Goal: Task Accomplishment & Management: Complete application form

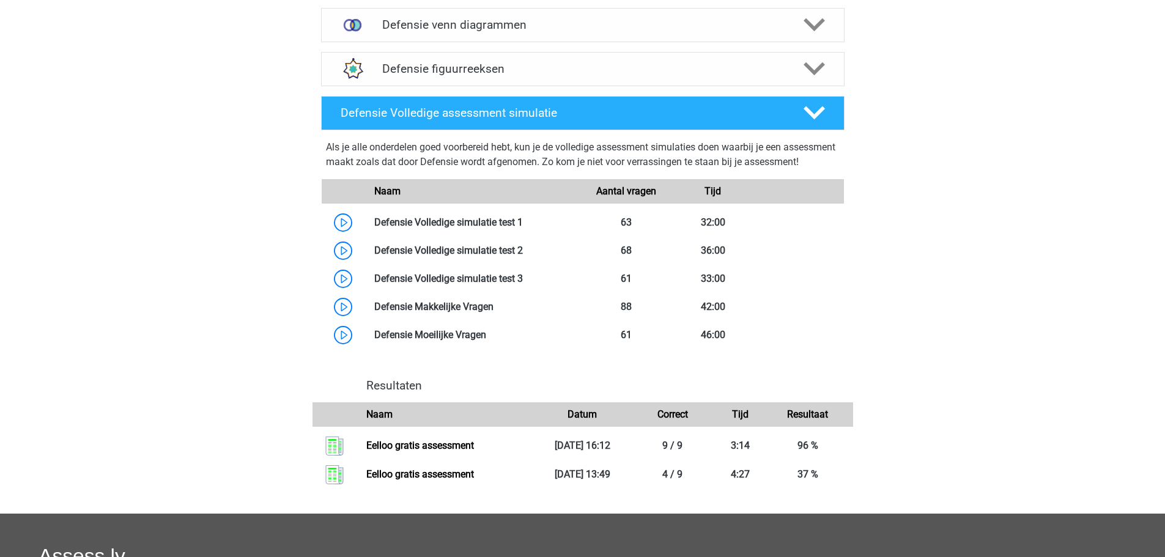
scroll to position [703, 0]
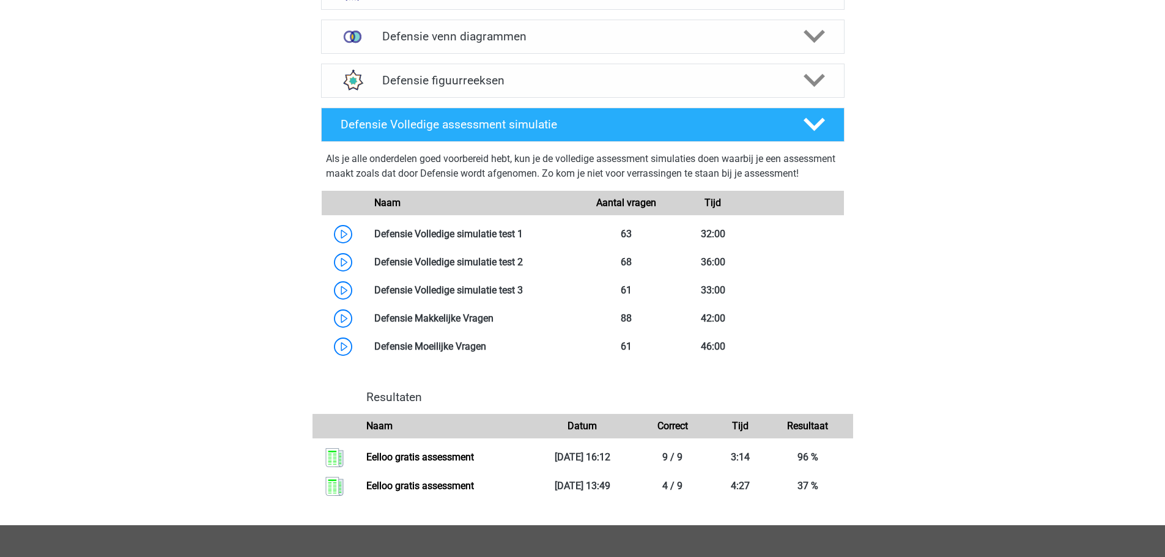
click at [874, 369] on div "Hidde hiddeterpstra@live.nl Nederlands" at bounding box center [582, 73] width 1165 height 1552
click at [523, 240] on link at bounding box center [523, 234] width 0 height 12
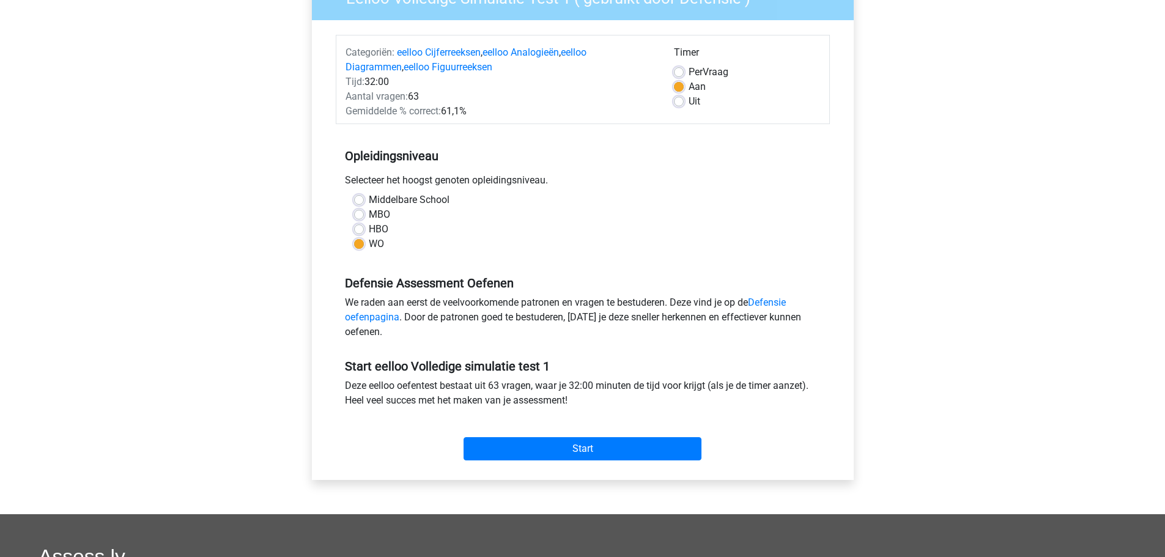
scroll to position [122, 0]
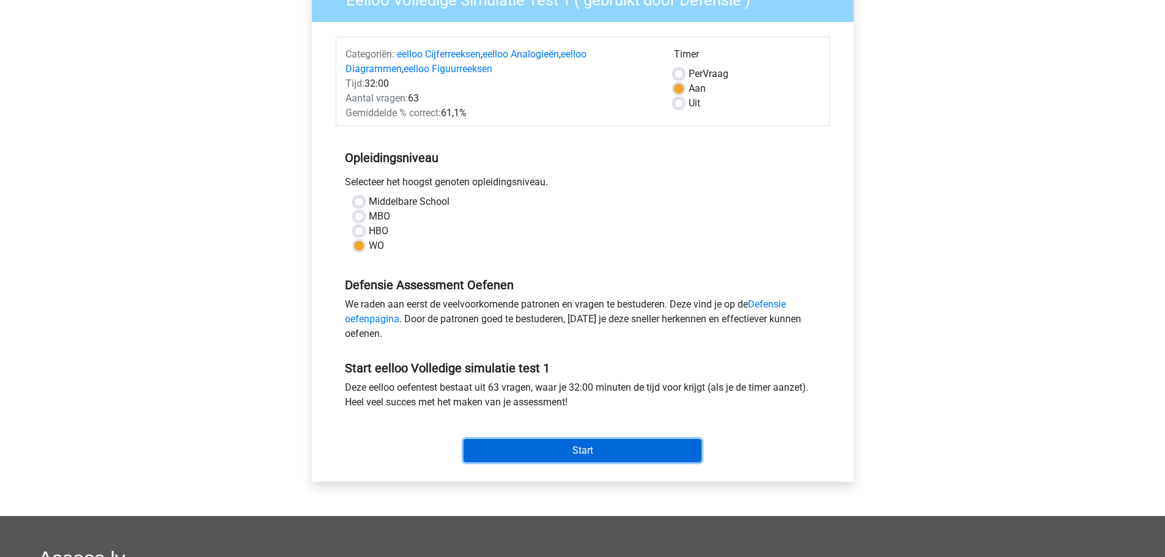
click at [571, 462] on input "Start" at bounding box center [583, 450] width 238 height 23
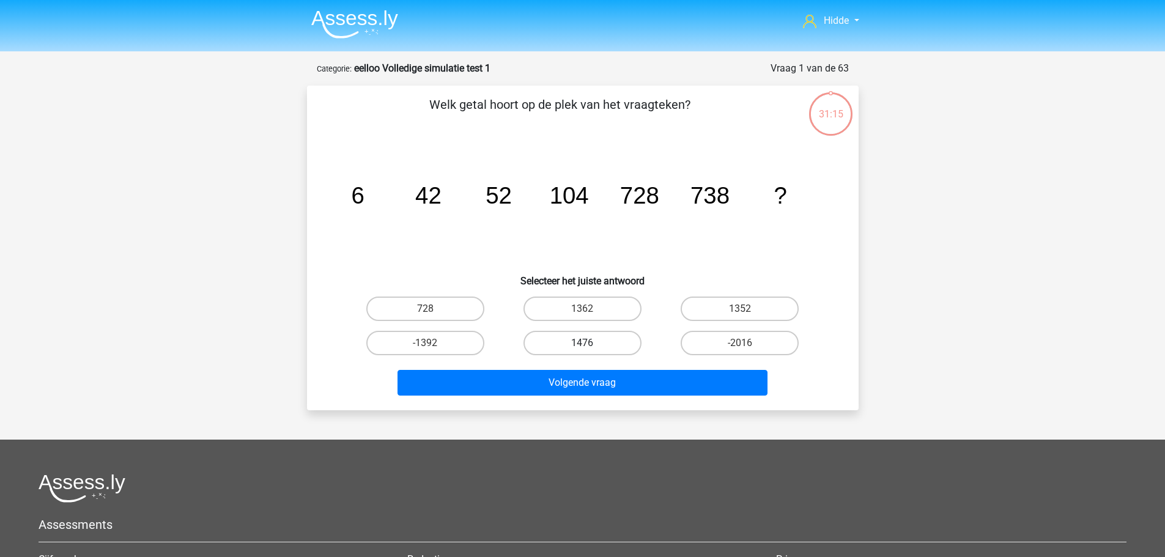
click at [604, 347] on label "1476" at bounding box center [583, 343] width 118 height 24
click at [590, 347] on input "1476" at bounding box center [586, 347] width 8 height 8
radio input "true"
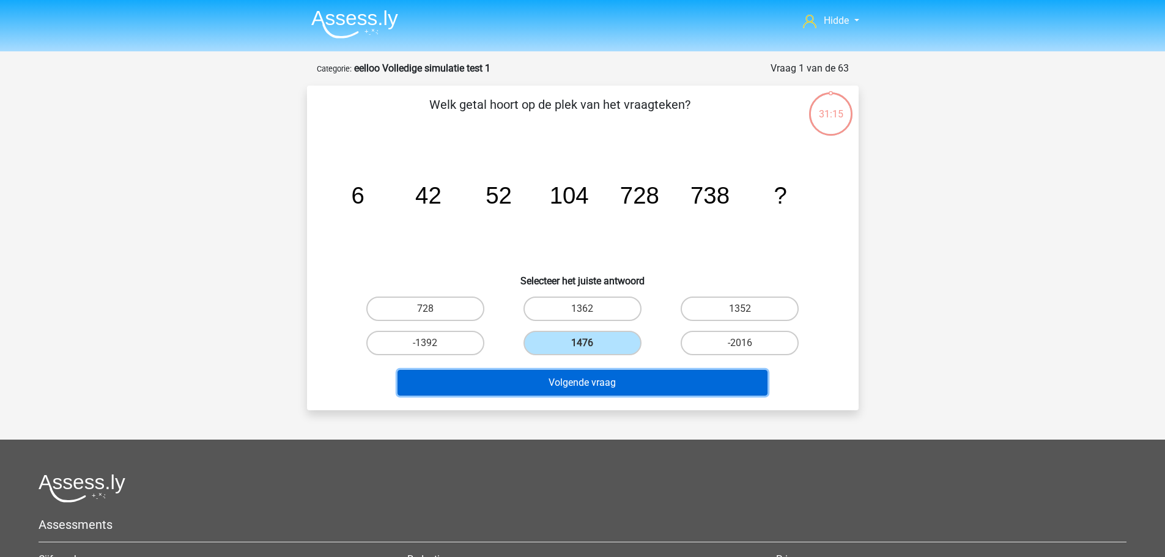
click at [587, 372] on button "Volgende vraag" at bounding box center [583, 383] width 370 height 26
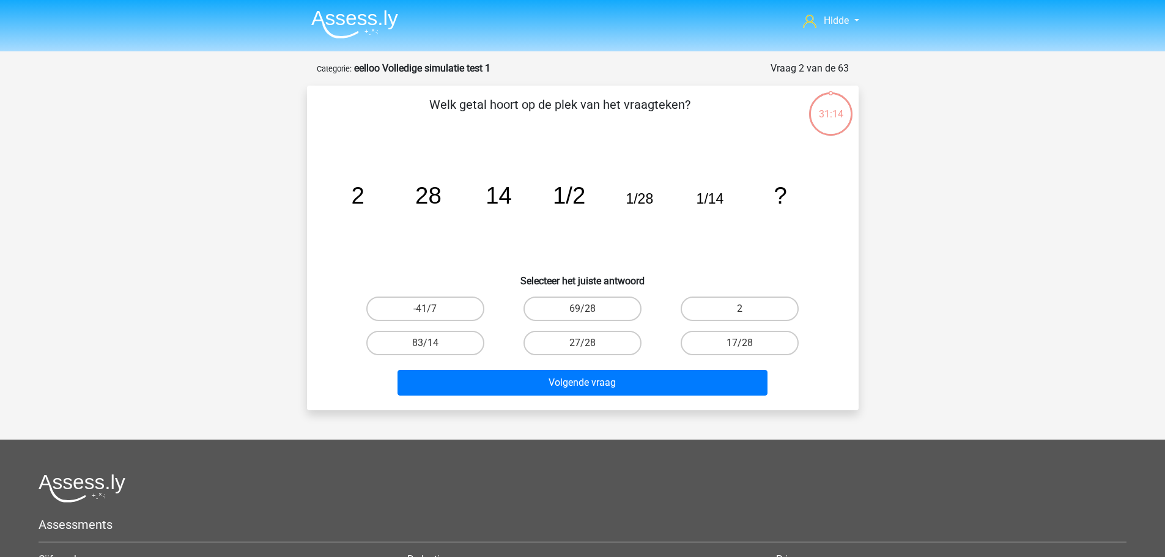
scroll to position [61, 0]
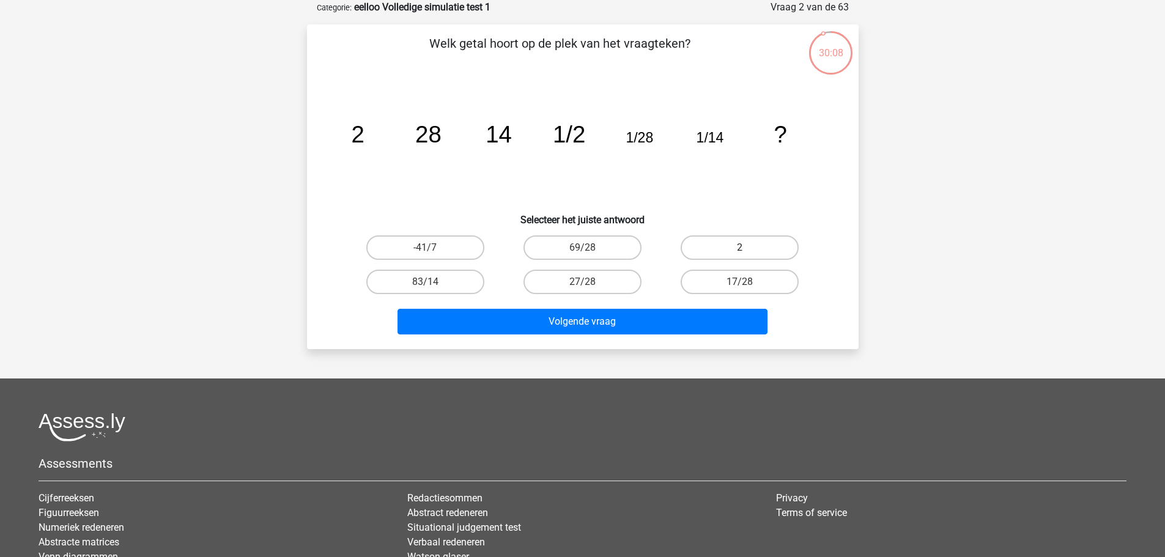
click at [713, 248] on label "2" at bounding box center [740, 247] width 118 height 24
click at [740, 248] on input "2" at bounding box center [744, 252] width 8 height 8
radio input "true"
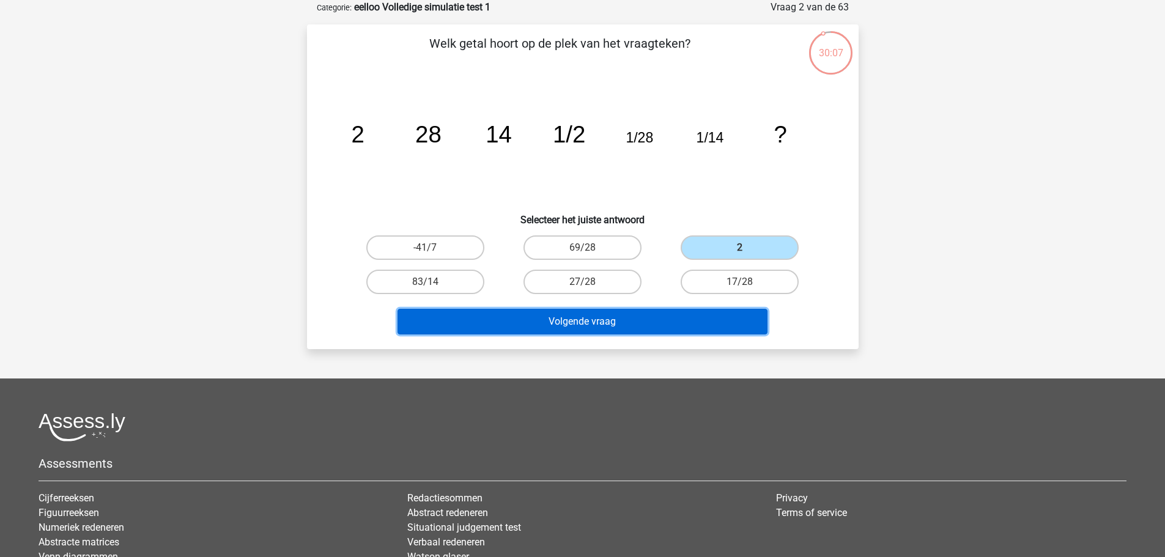
click at [544, 316] on button "Volgende vraag" at bounding box center [583, 322] width 370 height 26
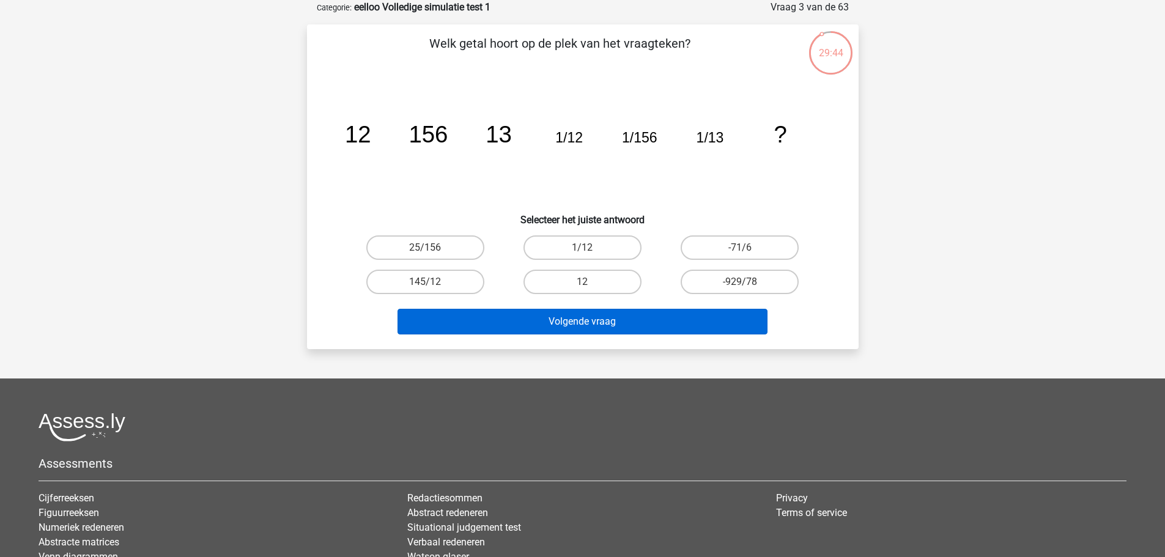
drag, startPoint x: 595, startPoint y: 286, endPoint x: 588, endPoint y: 320, distance: 34.9
click at [595, 287] on label "12" at bounding box center [583, 282] width 118 height 24
click at [590, 287] on input "12" at bounding box center [586, 286] width 8 height 8
radio input "true"
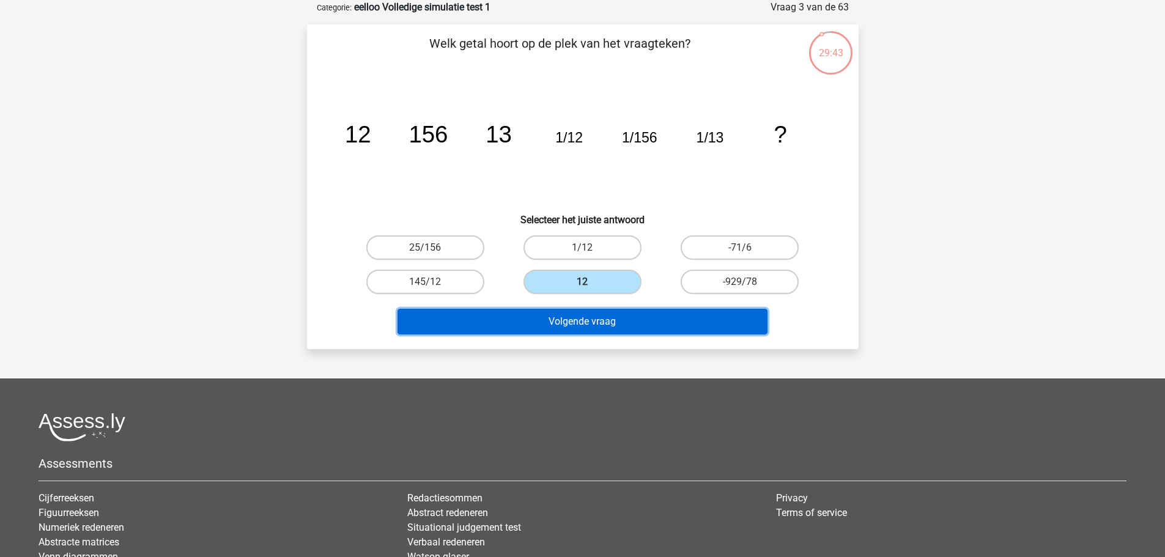
click at [589, 322] on button "Volgende vraag" at bounding box center [583, 322] width 370 height 26
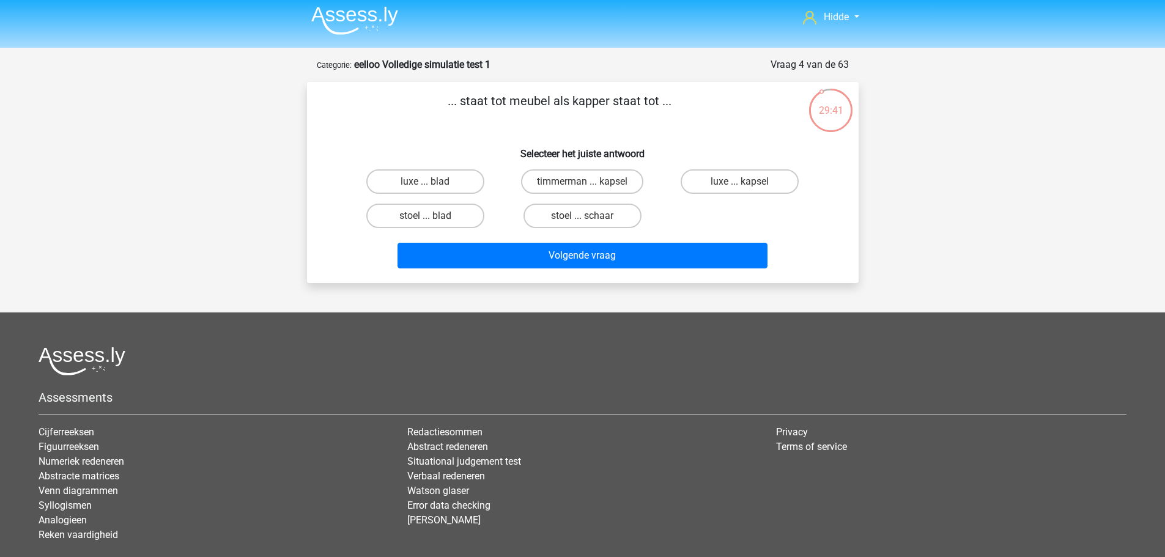
scroll to position [0, 0]
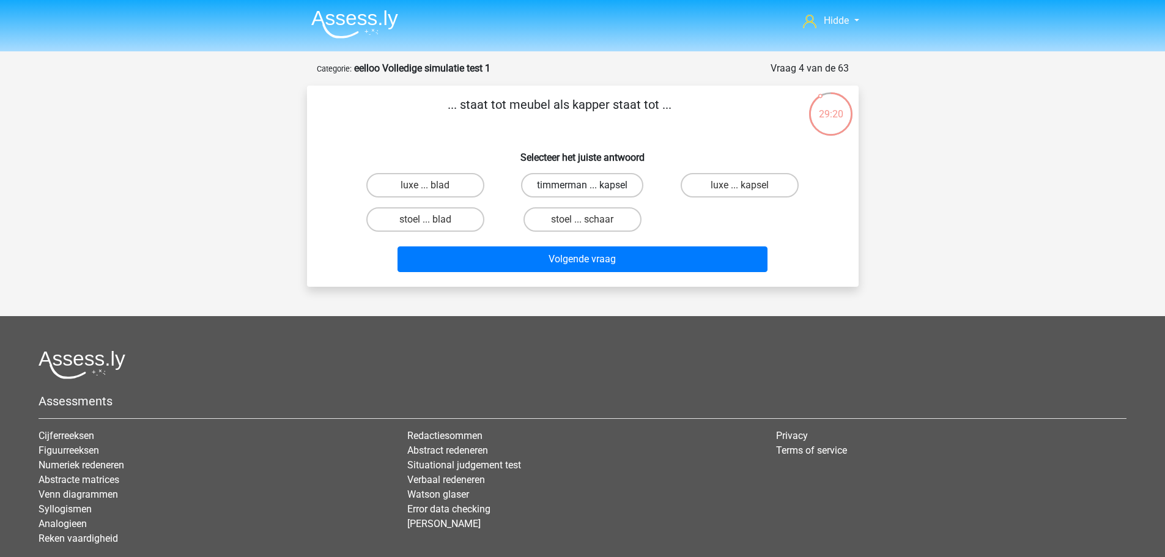
click at [555, 180] on label "timmerman ... kapsel" at bounding box center [582, 185] width 122 height 24
click at [582, 185] on input "timmerman ... kapsel" at bounding box center [586, 189] width 8 height 8
radio input "true"
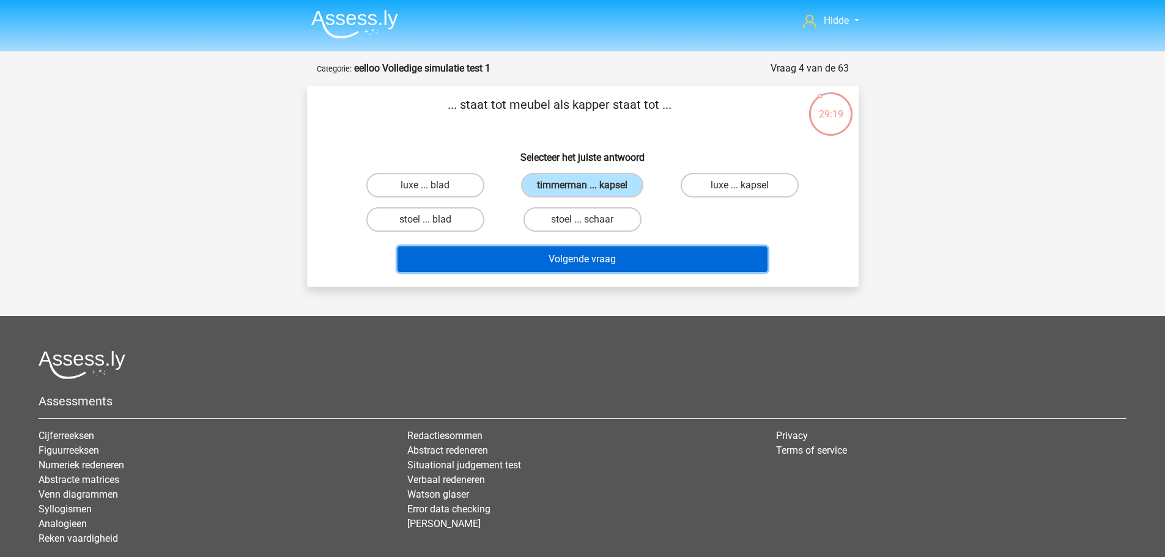
click at [530, 254] on button "Volgende vraag" at bounding box center [583, 259] width 370 height 26
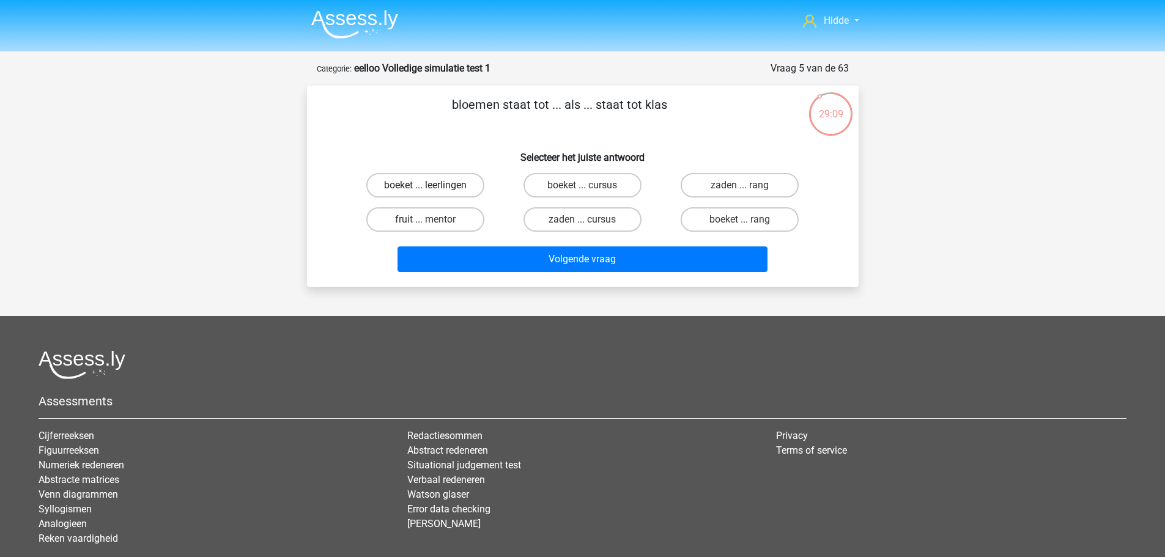
click at [418, 182] on label "boeket ... leerlingen" at bounding box center [425, 185] width 118 height 24
click at [425, 185] on input "boeket ... leerlingen" at bounding box center [429, 189] width 8 height 8
radio input "true"
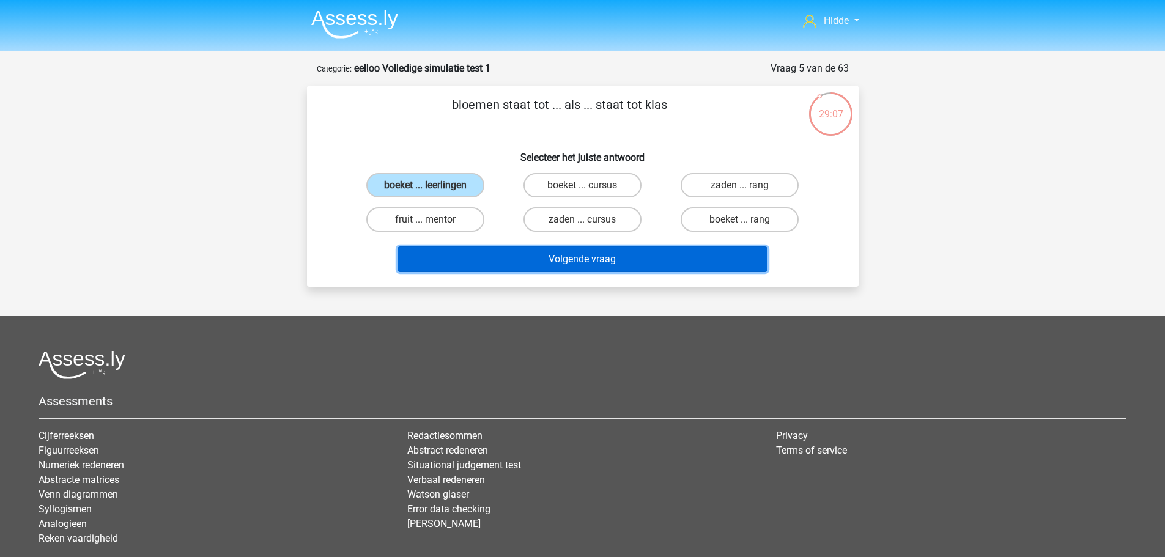
click at [493, 272] on button "Volgende vraag" at bounding box center [583, 259] width 370 height 26
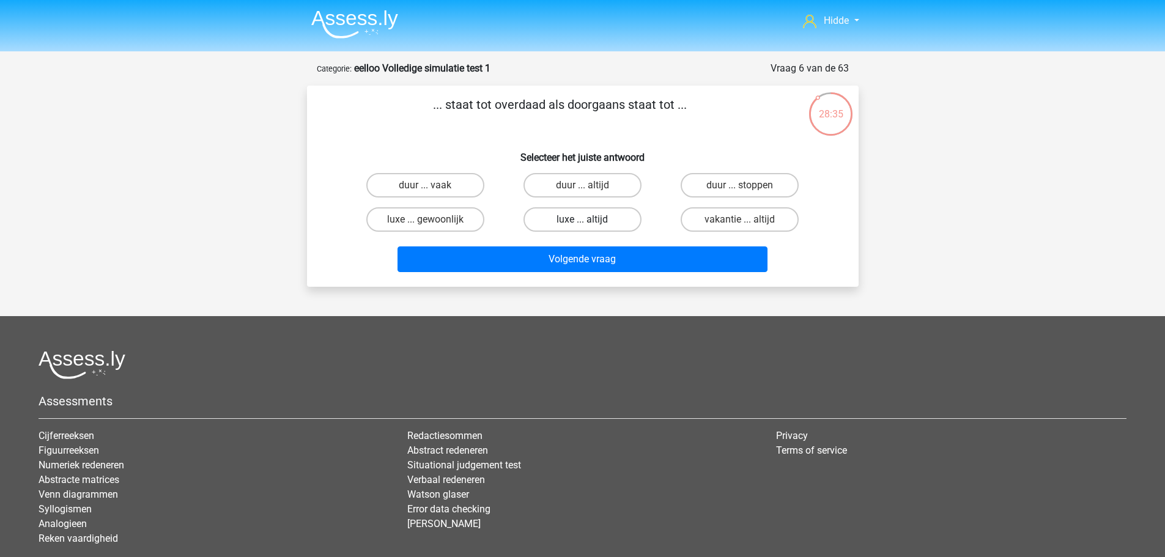
click at [561, 212] on label "luxe ... altijd" at bounding box center [583, 219] width 118 height 24
click at [582, 220] on input "luxe ... altijd" at bounding box center [586, 224] width 8 height 8
radio input "true"
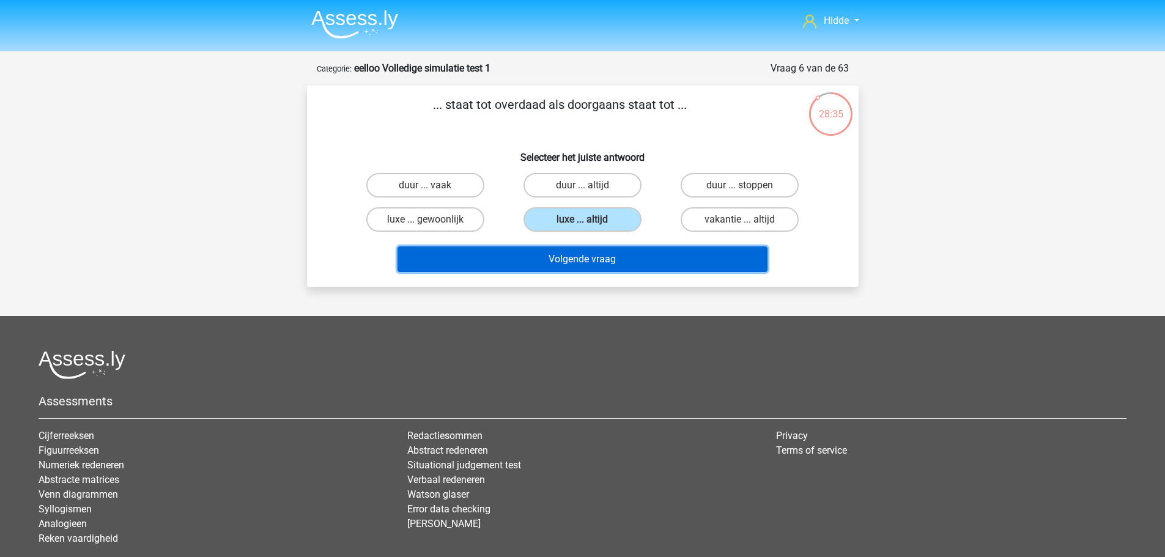
click at [539, 261] on button "Volgende vraag" at bounding box center [583, 259] width 370 height 26
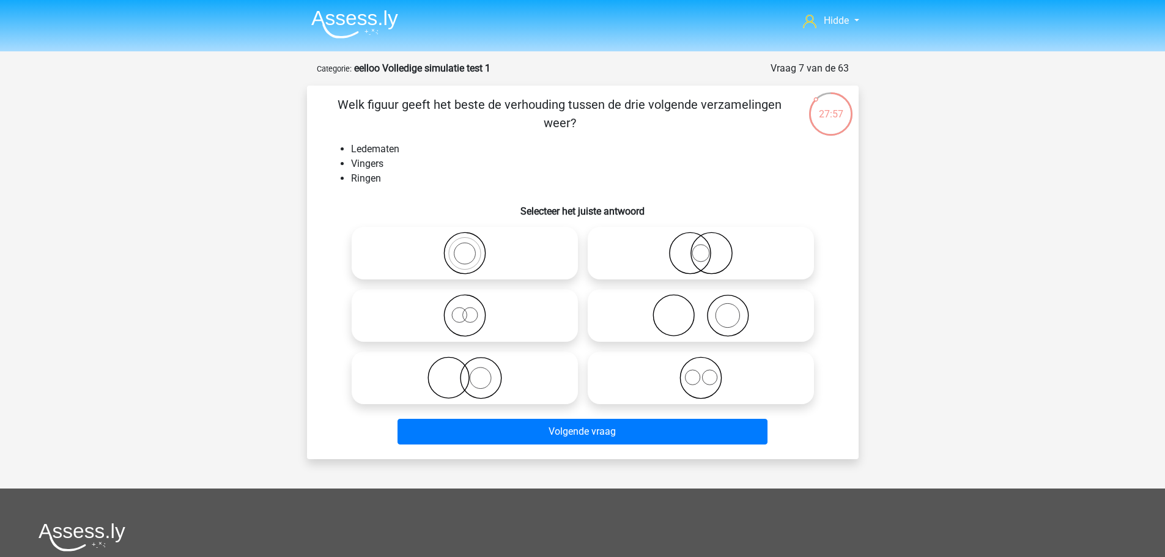
click at [713, 293] on label at bounding box center [701, 315] width 226 height 53
click at [709, 302] on input "radio" at bounding box center [705, 306] width 8 height 8
radio input "true"
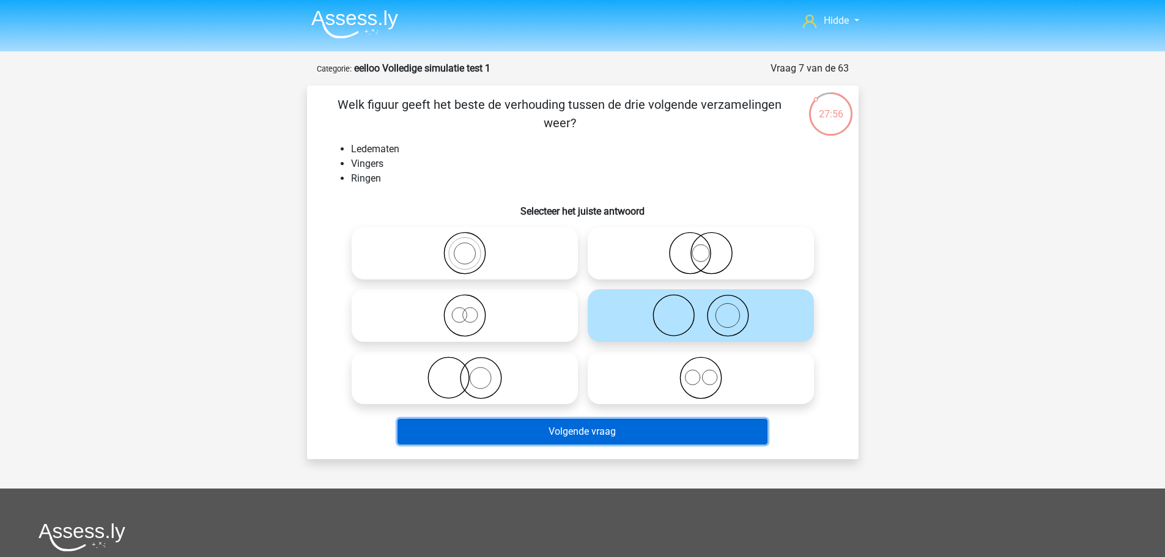
click at [569, 440] on button "Volgende vraag" at bounding box center [583, 432] width 370 height 26
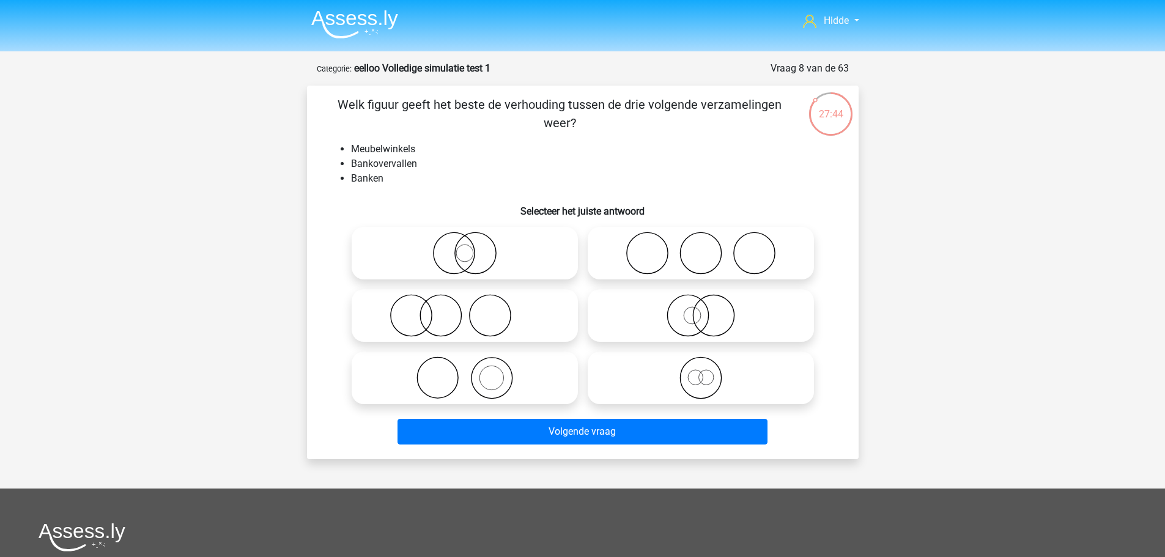
click at [736, 255] on icon at bounding box center [701, 253] width 217 height 43
click at [709, 247] on input "radio" at bounding box center [705, 243] width 8 height 8
radio input "true"
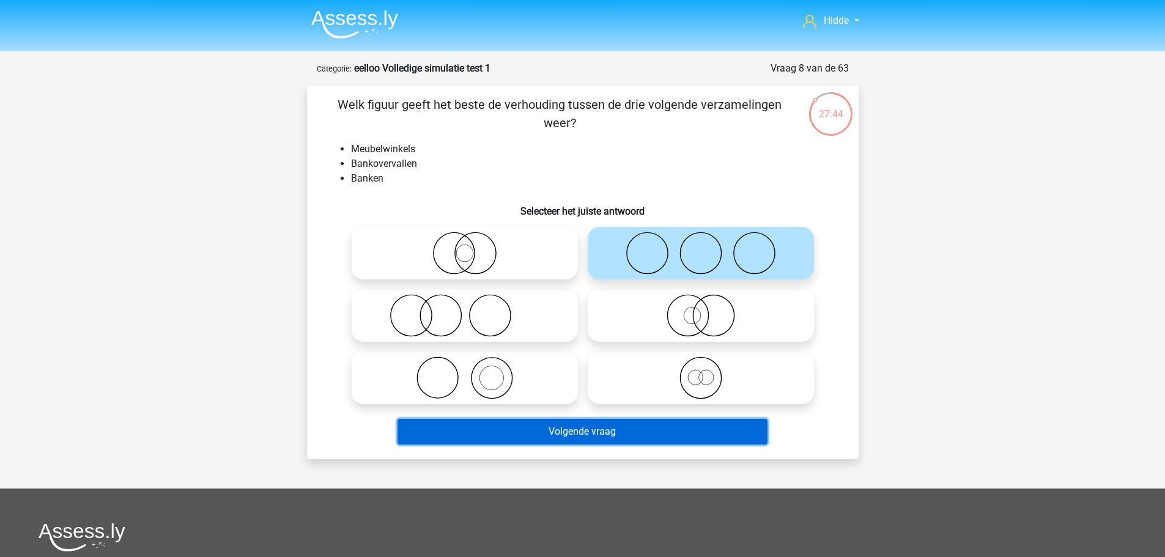
click at [520, 439] on button "Volgende vraag" at bounding box center [583, 432] width 370 height 26
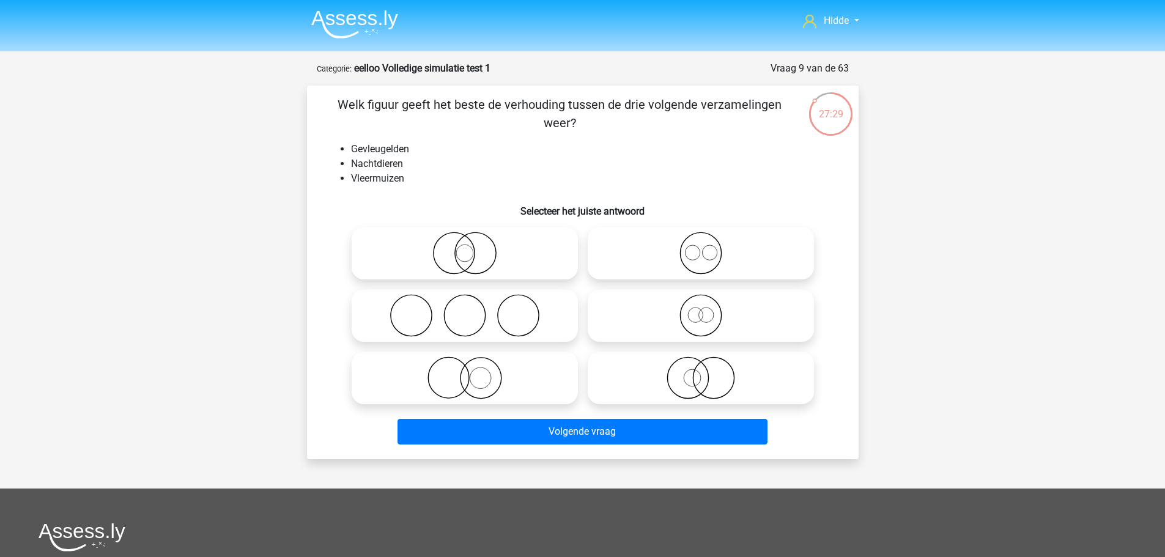
click at [468, 251] on icon at bounding box center [465, 253] width 217 height 43
click at [468, 247] on input "radio" at bounding box center [469, 243] width 8 height 8
radio input "true"
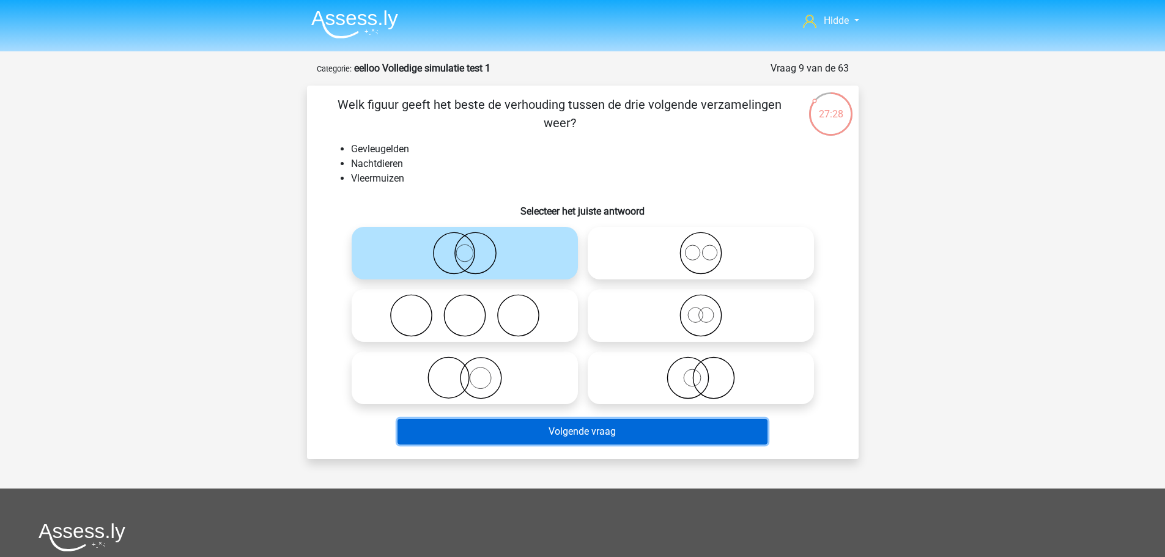
click at [524, 438] on button "Volgende vraag" at bounding box center [583, 432] width 370 height 26
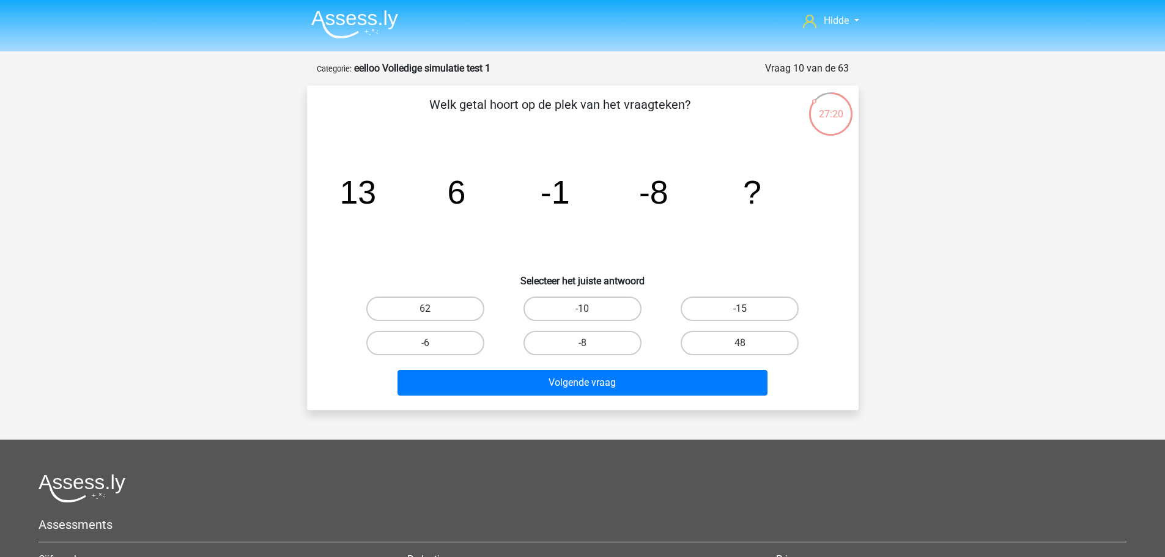
click at [755, 314] on label "-15" at bounding box center [740, 309] width 118 height 24
click at [748, 314] on input "-15" at bounding box center [744, 313] width 8 height 8
radio input "true"
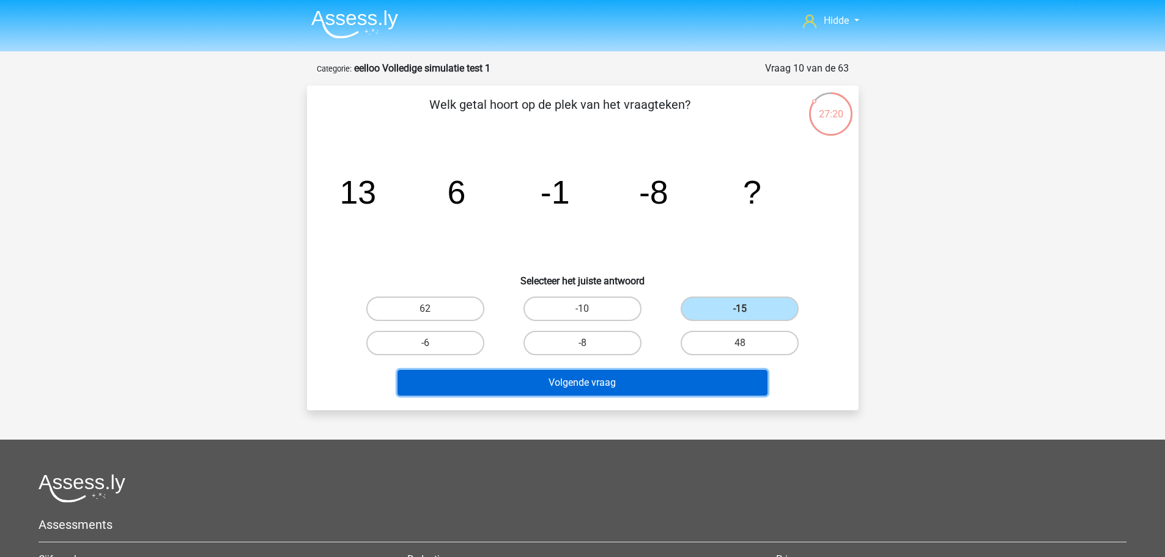
click at [626, 391] on button "Volgende vraag" at bounding box center [583, 383] width 370 height 26
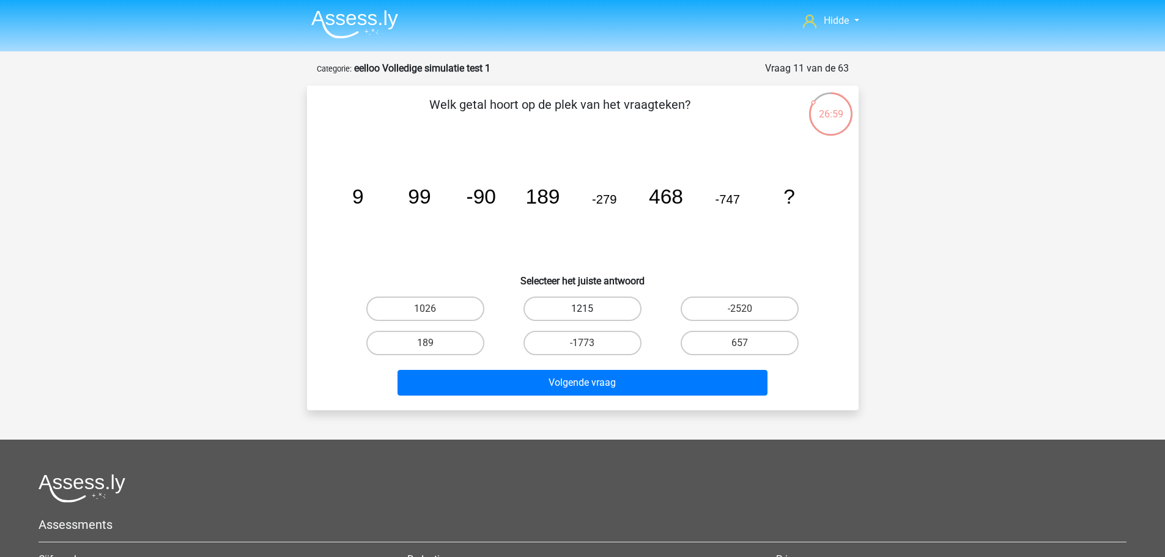
click at [582, 309] on label "1215" at bounding box center [583, 309] width 118 height 24
click at [582, 309] on input "1215" at bounding box center [586, 313] width 8 height 8
radio input "true"
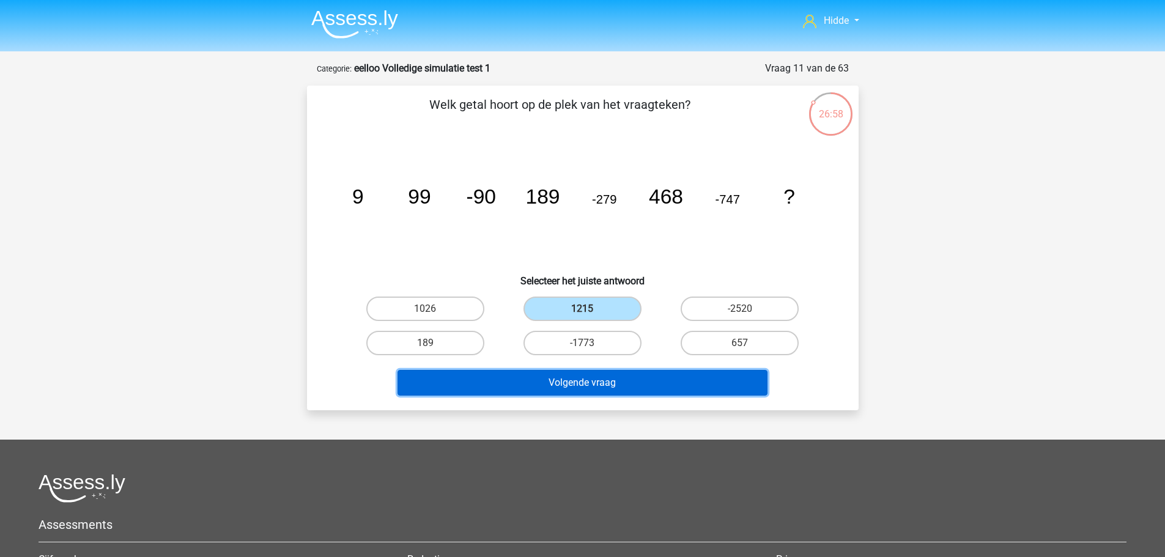
click at [549, 394] on button "Volgende vraag" at bounding box center [583, 383] width 370 height 26
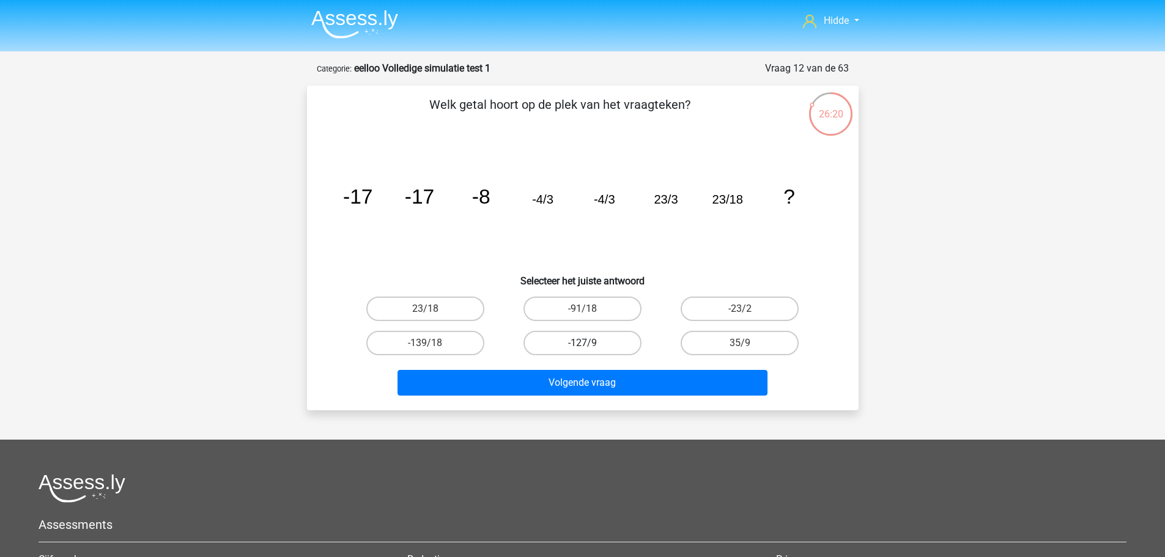
click at [565, 335] on label "-127/9" at bounding box center [583, 343] width 118 height 24
click at [582, 343] on input "-127/9" at bounding box center [586, 347] width 8 height 8
radio input "true"
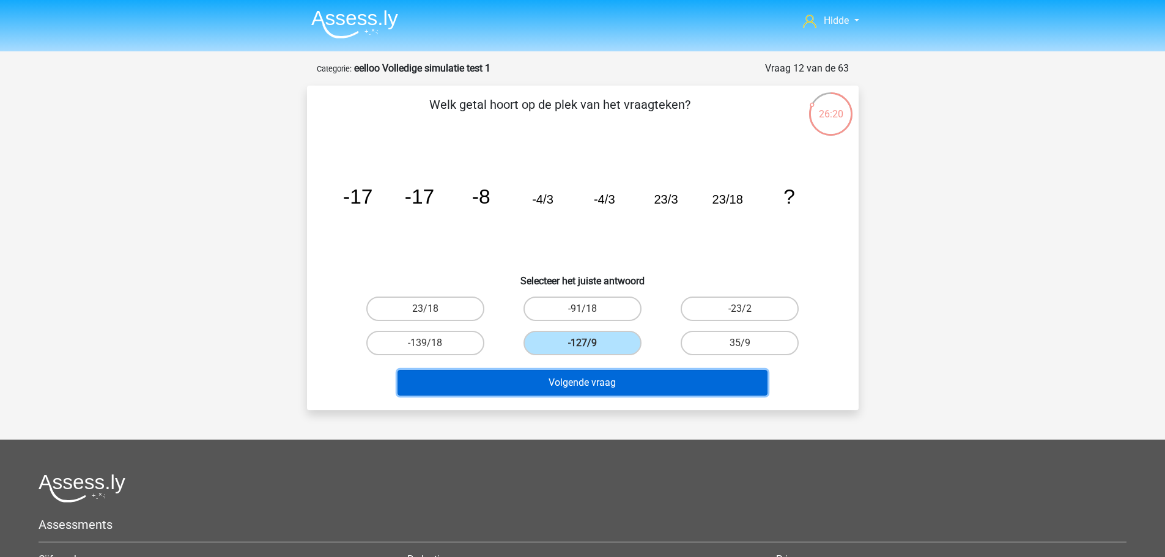
click at [536, 376] on button "Volgende vraag" at bounding box center [583, 383] width 370 height 26
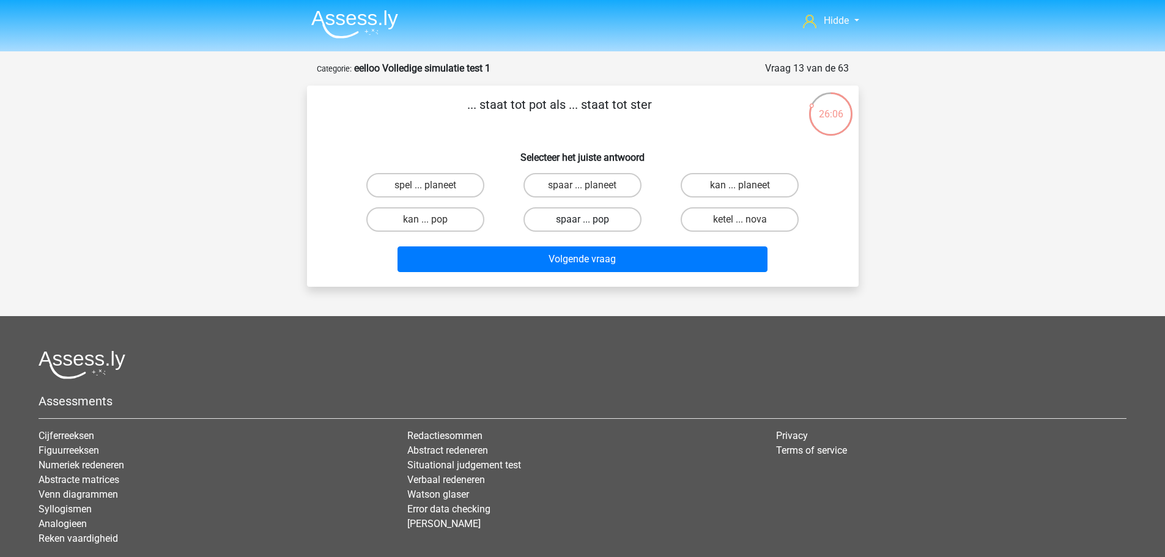
click at [574, 217] on label "spaar ... pop" at bounding box center [583, 219] width 118 height 24
click at [582, 220] on input "spaar ... pop" at bounding box center [586, 224] width 8 height 8
radio input "true"
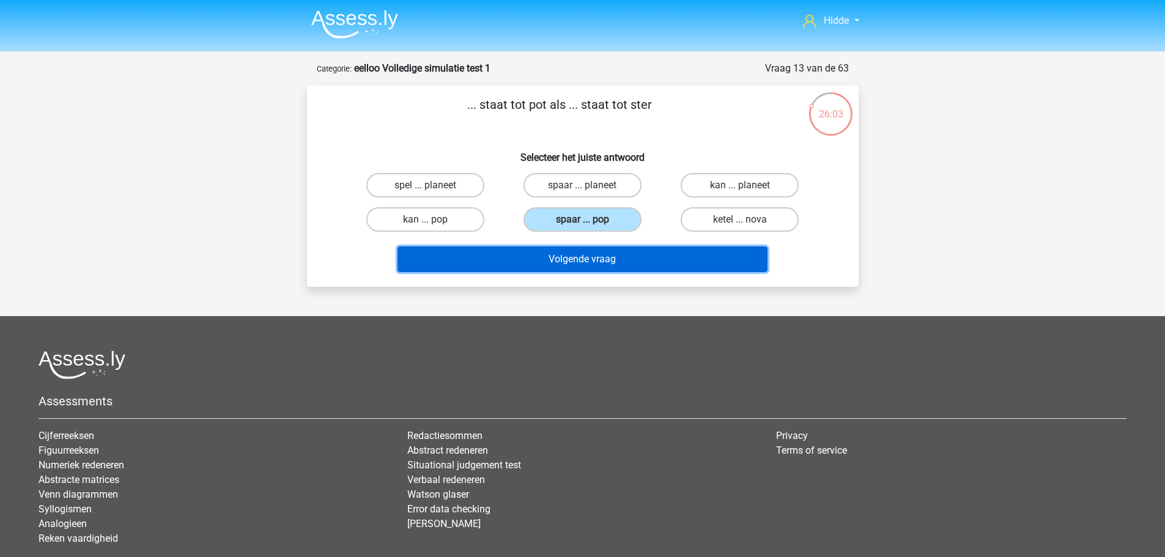
click at [538, 256] on button "Volgende vraag" at bounding box center [583, 259] width 370 height 26
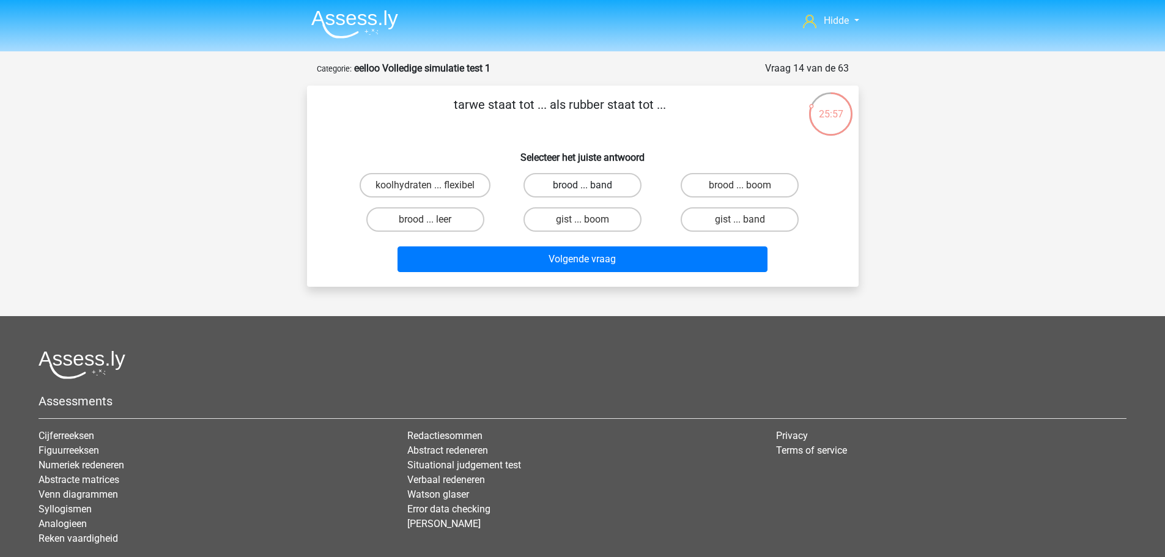
click at [595, 173] on label "brood ... band" at bounding box center [583, 185] width 118 height 24
click at [590, 185] on input "brood ... band" at bounding box center [586, 189] width 8 height 8
radio input "true"
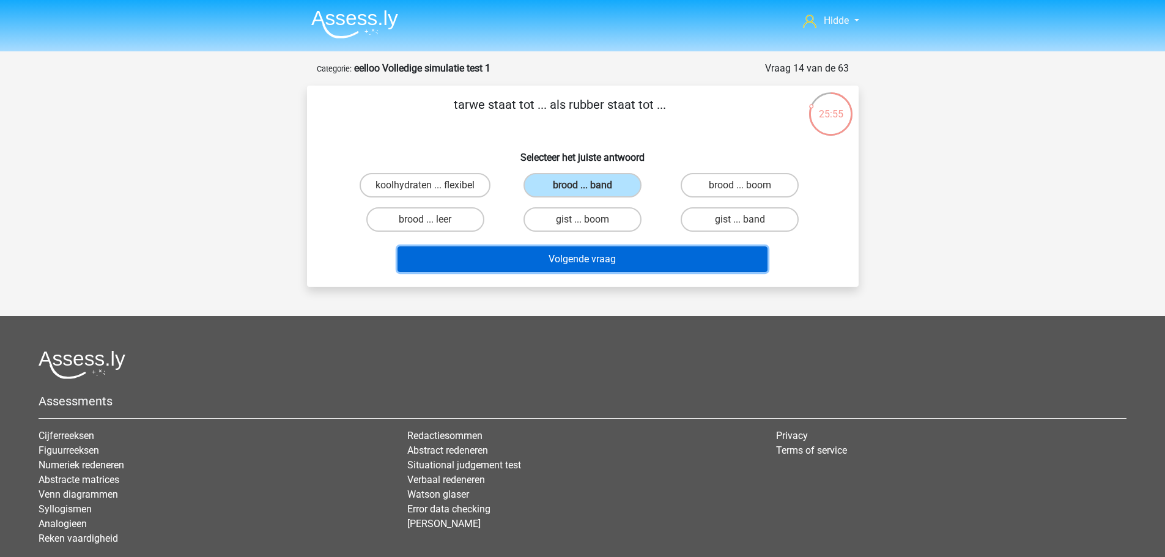
click at [533, 259] on button "Volgende vraag" at bounding box center [583, 259] width 370 height 26
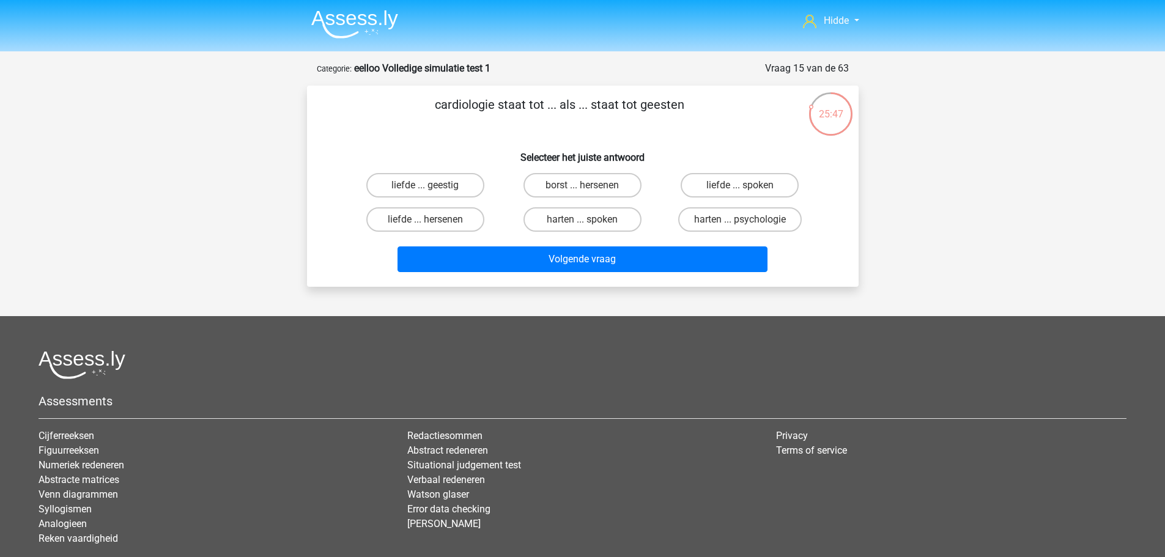
click at [747, 220] on input "harten ... psychologie" at bounding box center [744, 224] width 8 height 8
radio input "true"
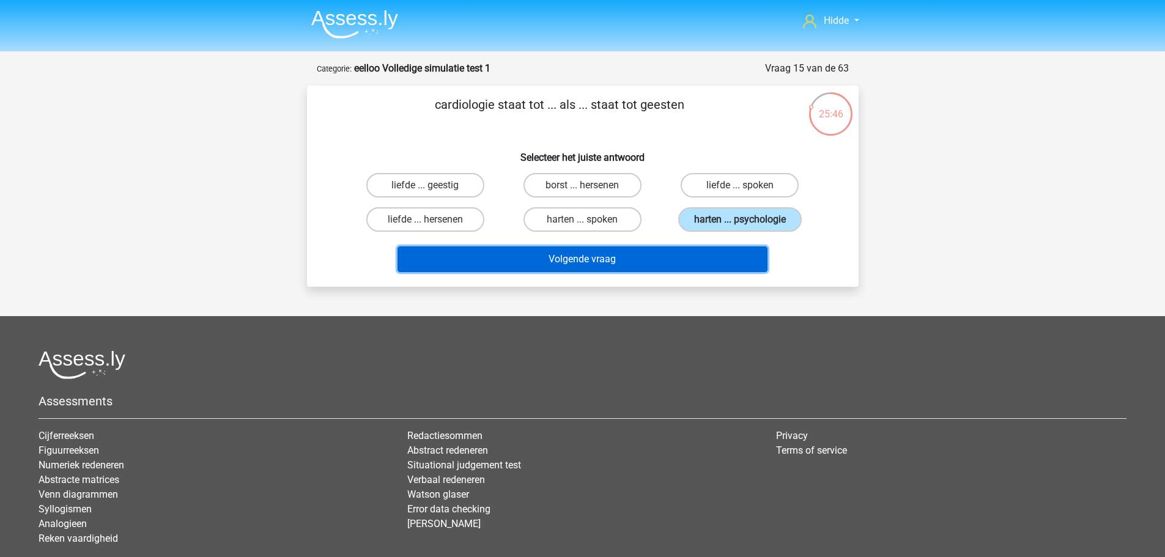
click at [542, 261] on button "Volgende vraag" at bounding box center [583, 259] width 370 height 26
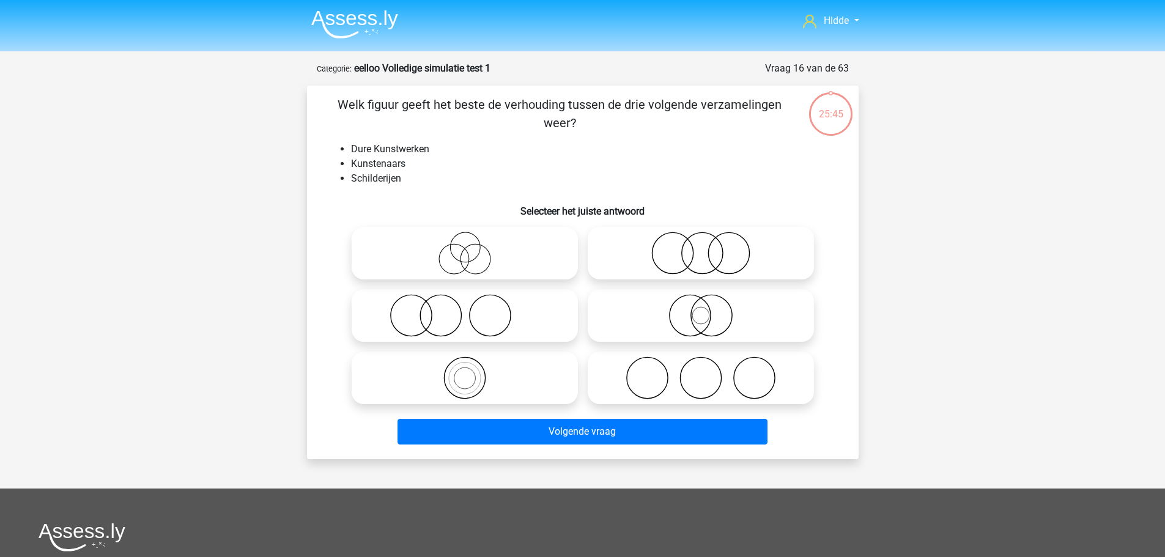
scroll to position [61, 0]
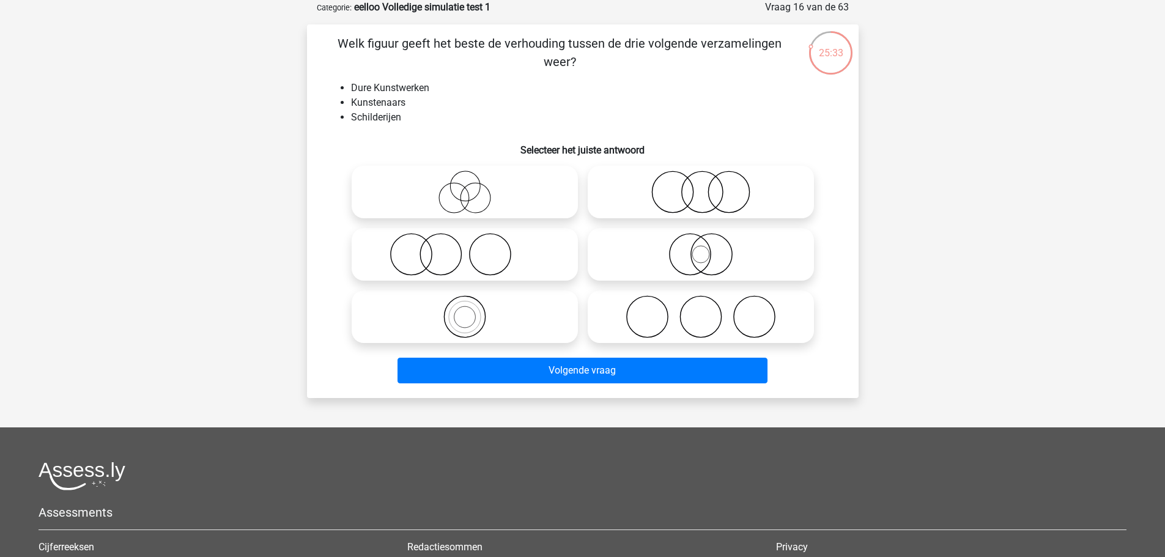
click at [495, 255] on icon at bounding box center [465, 254] width 217 height 43
click at [473, 248] on input "radio" at bounding box center [469, 244] width 8 height 8
radio input "true"
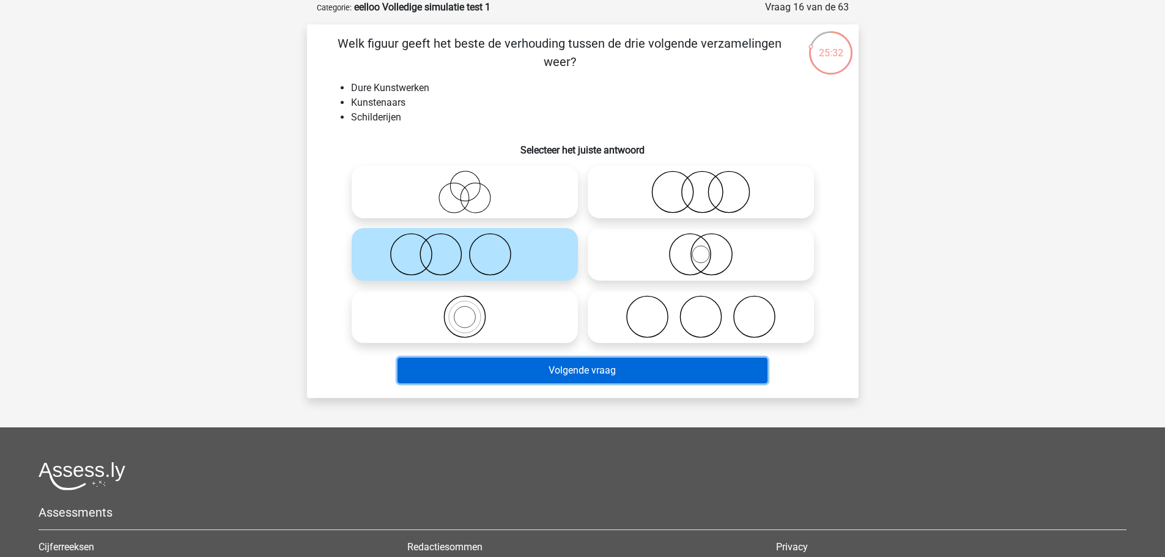
click at [518, 363] on button "Volgende vraag" at bounding box center [583, 371] width 370 height 26
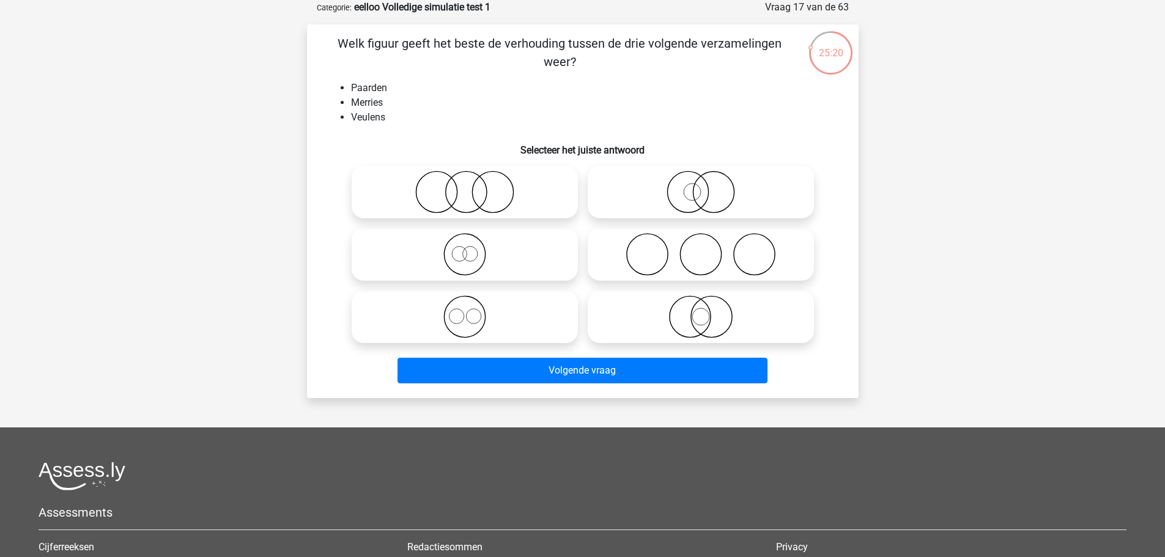
click at [456, 263] on icon at bounding box center [465, 254] width 217 height 43
click at [465, 248] on input "radio" at bounding box center [469, 244] width 8 height 8
radio input "true"
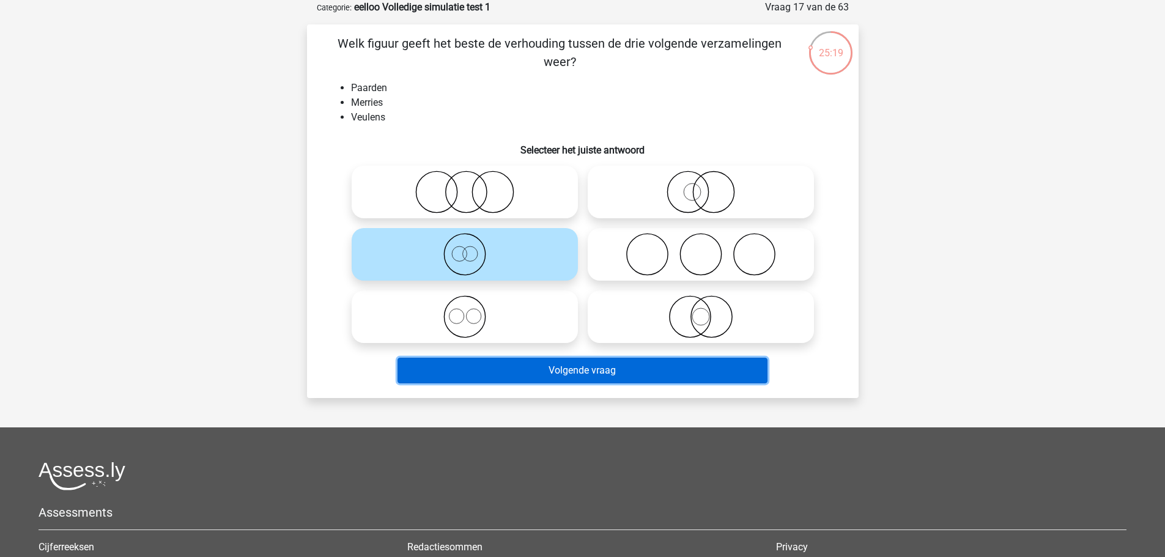
click at [490, 376] on button "Volgende vraag" at bounding box center [583, 371] width 370 height 26
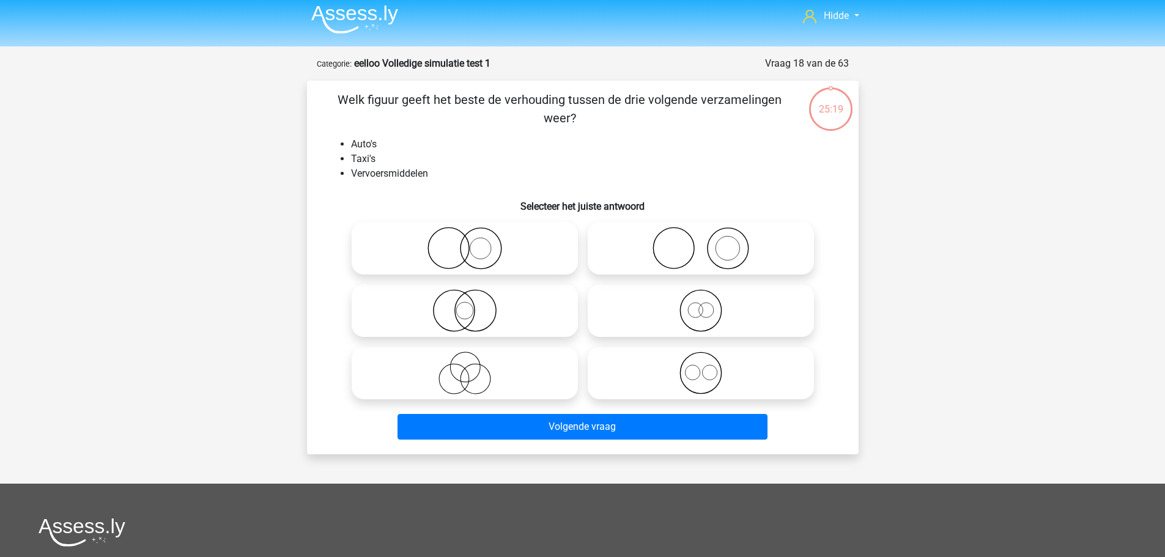
scroll to position [0, 0]
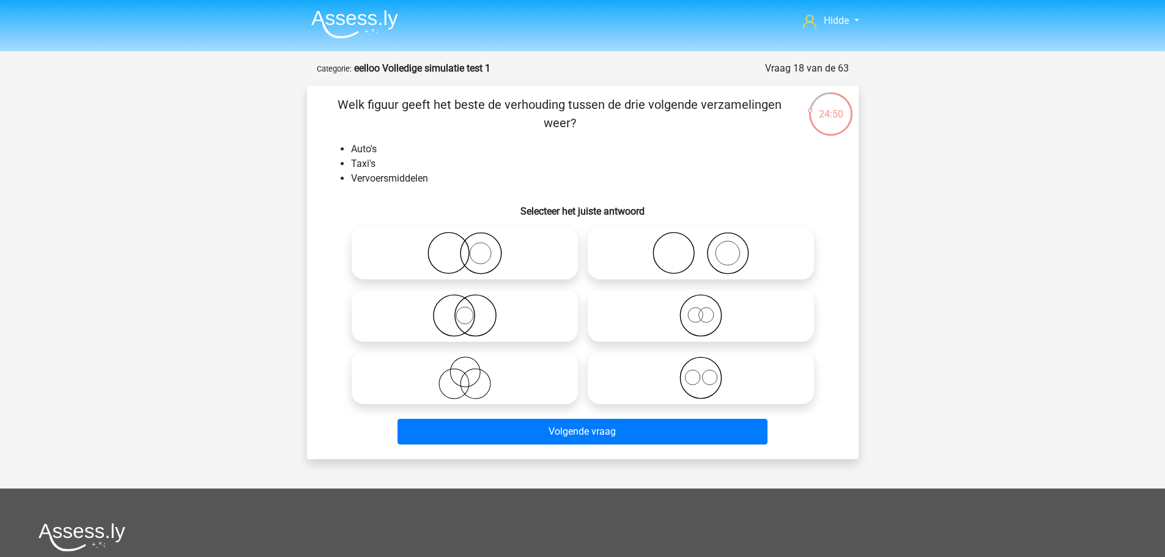
click at [706, 316] on icon at bounding box center [701, 315] width 217 height 43
click at [706, 309] on input "radio" at bounding box center [705, 306] width 8 height 8
radio input "true"
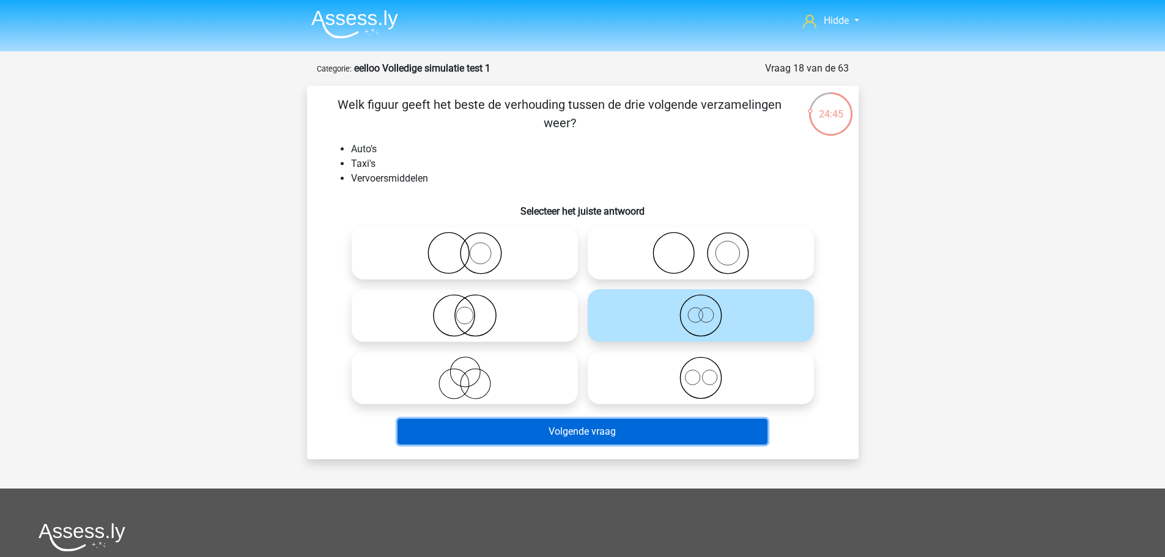
click at [523, 432] on button "Volgende vraag" at bounding box center [583, 432] width 370 height 26
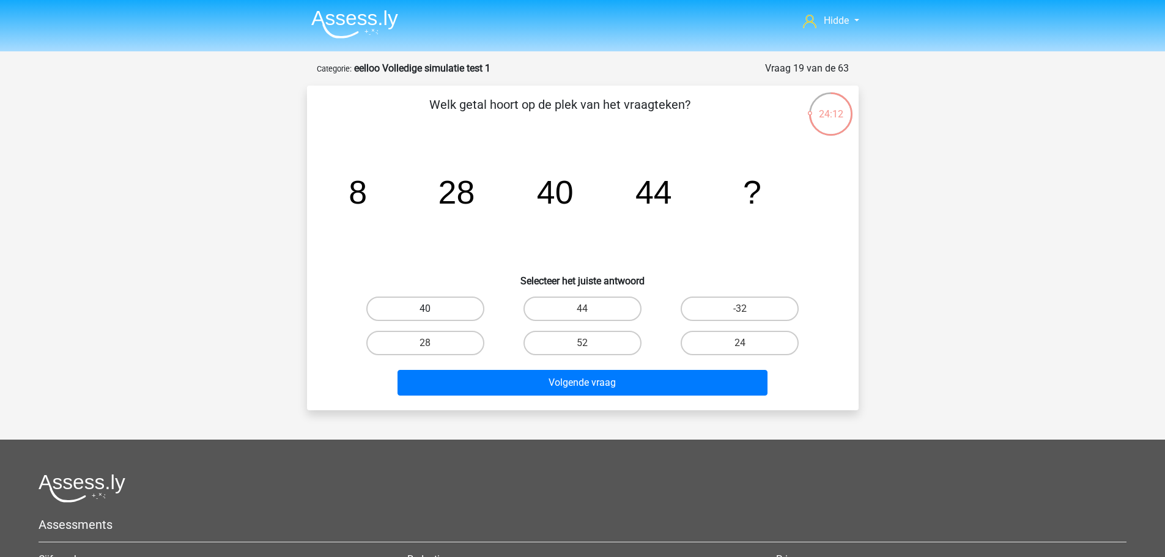
click at [450, 309] on label "40" at bounding box center [425, 309] width 118 height 24
click at [433, 309] on input "40" at bounding box center [429, 313] width 8 height 8
radio input "true"
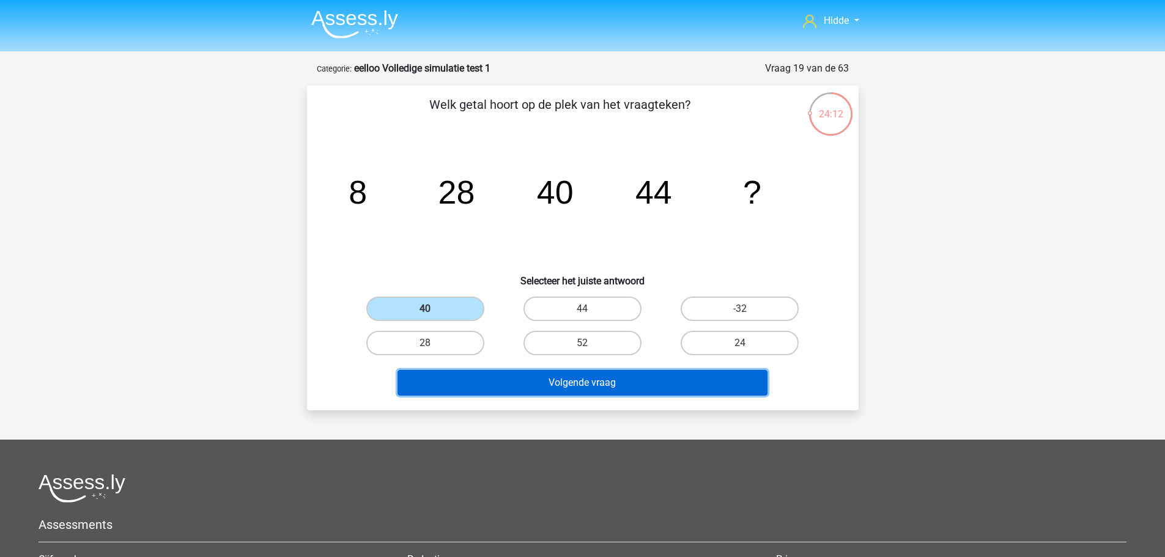
click at [510, 379] on button "Volgende vraag" at bounding box center [583, 383] width 370 height 26
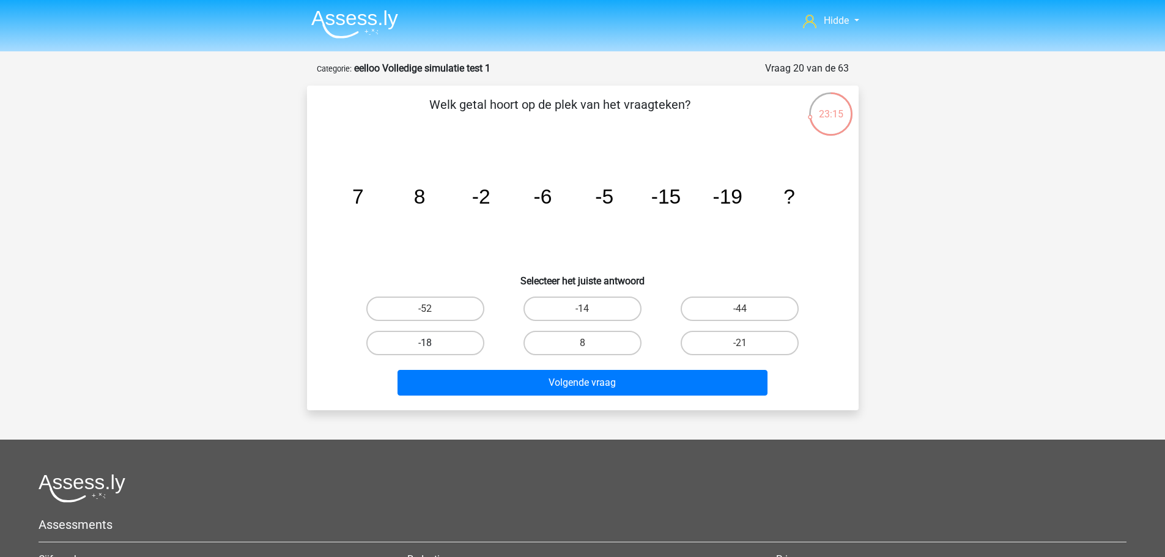
click at [448, 349] on label "-18" at bounding box center [425, 343] width 118 height 24
click at [433, 349] on input "-18" at bounding box center [429, 347] width 8 height 8
radio input "true"
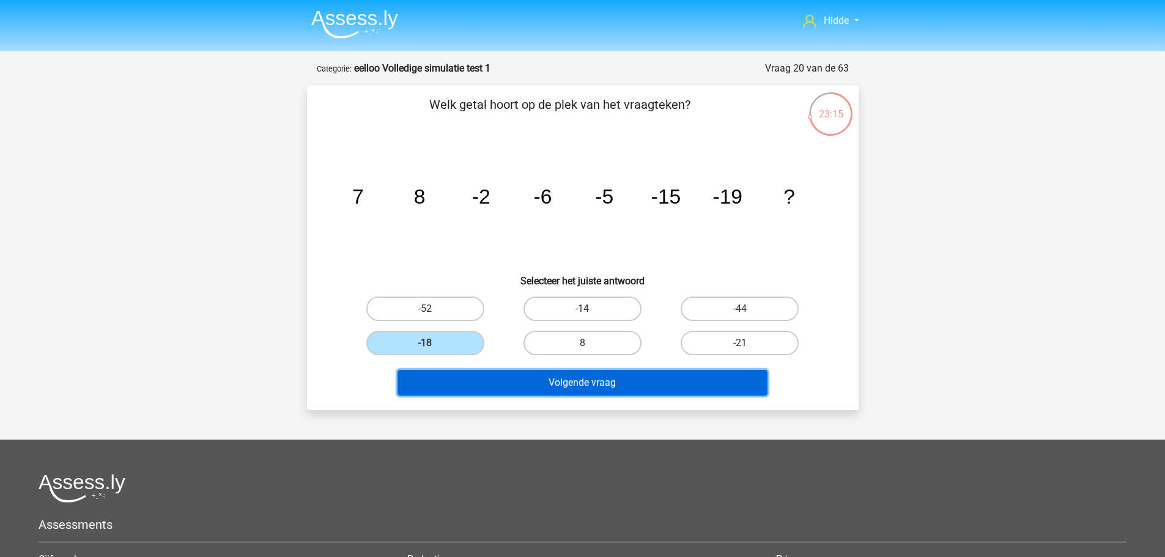
click at [488, 385] on button "Volgende vraag" at bounding box center [583, 383] width 370 height 26
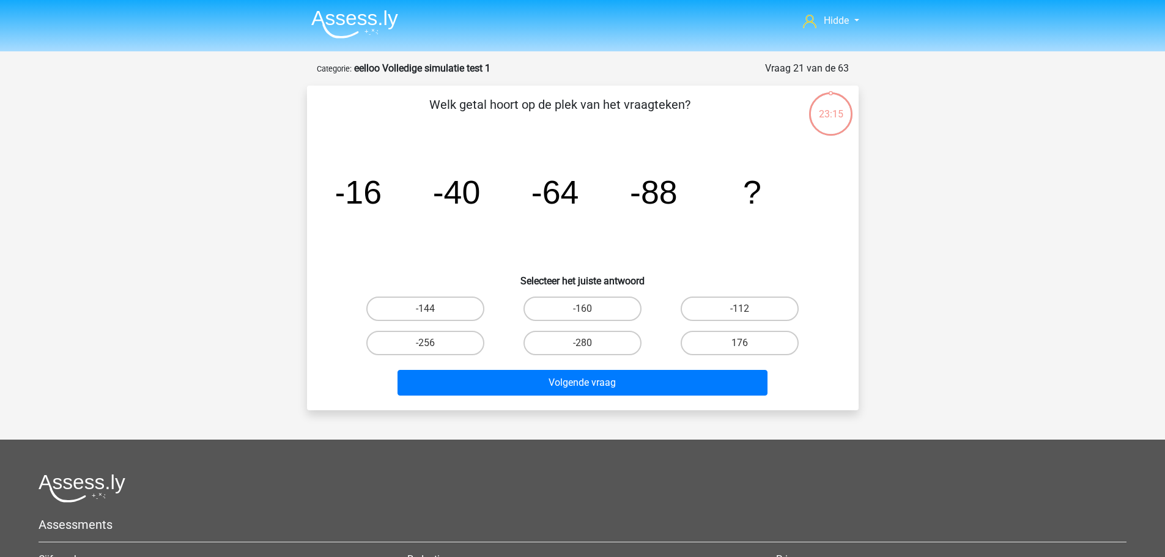
scroll to position [61, 0]
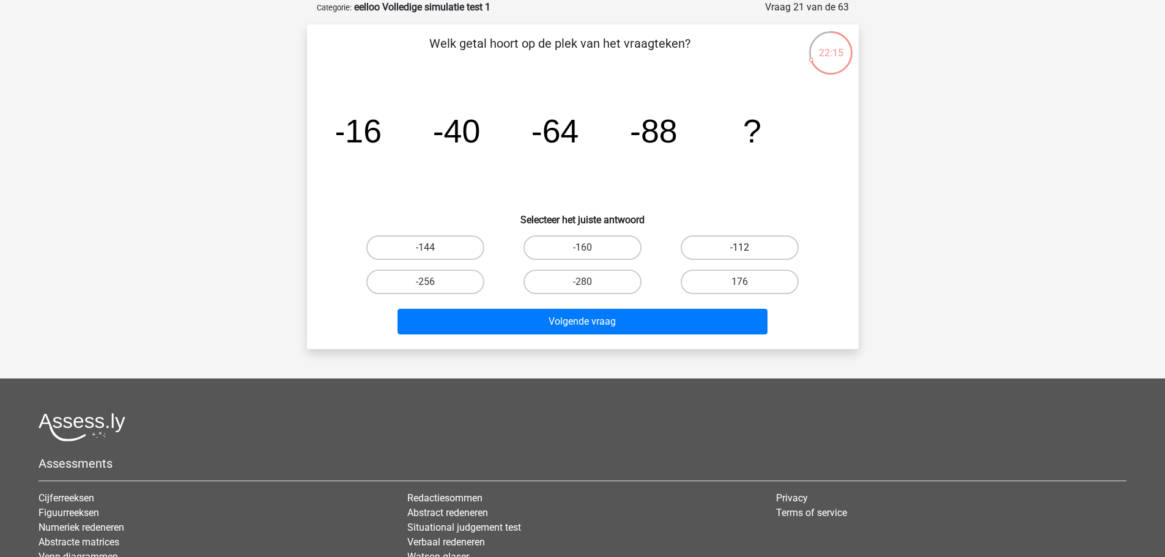
click at [739, 242] on label "-112" at bounding box center [740, 247] width 118 height 24
click at [740, 248] on input "-112" at bounding box center [744, 252] width 8 height 8
radio input "true"
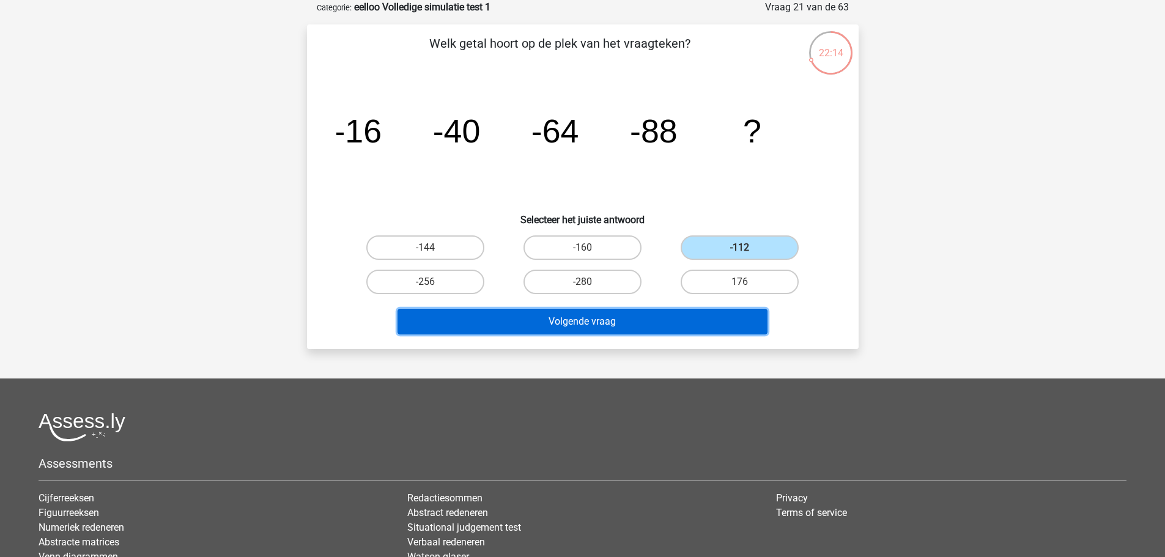
click at [656, 322] on button "Volgende vraag" at bounding box center [583, 322] width 370 height 26
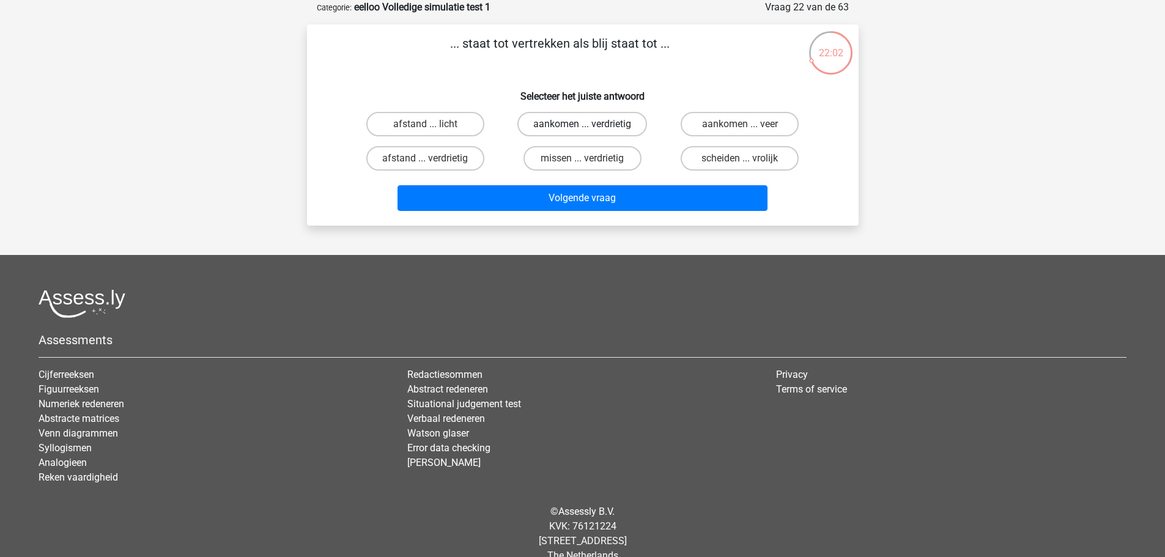
click at [610, 115] on label "aankomen ... verdrietig" at bounding box center [582, 124] width 130 height 24
click at [590, 124] on input "aankomen ... verdrietig" at bounding box center [586, 128] width 8 height 8
radio input "true"
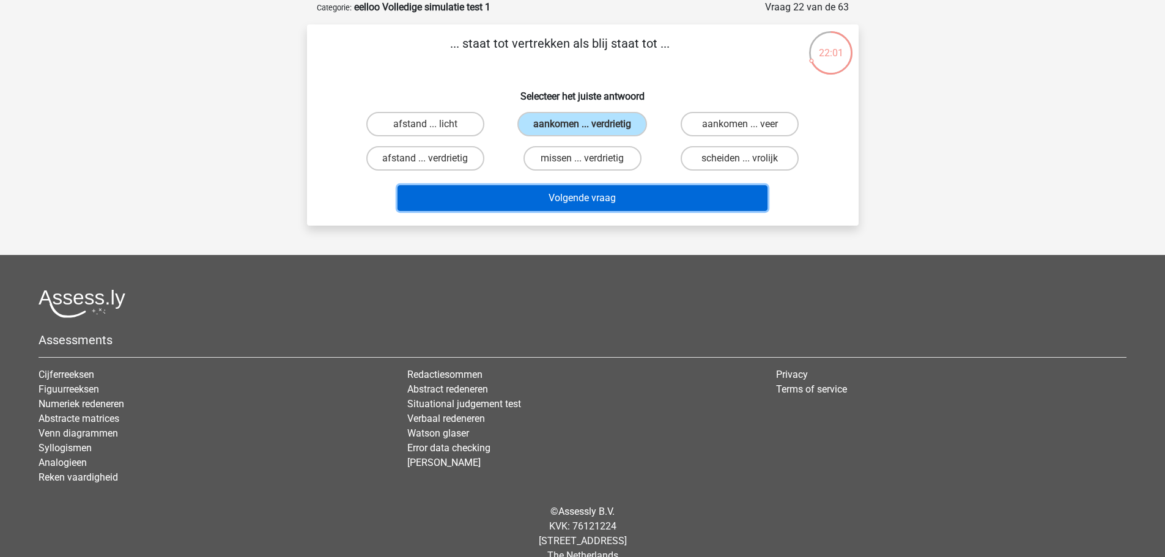
click at [608, 205] on button "Volgende vraag" at bounding box center [583, 198] width 370 height 26
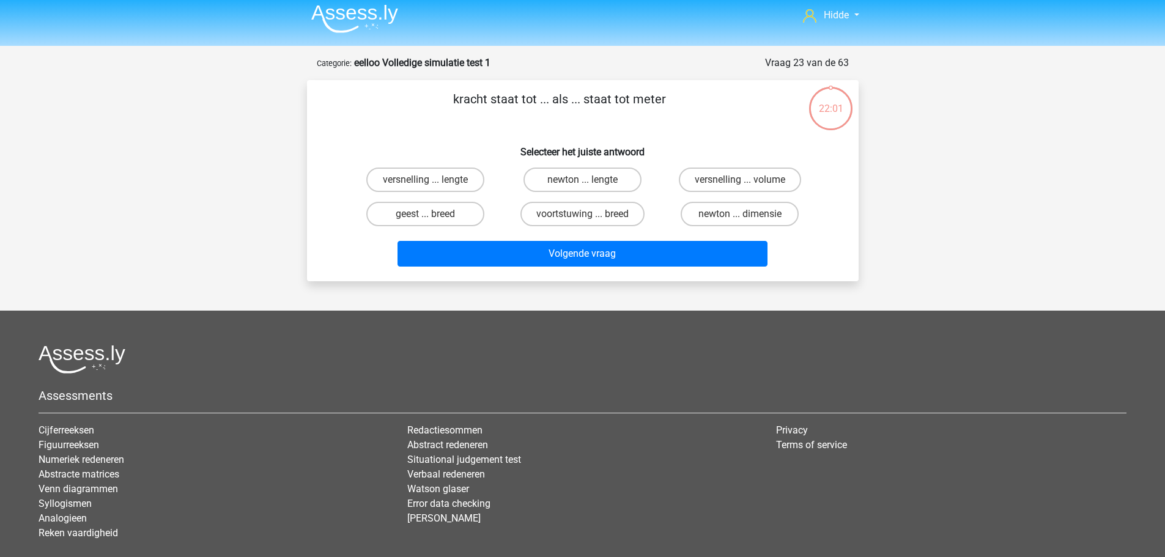
scroll to position [0, 0]
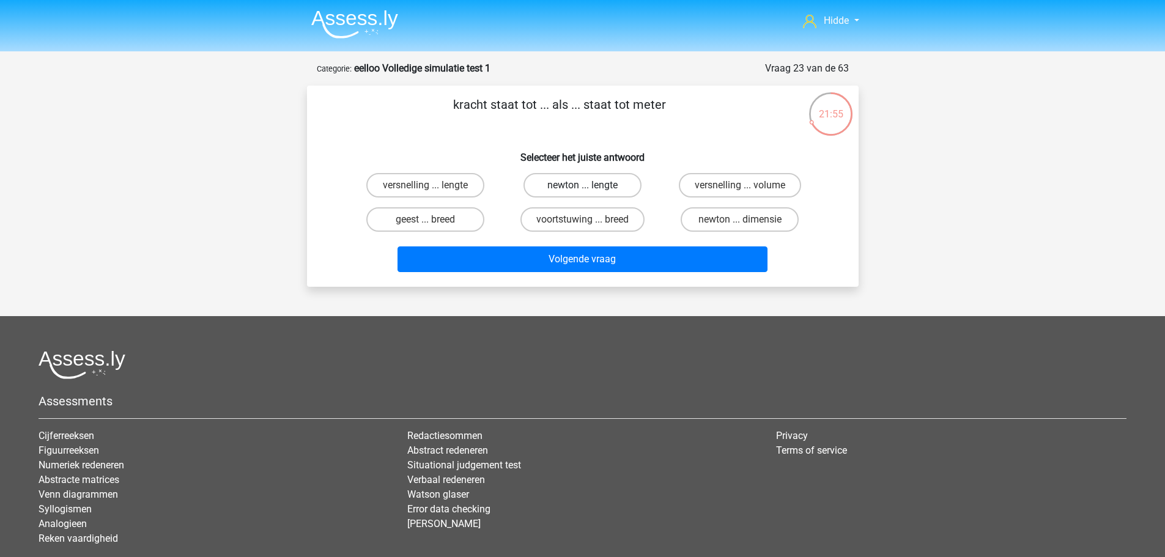
click at [585, 180] on label "newton ... lengte" at bounding box center [583, 185] width 118 height 24
click at [585, 185] on input "newton ... lengte" at bounding box center [586, 189] width 8 height 8
radio input "true"
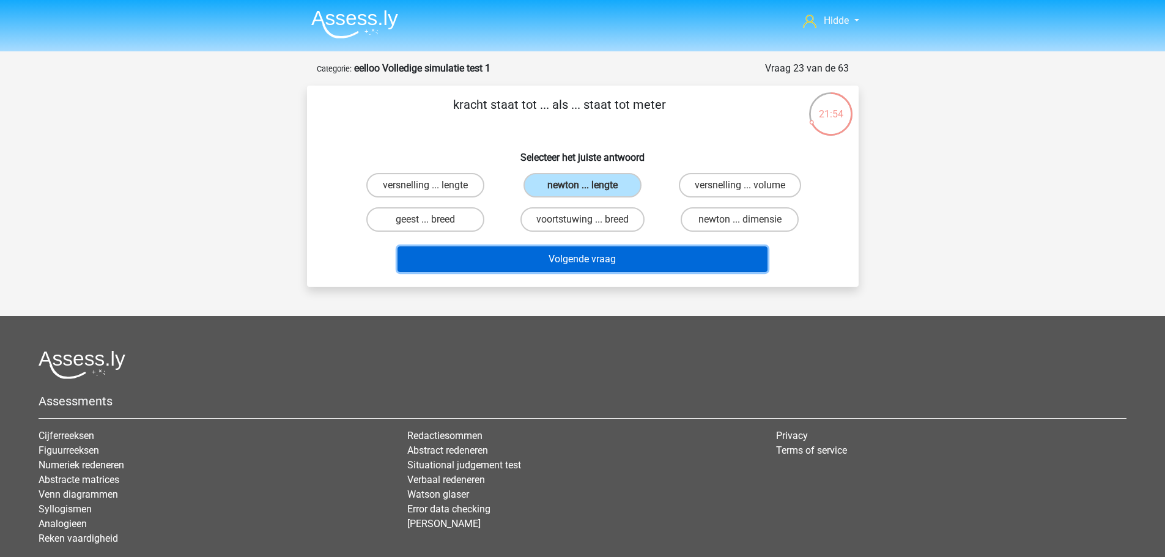
click at [582, 267] on button "Volgende vraag" at bounding box center [583, 259] width 370 height 26
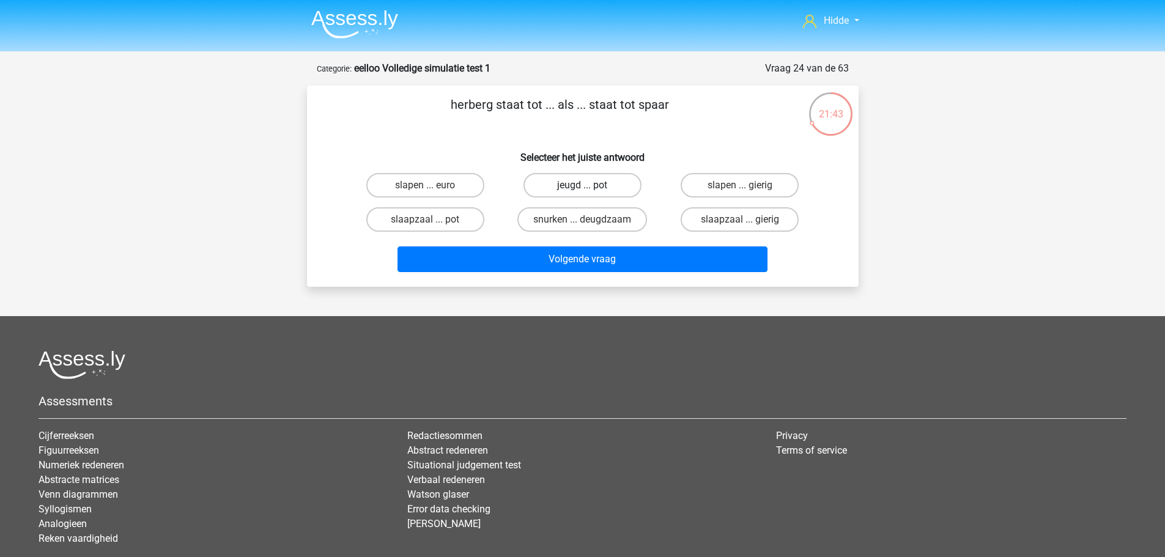
click at [558, 175] on label "jeugd ... pot" at bounding box center [583, 185] width 118 height 24
click at [582, 185] on input "jeugd ... pot" at bounding box center [586, 189] width 8 height 8
radio input "true"
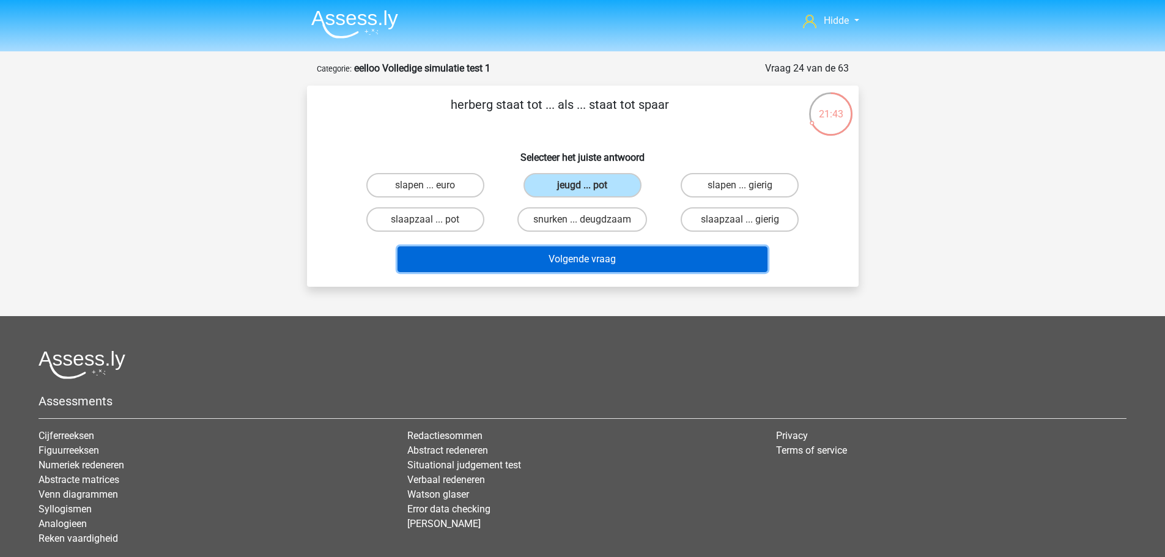
click at [484, 272] on button "Volgende vraag" at bounding box center [583, 259] width 370 height 26
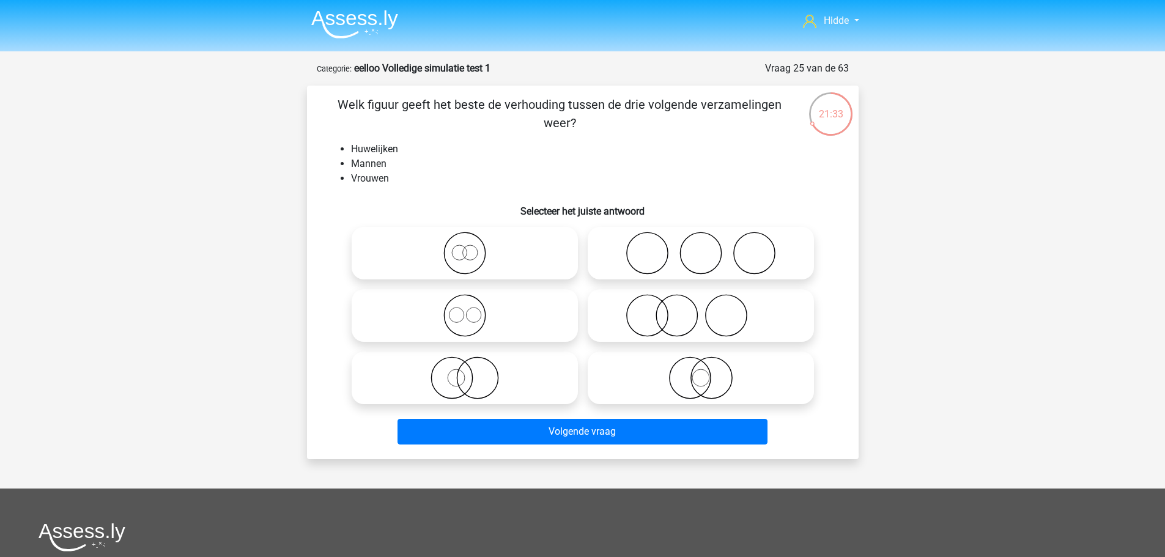
click at [703, 260] on icon at bounding box center [701, 253] width 217 height 43
click at [703, 247] on input "radio" at bounding box center [705, 243] width 8 height 8
radio input "true"
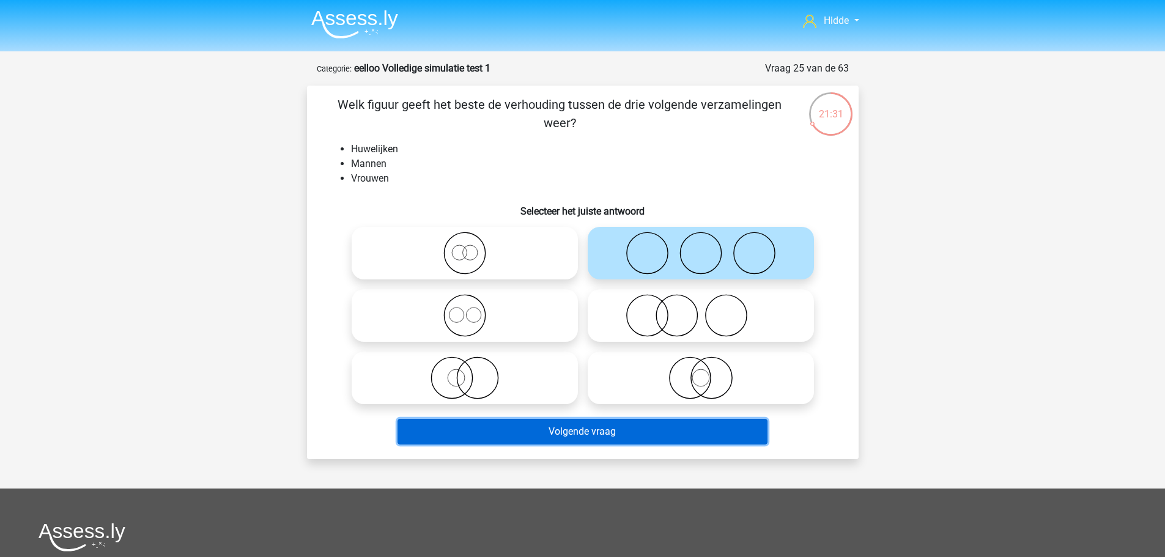
click at [541, 429] on button "Volgende vraag" at bounding box center [583, 432] width 370 height 26
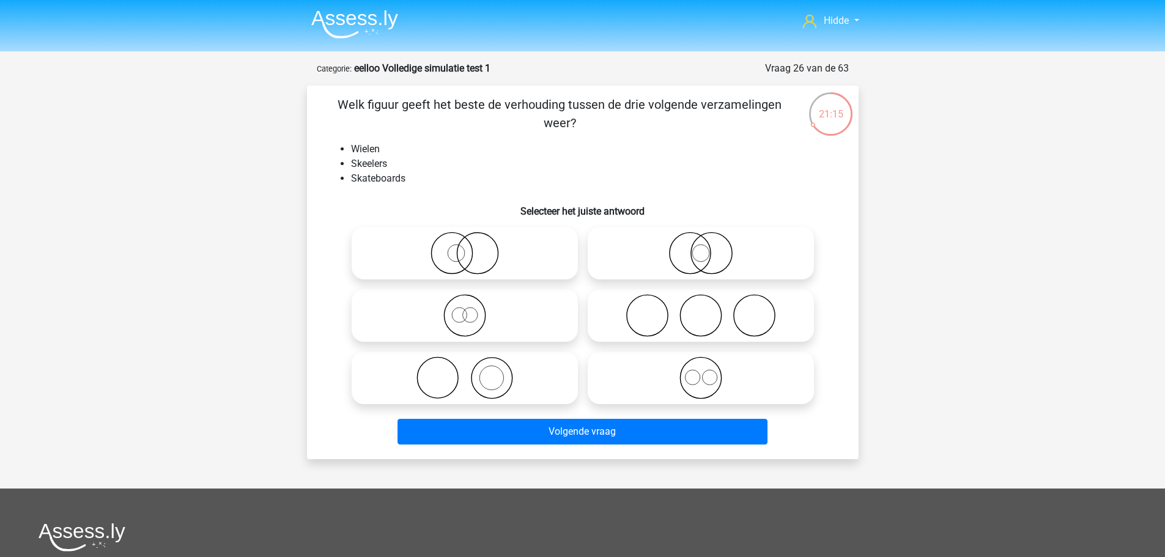
click at [610, 315] on icon at bounding box center [701, 315] width 217 height 43
click at [701, 309] on input "radio" at bounding box center [705, 306] width 8 height 8
radio input "true"
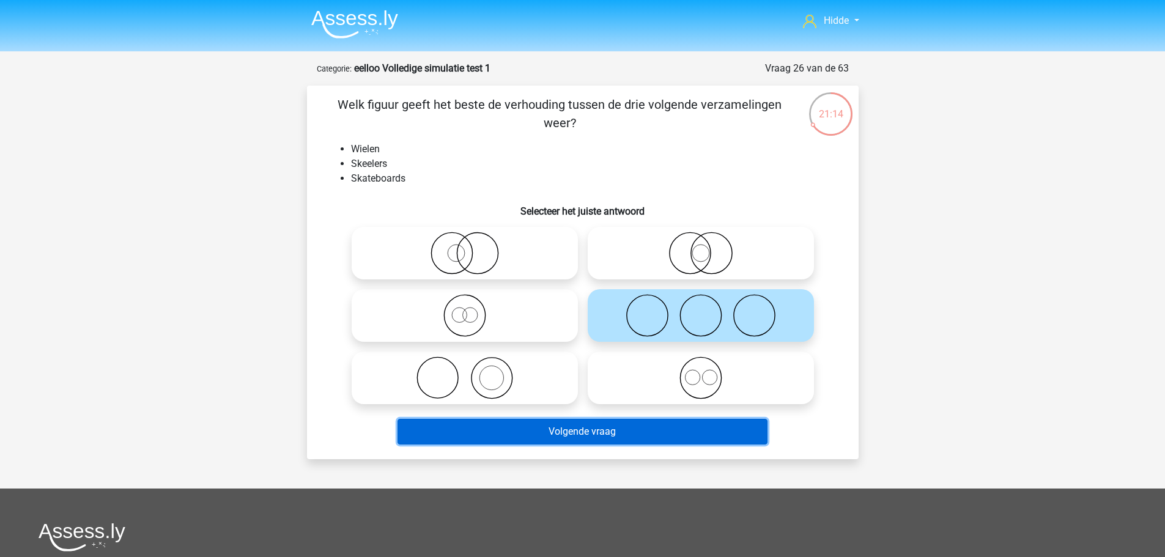
click at [575, 420] on button "Volgende vraag" at bounding box center [583, 432] width 370 height 26
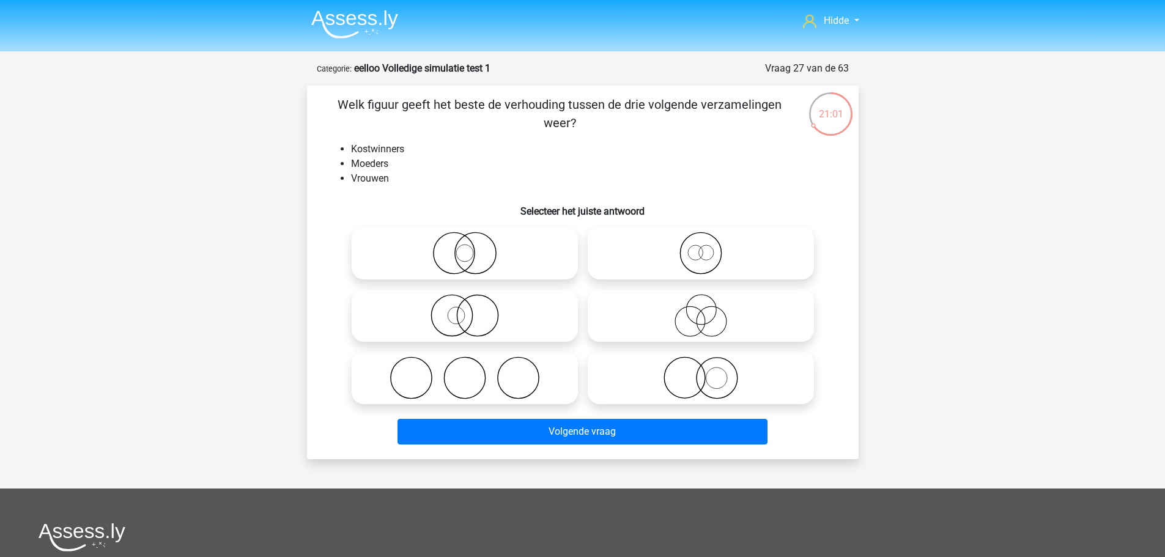
click at [502, 326] on icon at bounding box center [465, 315] width 217 height 43
click at [473, 309] on input "radio" at bounding box center [469, 306] width 8 height 8
radio input "true"
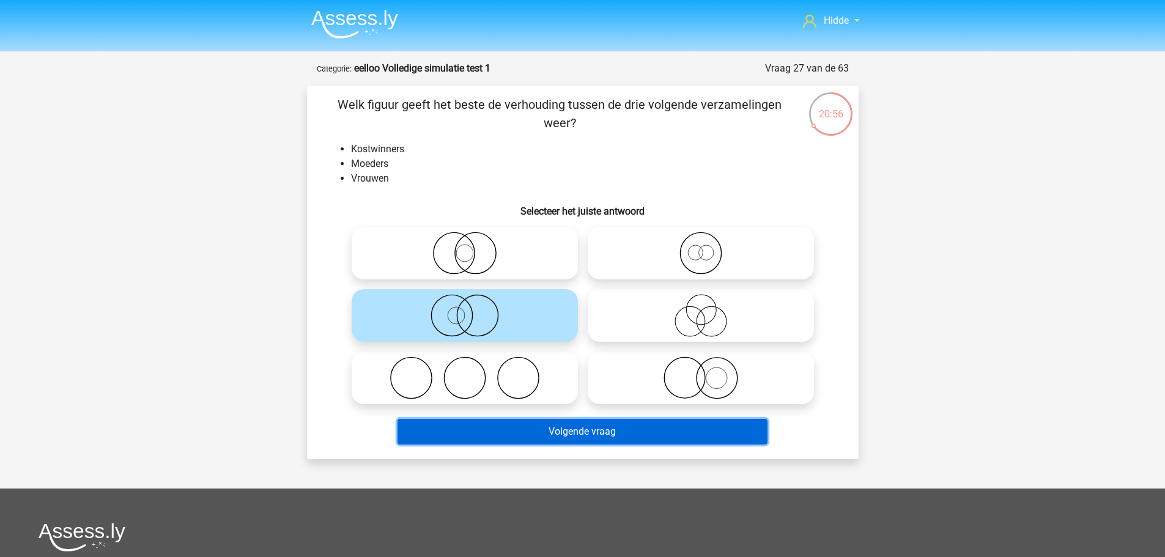
click at [537, 435] on button "Volgende vraag" at bounding box center [583, 432] width 370 height 26
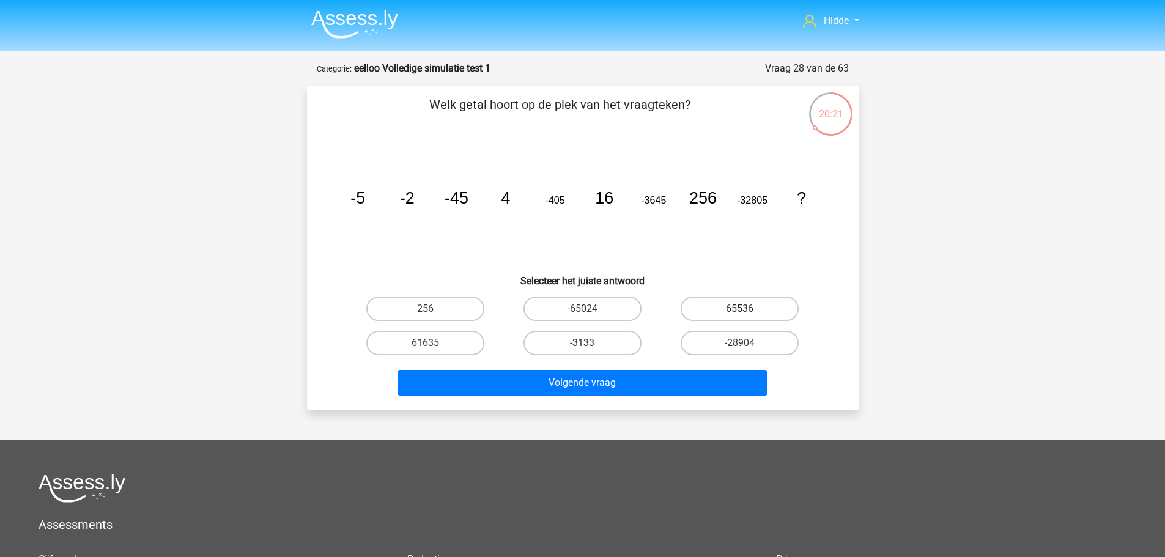
click at [730, 311] on label "65536" at bounding box center [740, 309] width 118 height 24
click at [740, 311] on input "65536" at bounding box center [744, 313] width 8 height 8
radio input "true"
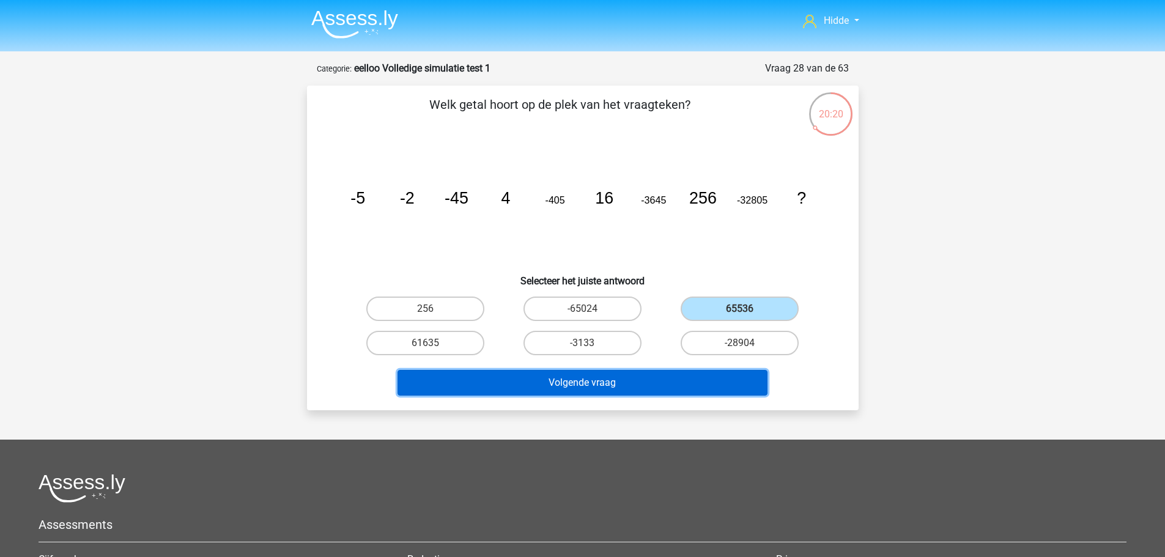
click at [591, 388] on button "Volgende vraag" at bounding box center [583, 383] width 370 height 26
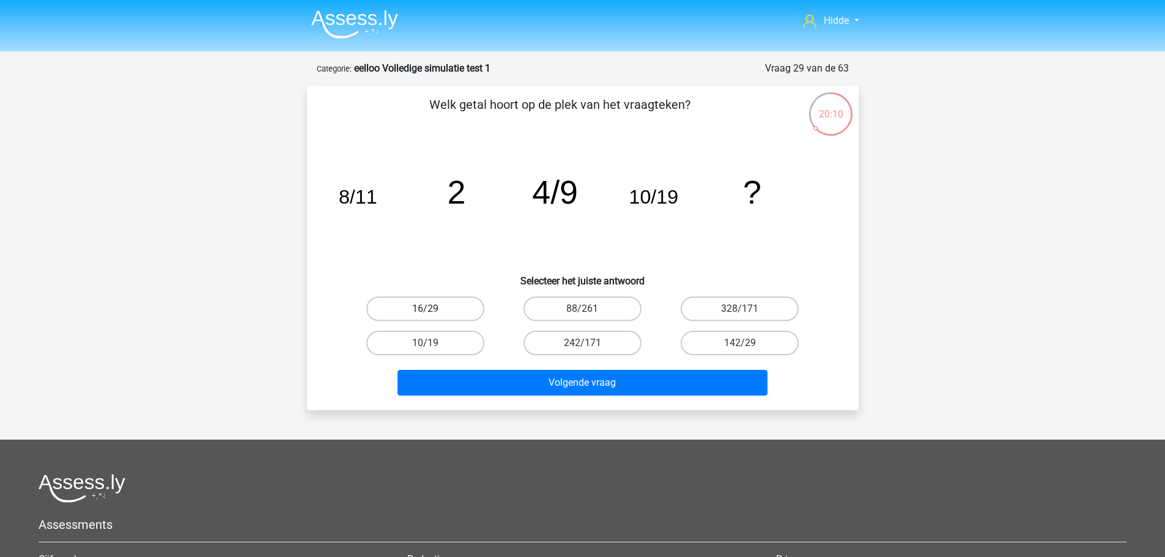
click at [432, 298] on label "16/29" at bounding box center [425, 309] width 118 height 24
click at [432, 309] on input "16/29" at bounding box center [429, 313] width 8 height 8
radio input "true"
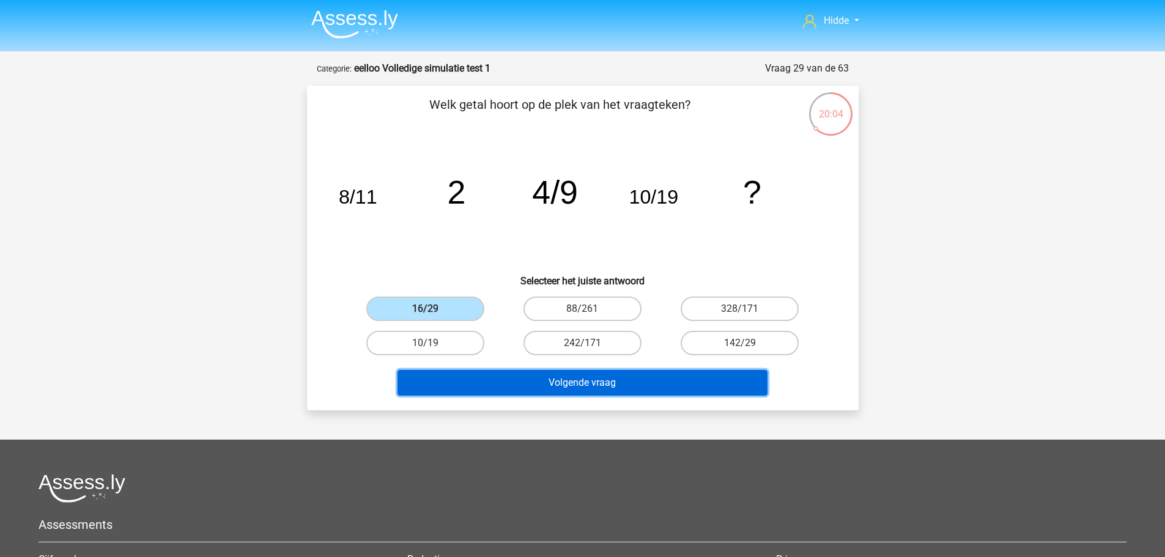
click at [551, 376] on button "Volgende vraag" at bounding box center [583, 383] width 370 height 26
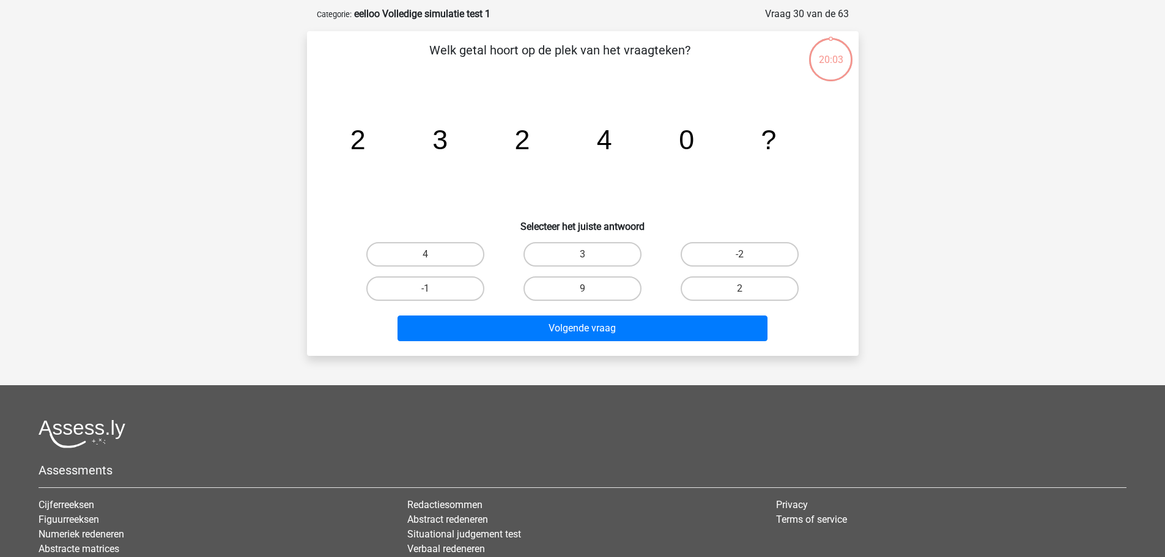
scroll to position [61, 0]
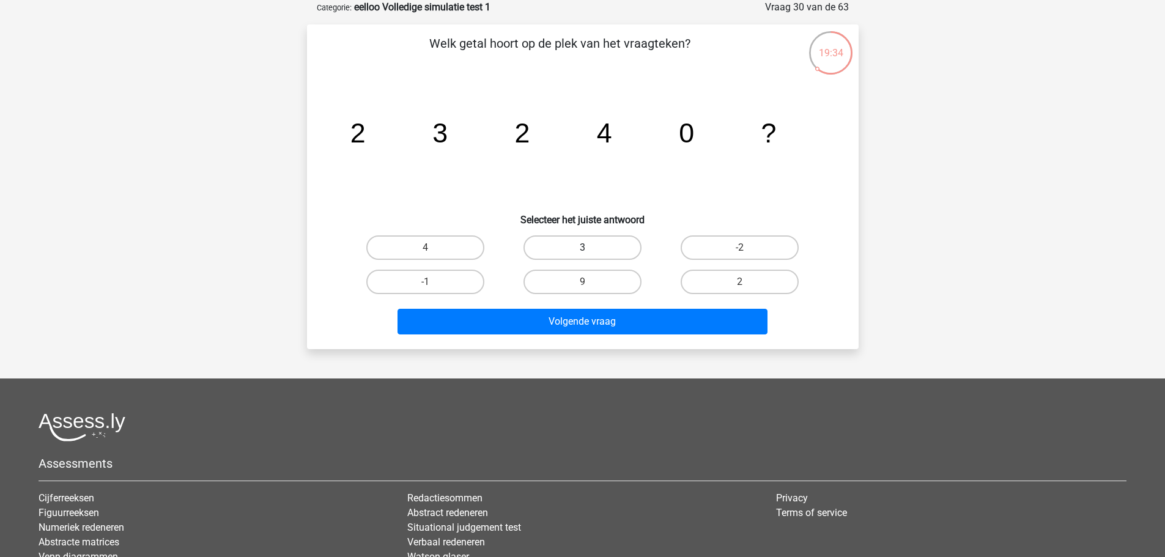
click at [599, 238] on label "3" at bounding box center [583, 247] width 118 height 24
click at [590, 248] on input "3" at bounding box center [586, 252] width 8 height 8
radio input "true"
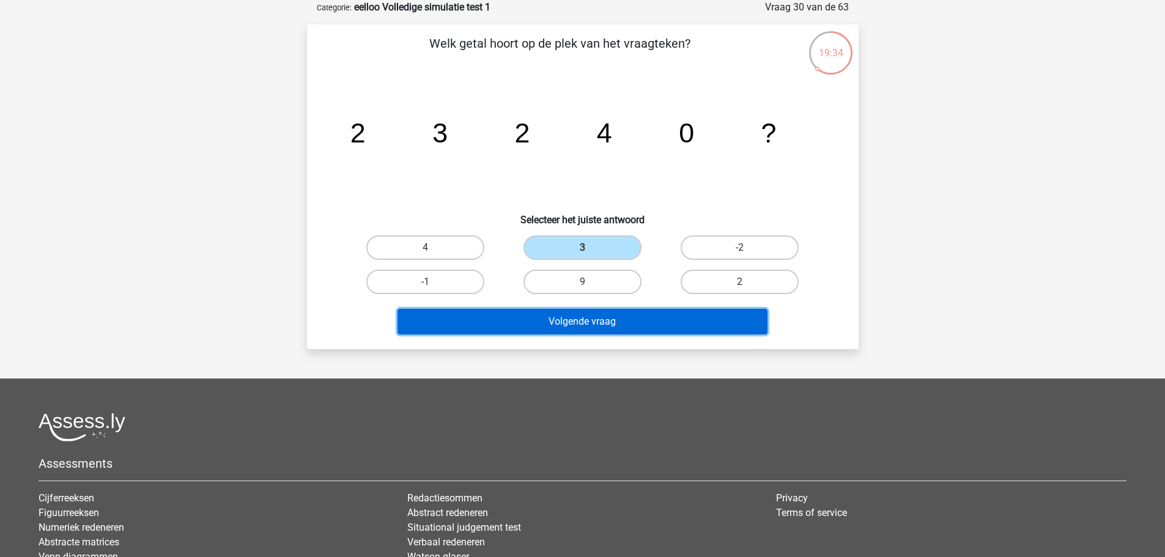
click at [579, 327] on button "Volgende vraag" at bounding box center [583, 322] width 370 height 26
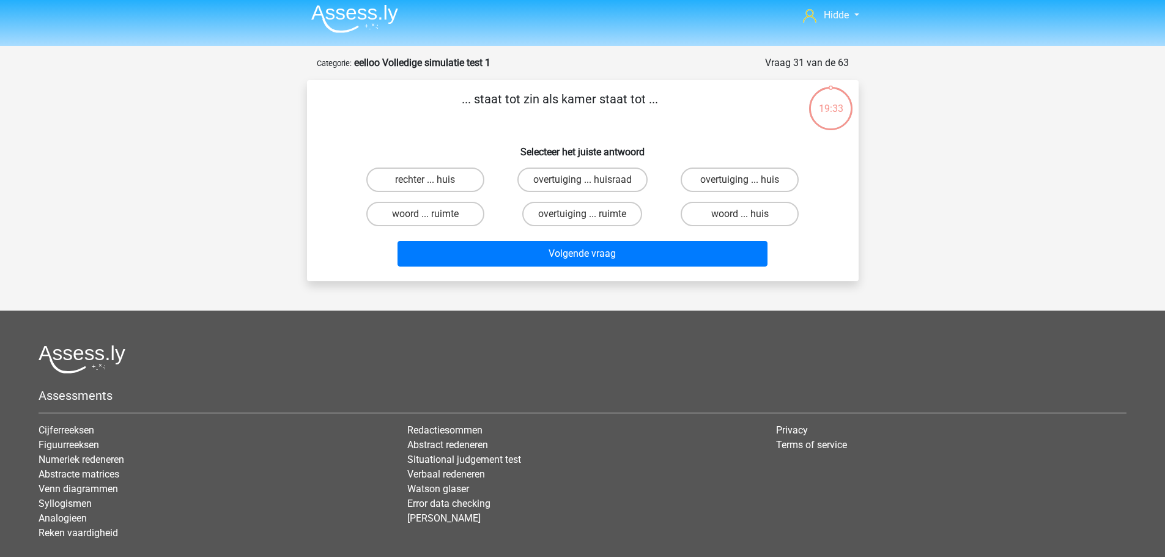
scroll to position [0, 0]
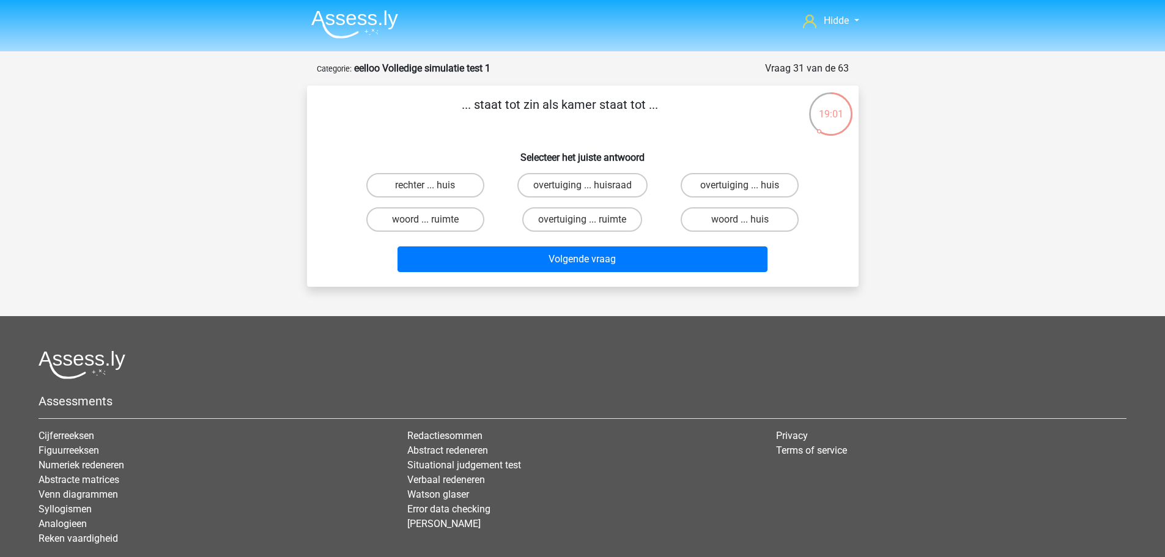
click at [428, 220] on input "woord ... ruimte" at bounding box center [429, 224] width 8 height 8
radio input "true"
click at [776, 222] on label "woord ... huis" at bounding box center [740, 219] width 118 height 24
click at [748, 222] on input "woord ... huis" at bounding box center [744, 224] width 8 height 8
radio input "true"
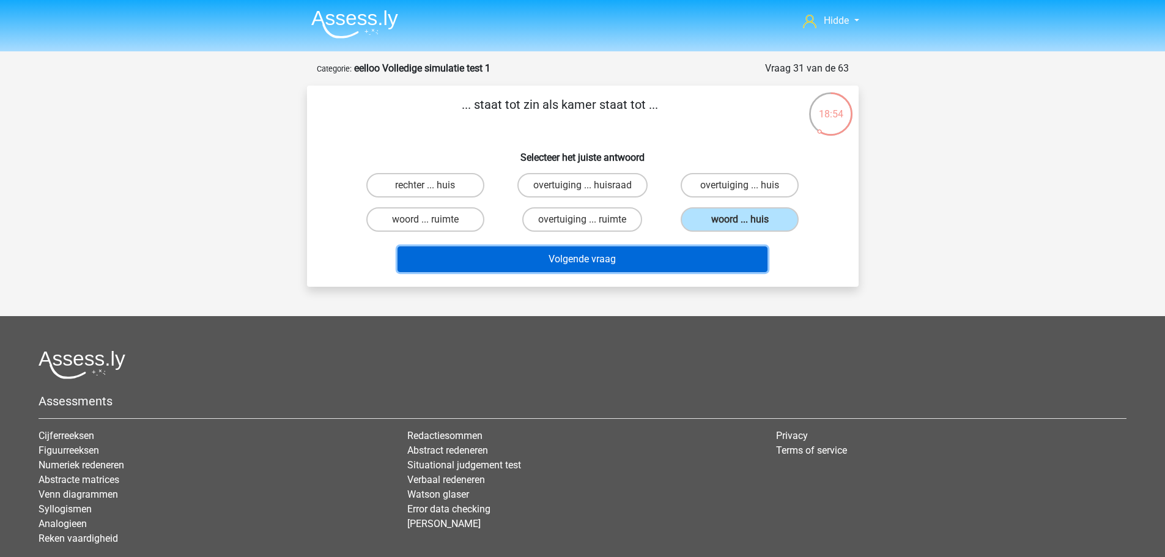
click at [654, 252] on button "Volgende vraag" at bounding box center [583, 259] width 370 height 26
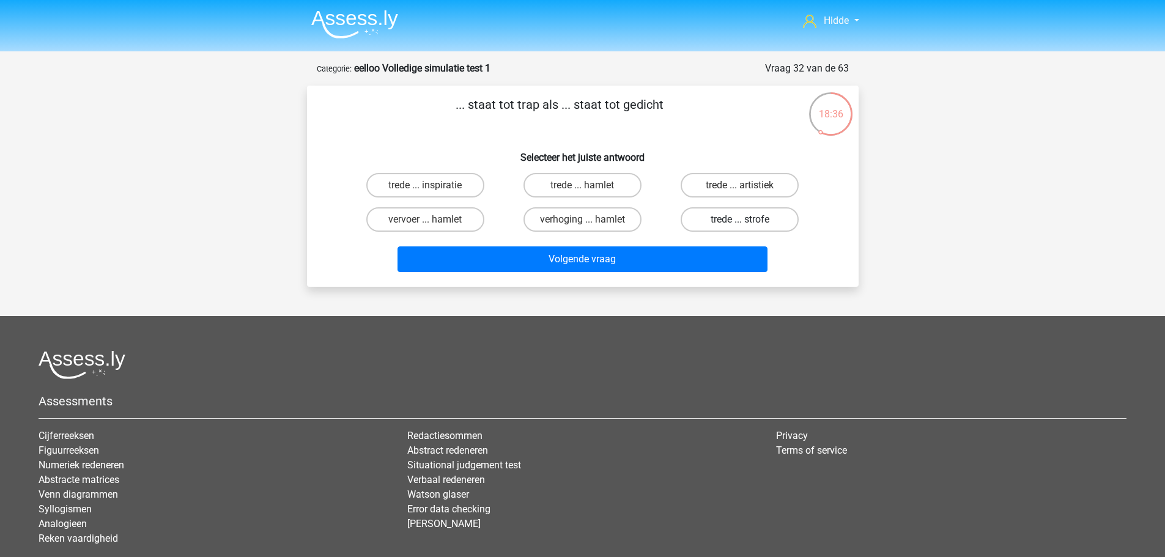
click at [756, 218] on label "trede ... strofe" at bounding box center [740, 219] width 118 height 24
click at [748, 220] on input "trede ... strofe" at bounding box center [744, 224] width 8 height 8
radio input "true"
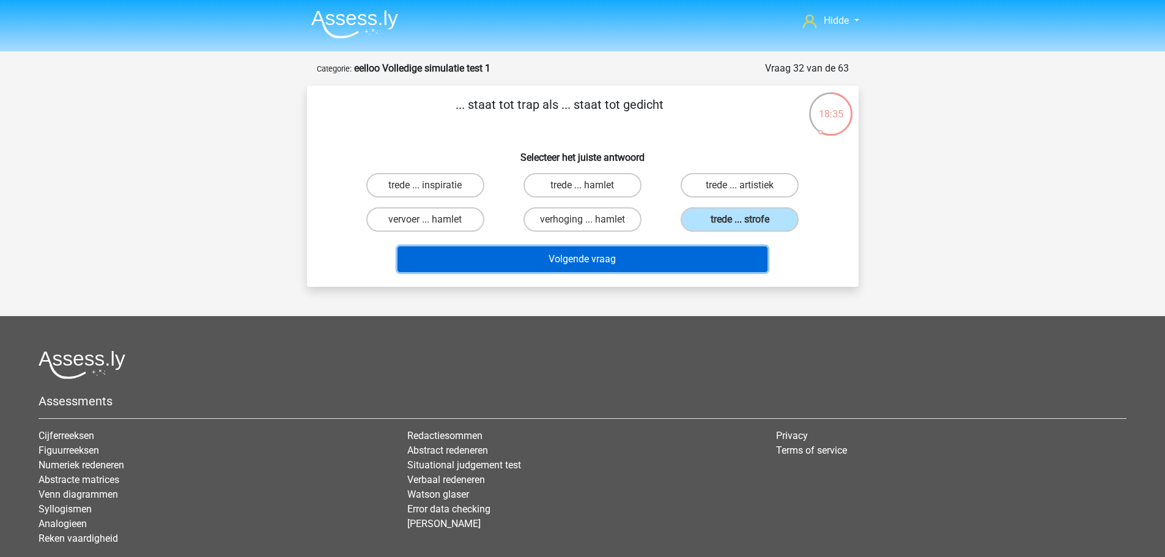
click at [630, 250] on button "Volgende vraag" at bounding box center [583, 259] width 370 height 26
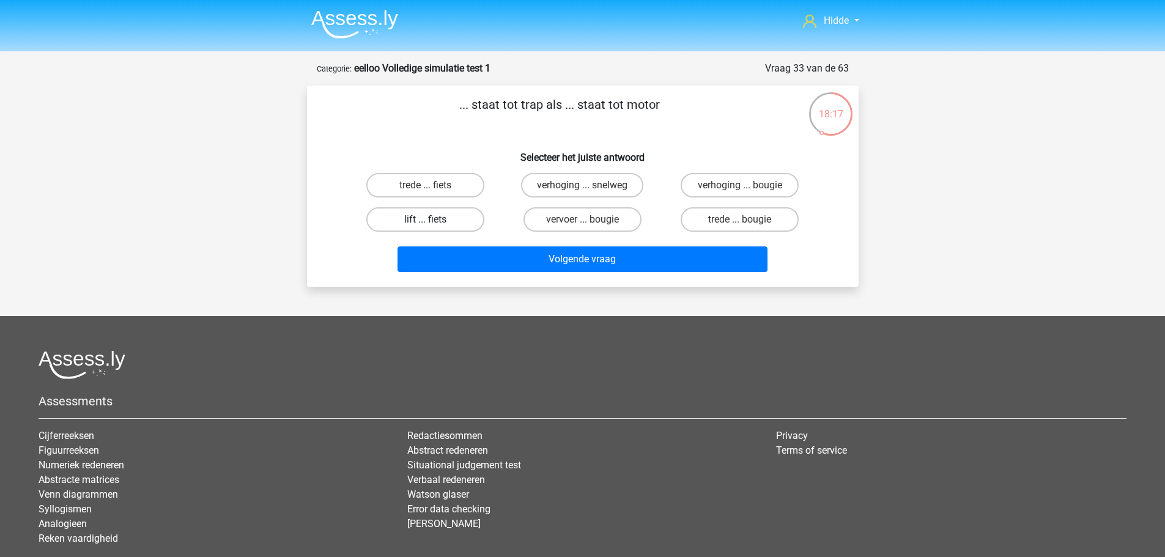
click at [442, 217] on label "lift ... fiets" at bounding box center [425, 219] width 118 height 24
click at [433, 220] on input "lift ... fiets" at bounding box center [429, 224] width 8 height 8
radio input "true"
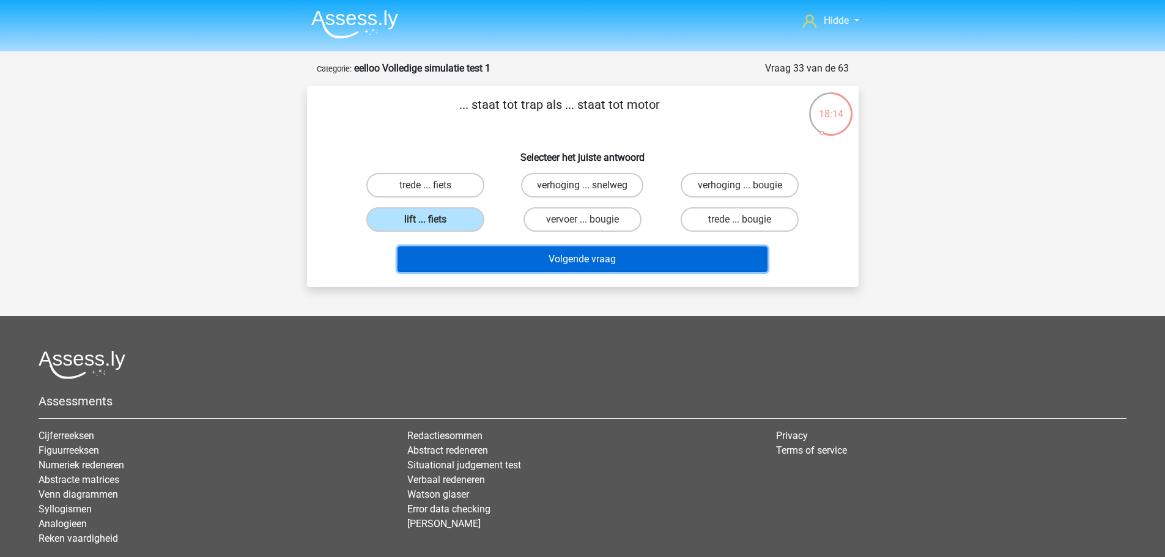
click at [494, 259] on button "Volgende vraag" at bounding box center [583, 259] width 370 height 26
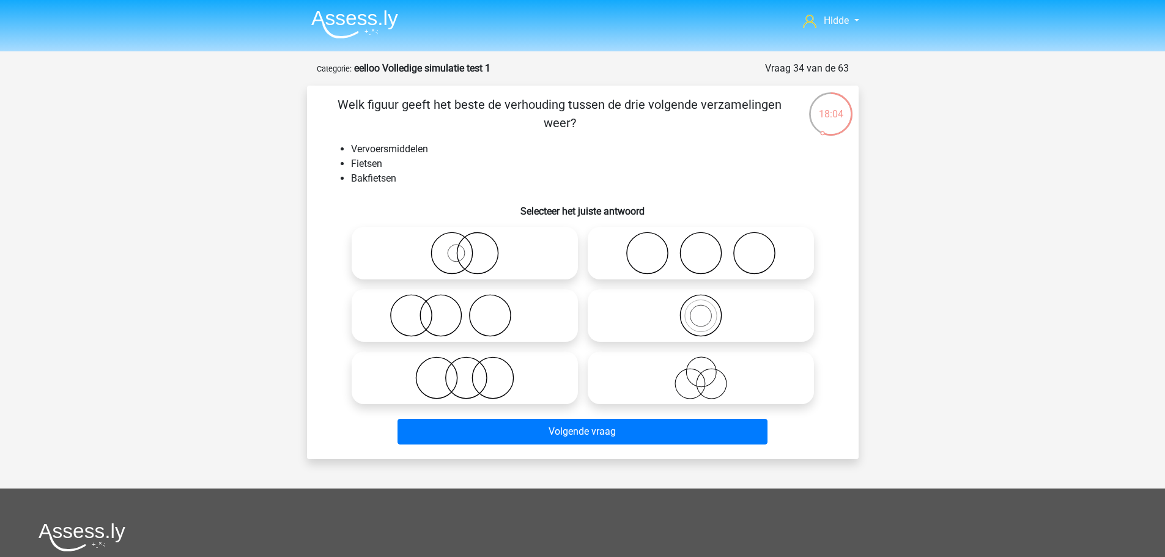
click at [495, 254] on icon at bounding box center [465, 253] width 217 height 43
click at [473, 247] on input "radio" at bounding box center [469, 243] width 8 height 8
radio input "true"
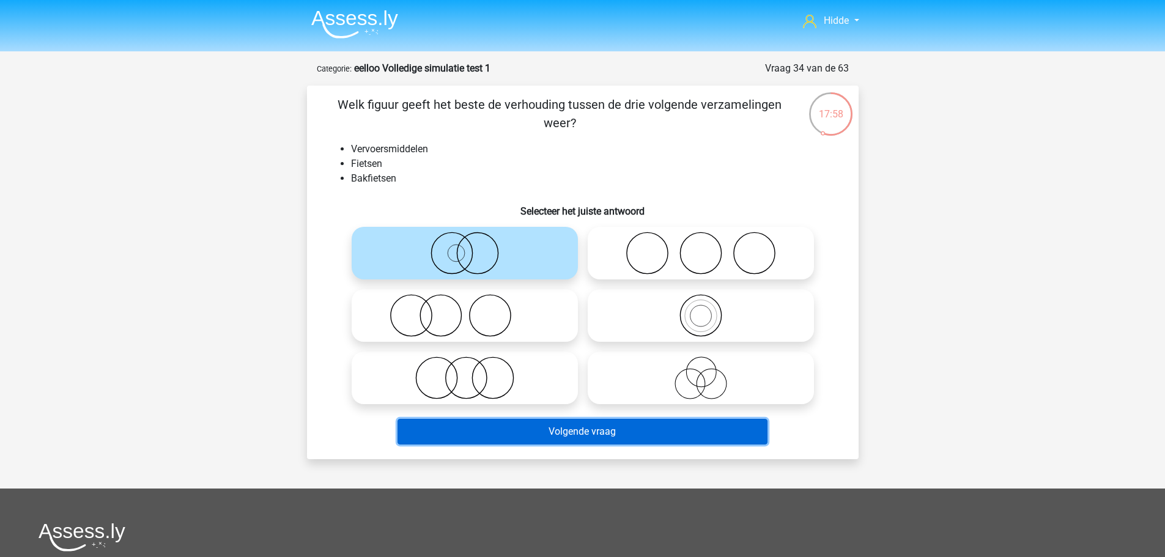
click at [492, 435] on button "Volgende vraag" at bounding box center [583, 432] width 370 height 26
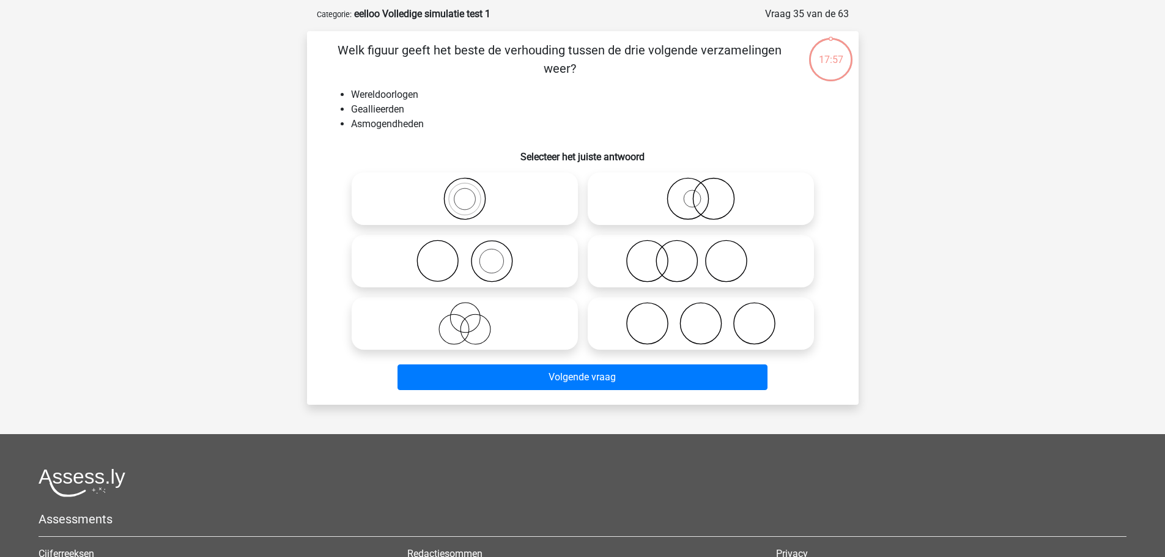
scroll to position [61, 0]
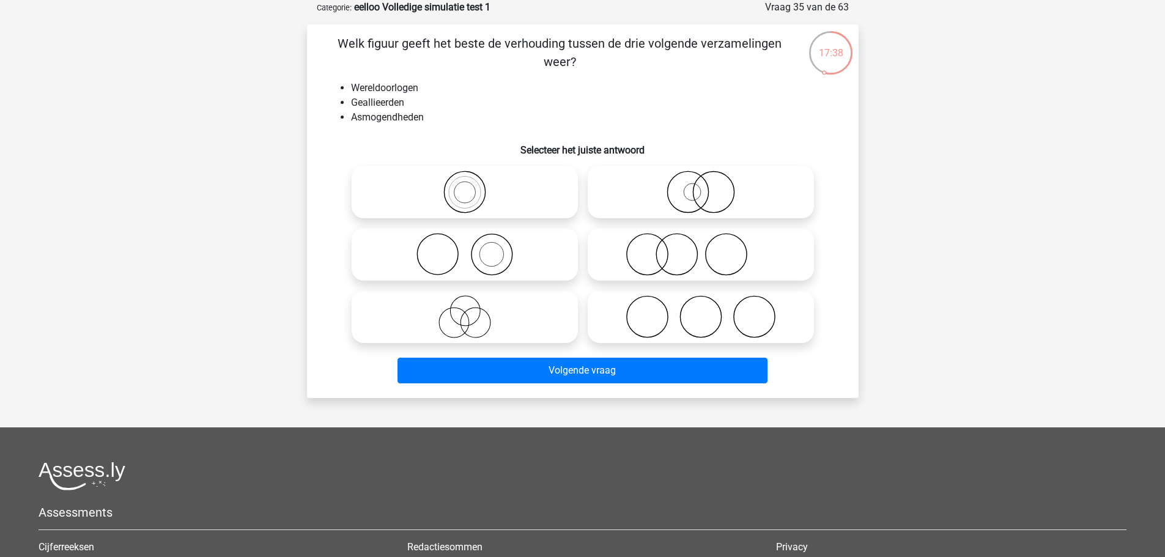
click at [702, 313] on icon at bounding box center [701, 316] width 217 height 43
click at [702, 311] on input "radio" at bounding box center [705, 307] width 8 height 8
radio input "true"
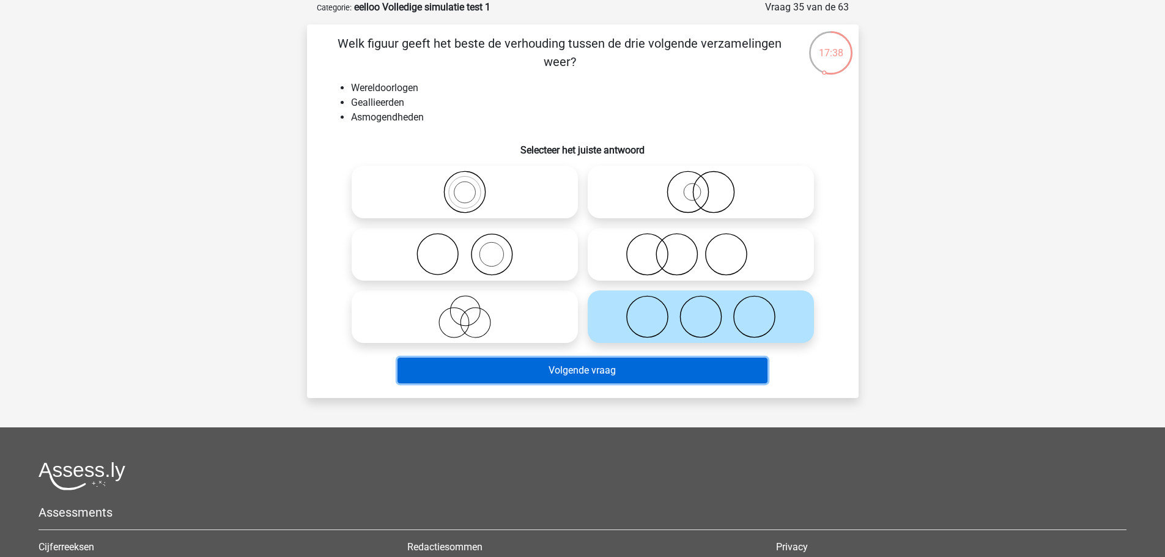
click at [583, 371] on button "Volgende vraag" at bounding box center [583, 371] width 370 height 26
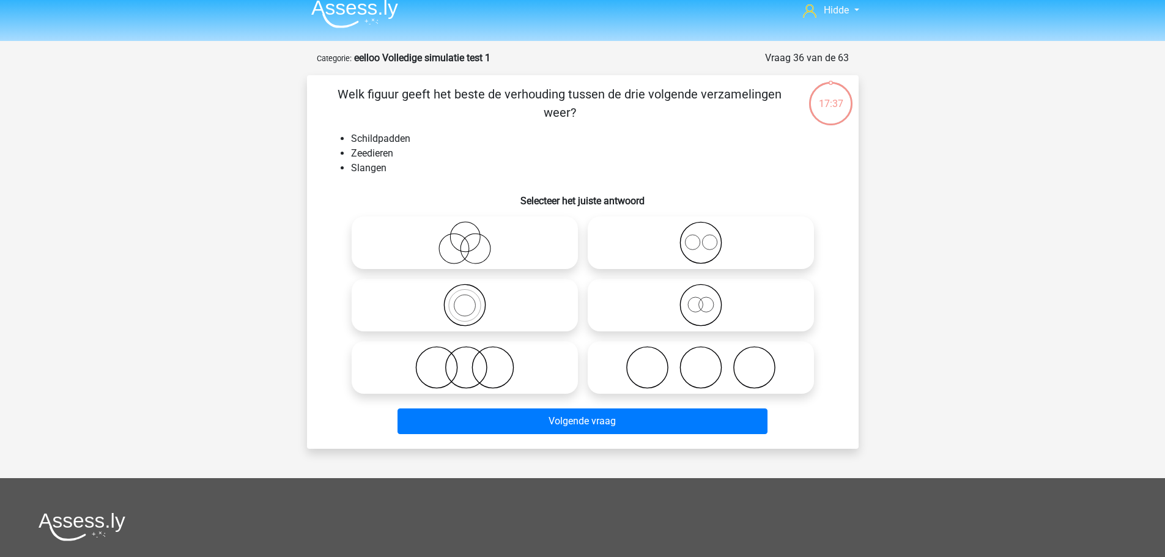
scroll to position [0, 0]
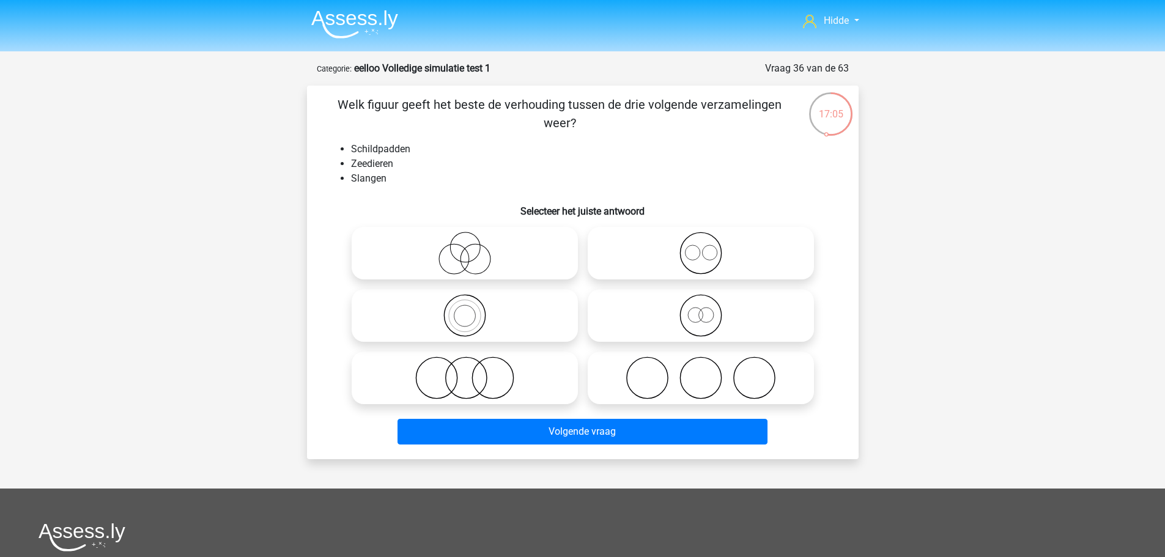
click at [493, 375] on icon at bounding box center [465, 378] width 217 height 43
click at [473, 372] on input "radio" at bounding box center [469, 368] width 8 height 8
radio input "true"
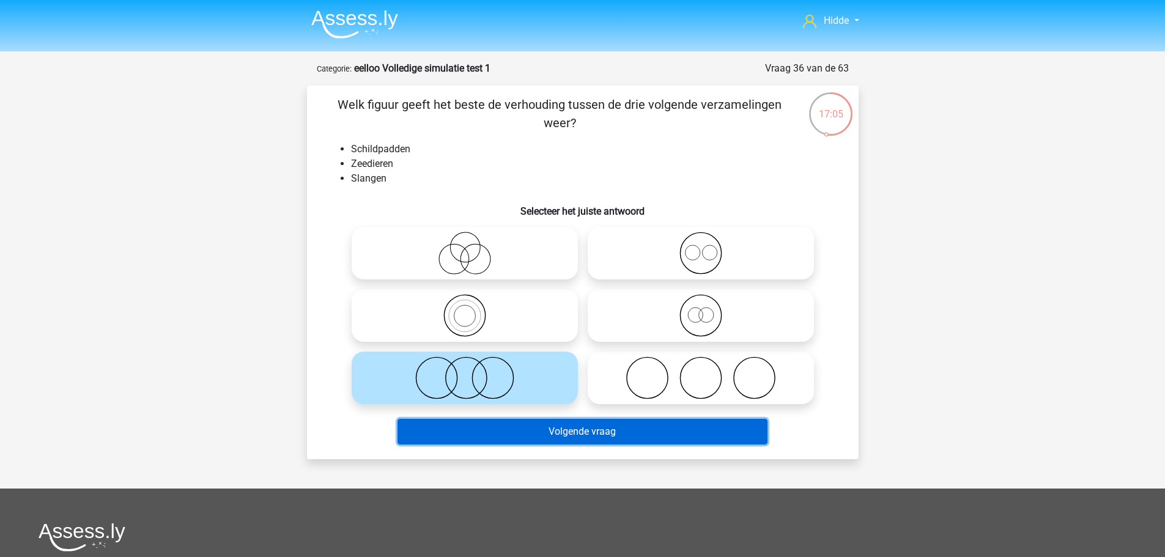
click at [508, 425] on button "Volgende vraag" at bounding box center [583, 432] width 370 height 26
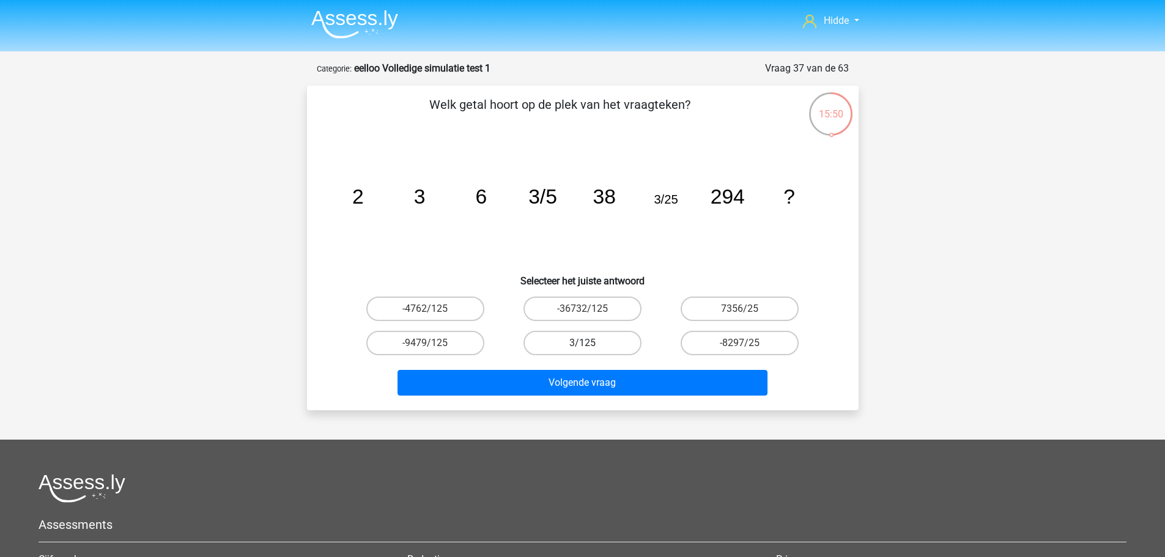
click at [576, 343] on label "3/125" at bounding box center [583, 343] width 118 height 24
click at [582, 343] on input "3/125" at bounding box center [586, 347] width 8 height 8
radio input "true"
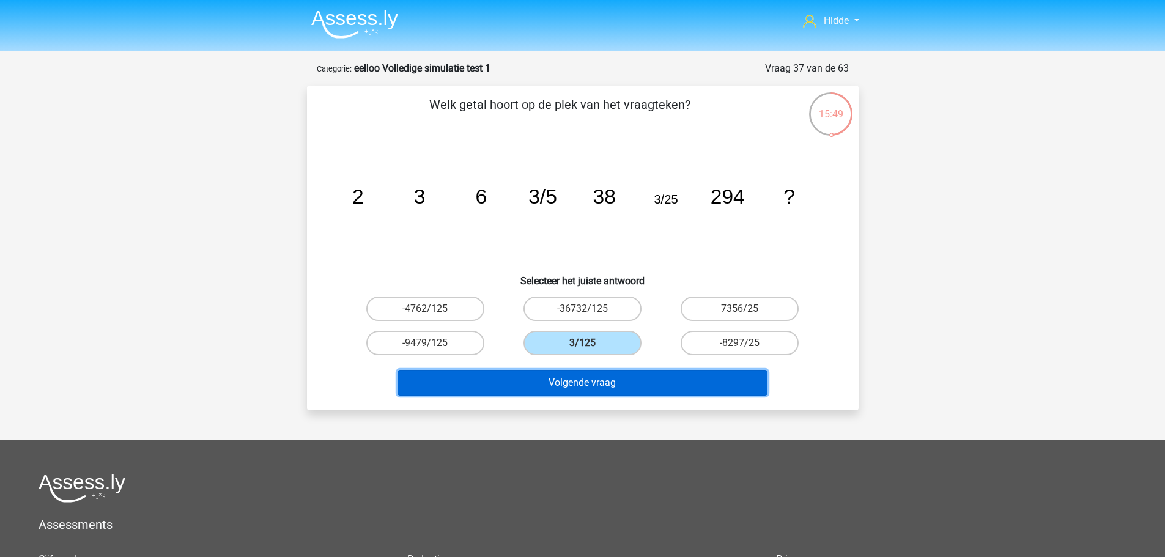
click at [542, 382] on button "Volgende vraag" at bounding box center [583, 383] width 370 height 26
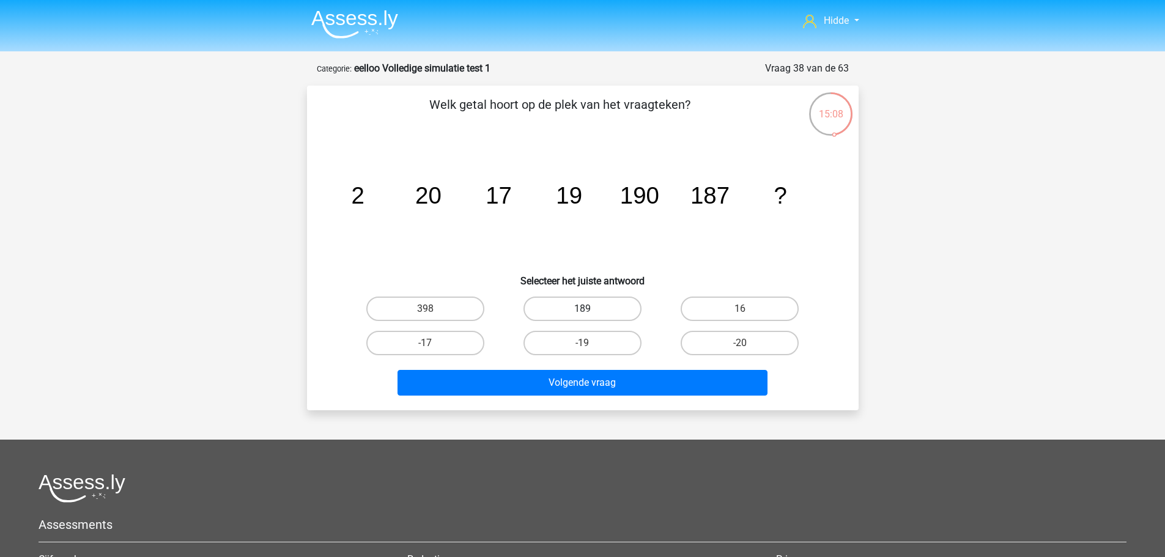
click at [604, 306] on label "189" at bounding box center [583, 309] width 118 height 24
click at [590, 309] on input "189" at bounding box center [586, 313] width 8 height 8
radio input "true"
click at [615, 362] on div "Volgende vraag" at bounding box center [583, 380] width 513 height 40
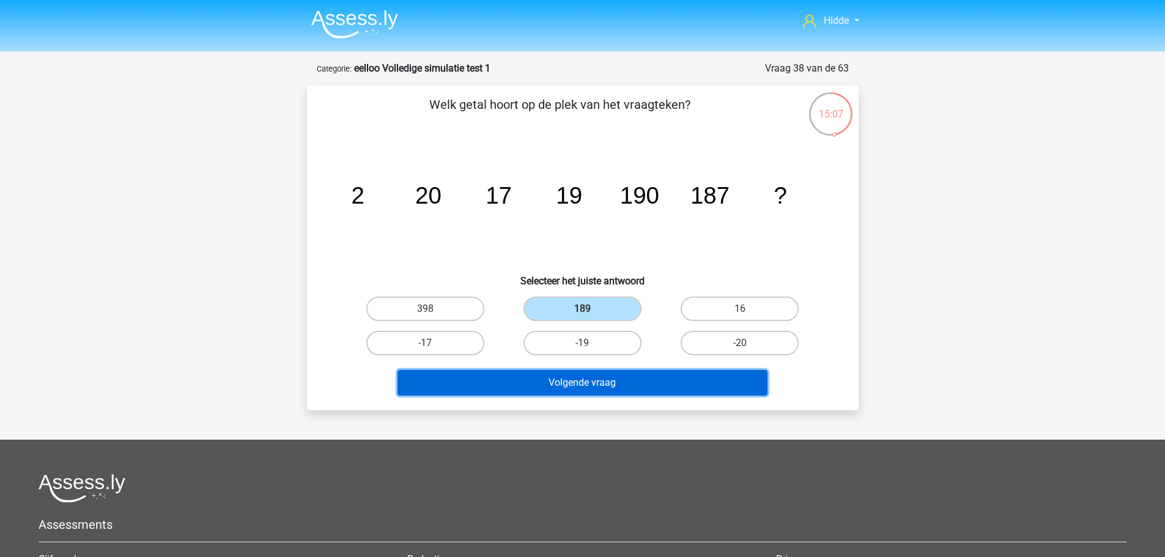
click at [629, 383] on button "Volgende vraag" at bounding box center [583, 383] width 370 height 26
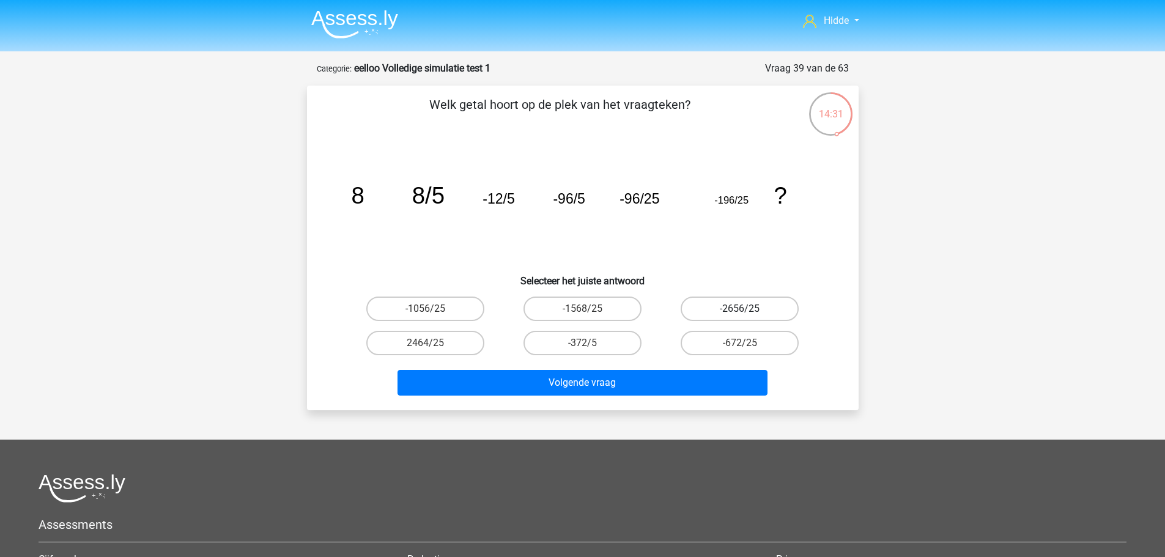
click at [730, 305] on label "-2656/25" at bounding box center [740, 309] width 118 height 24
click at [740, 309] on input "-2656/25" at bounding box center [744, 313] width 8 height 8
radio input "true"
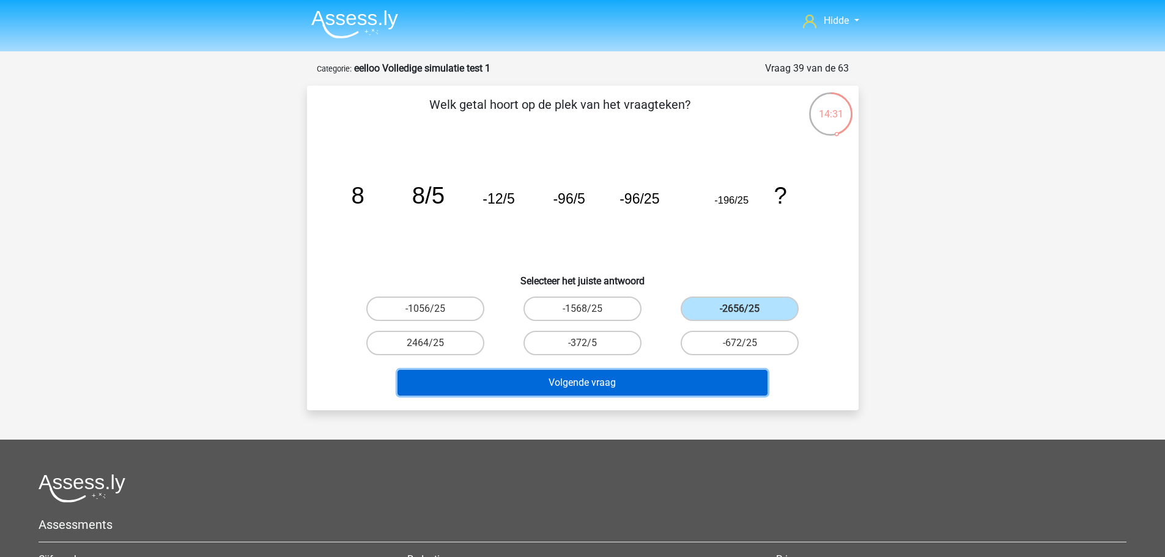
click at [620, 377] on button "Volgende vraag" at bounding box center [583, 383] width 370 height 26
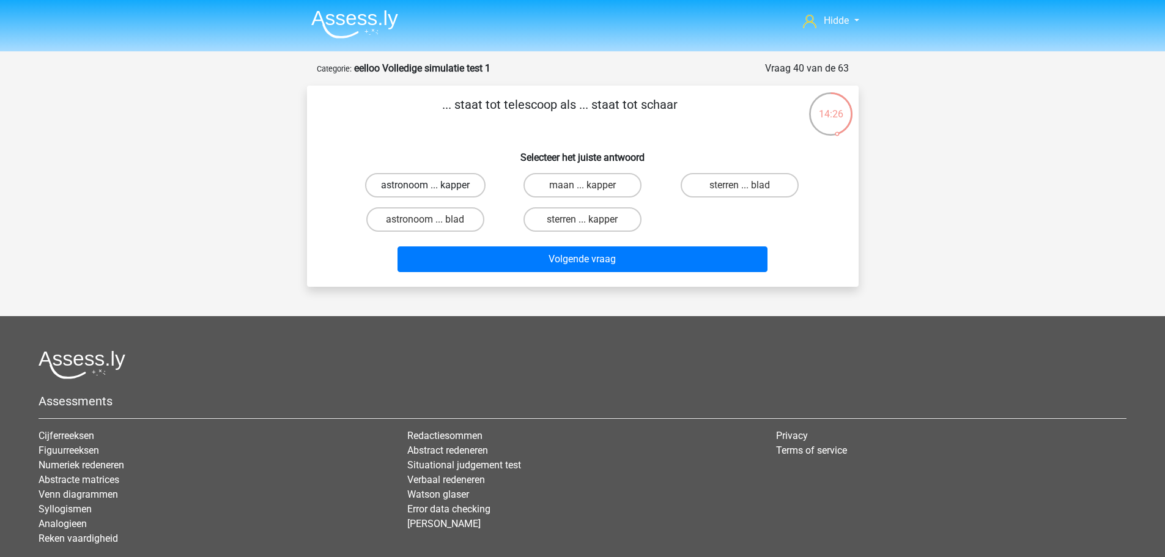
click at [420, 177] on label "astronoom ... kapper" at bounding box center [425, 185] width 120 height 24
click at [425, 185] on input "astronoom ... kapper" at bounding box center [429, 189] width 8 height 8
radio input "true"
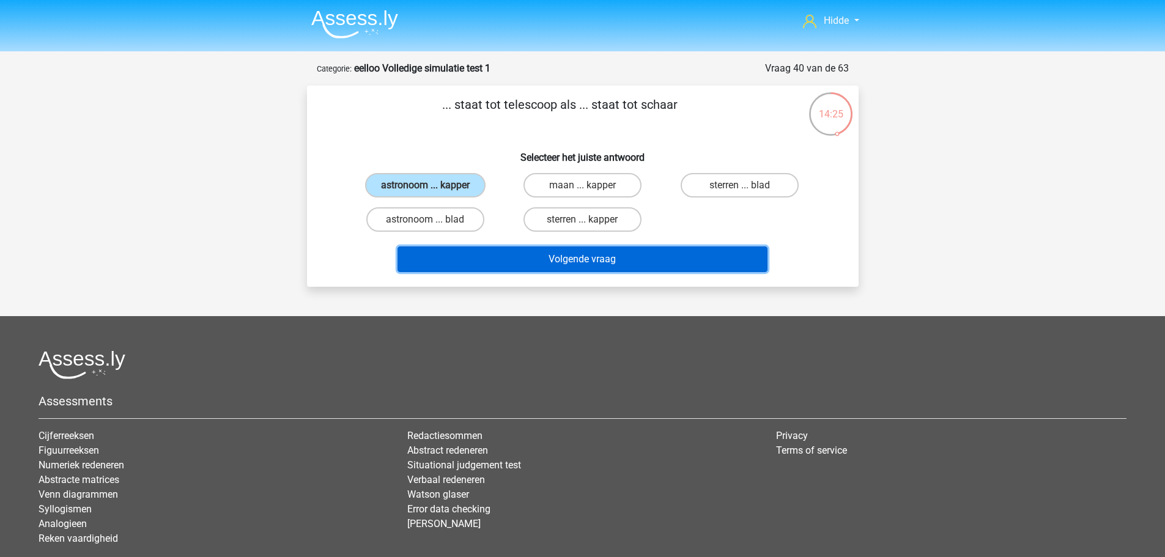
click at [512, 255] on button "Volgende vraag" at bounding box center [583, 259] width 370 height 26
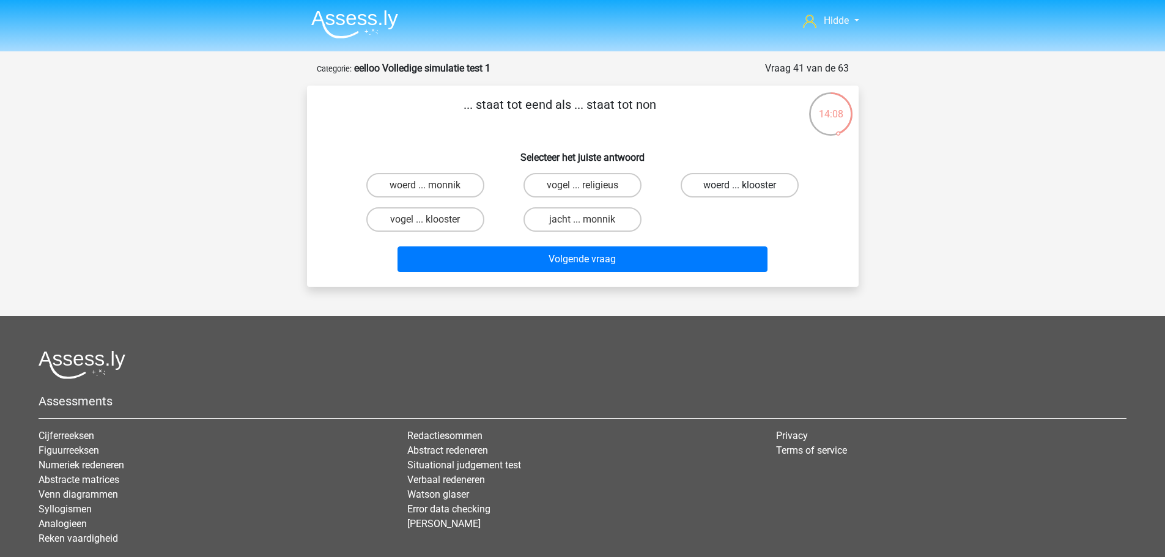
click at [716, 187] on label "woerd ... klooster" at bounding box center [740, 185] width 118 height 24
click at [740, 187] on input "woerd ... klooster" at bounding box center [744, 189] width 8 height 8
radio input "true"
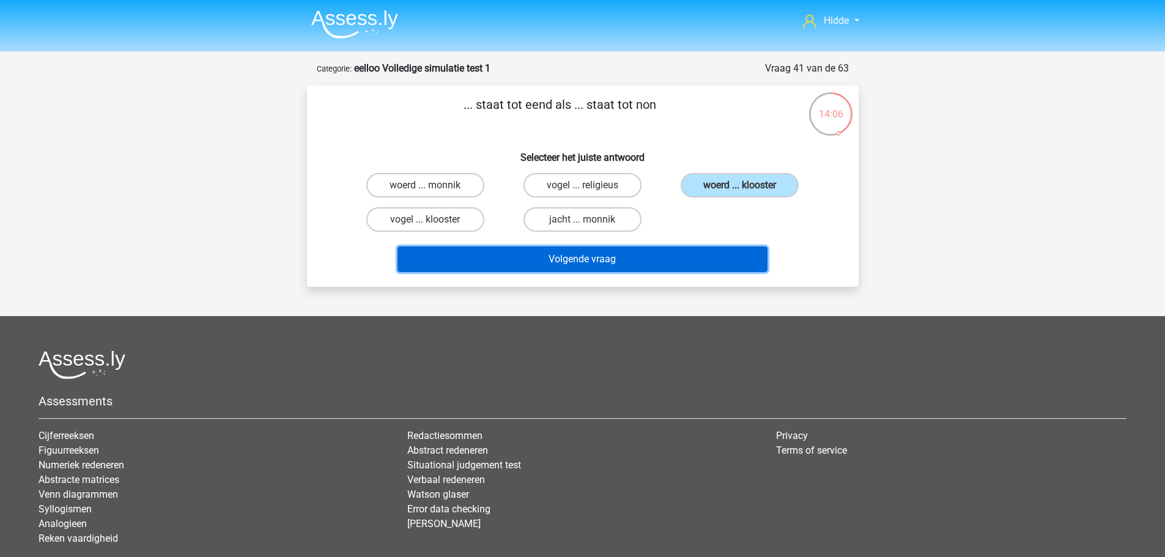
click at [585, 265] on button "Volgende vraag" at bounding box center [583, 259] width 370 height 26
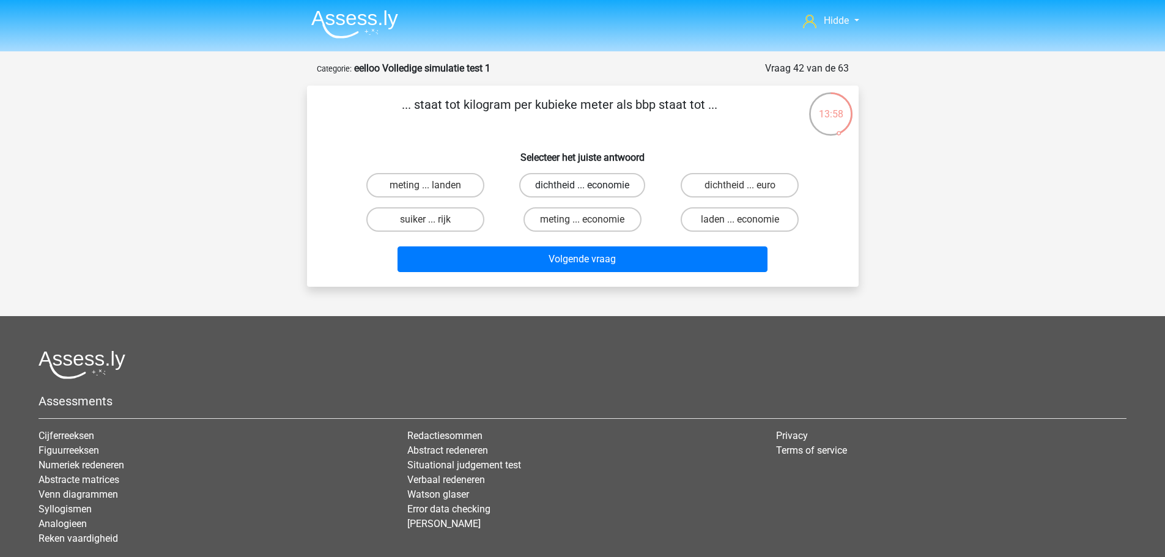
click at [552, 179] on label "dichtheid ... economie" at bounding box center [582, 185] width 126 height 24
click at [582, 185] on input "dichtheid ... economie" at bounding box center [586, 189] width 8 height 8
radio input "true"
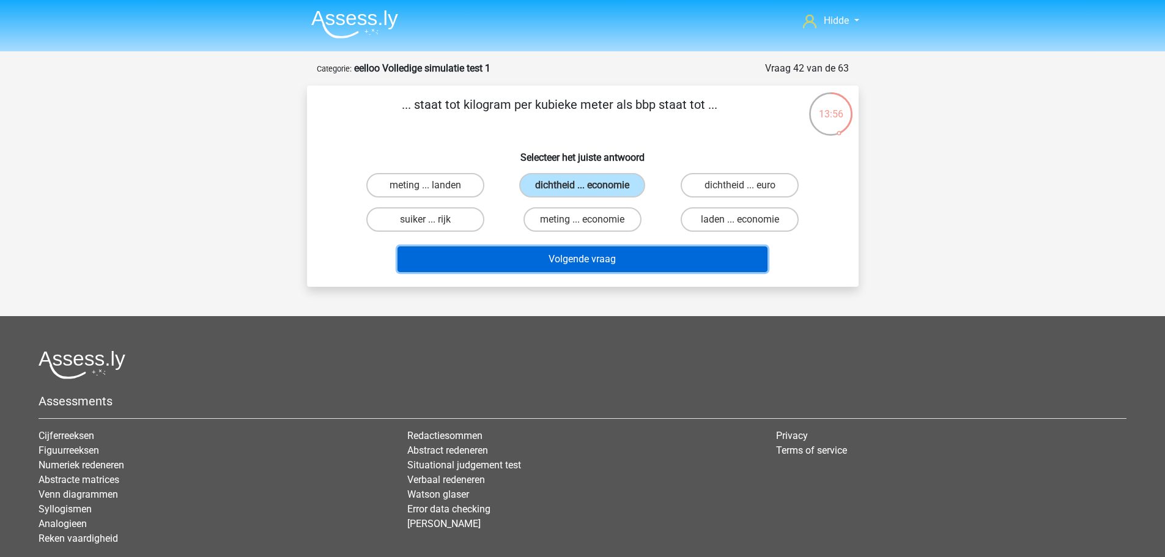
click at [525, 254] on button "Volgende vraag" at bounding box center [583, 259] width 370 height 26
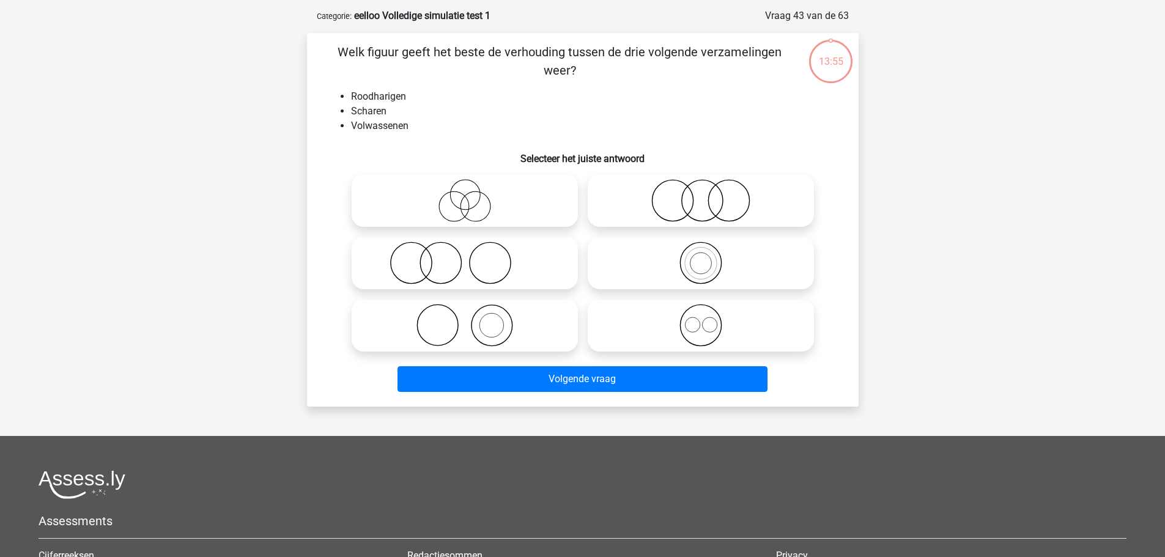
scroll to position [61, 0]
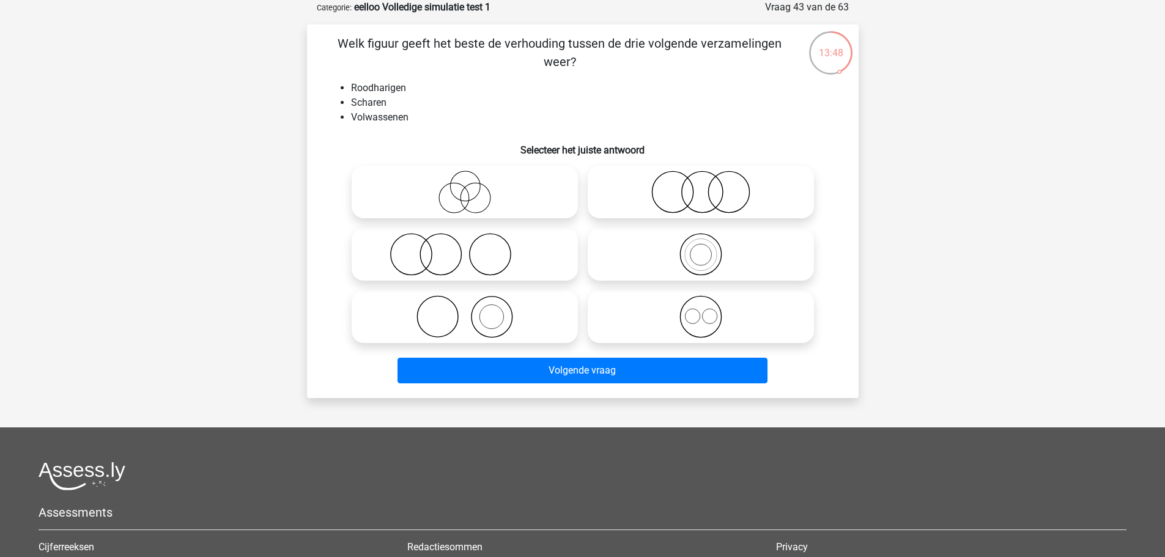
click at [420, 254] on circle at bounding box center [440, 254] width 41 height 41
click at [465, 248] on input "radio" at bounding box center [469, 244] width 8 height 8
radio input "true"
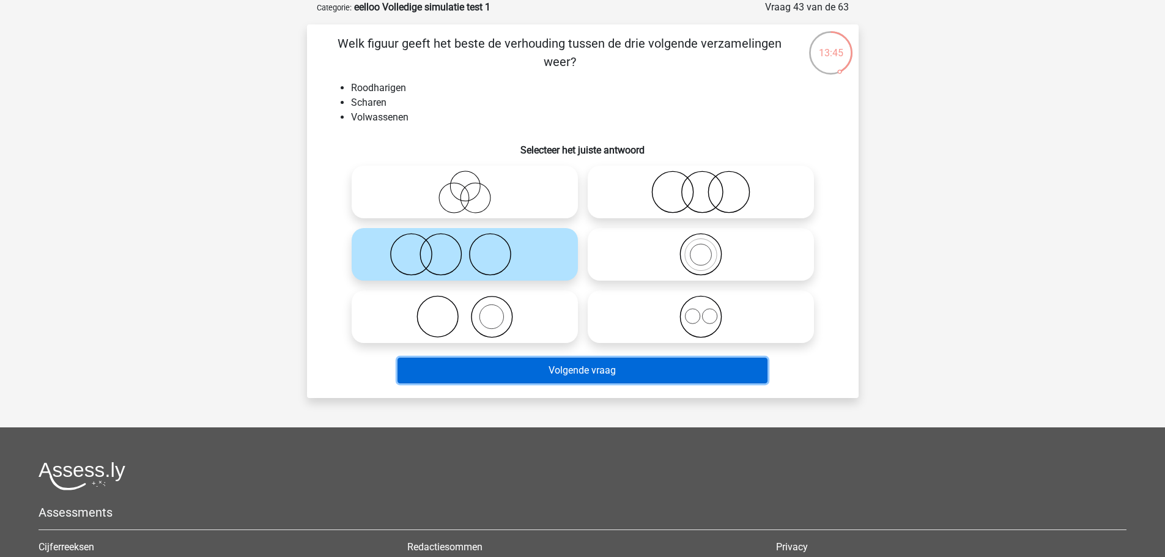
click at [513, 370] on button "Volgende vraag" at bounding box center [583, 371] width 370 height 26
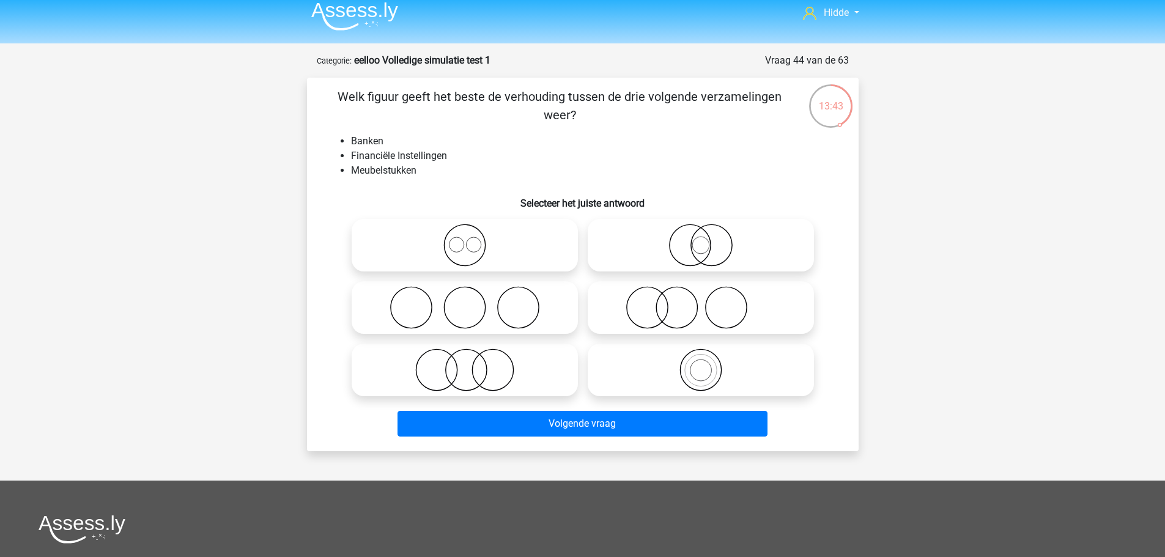
scroll to position [0, 0]
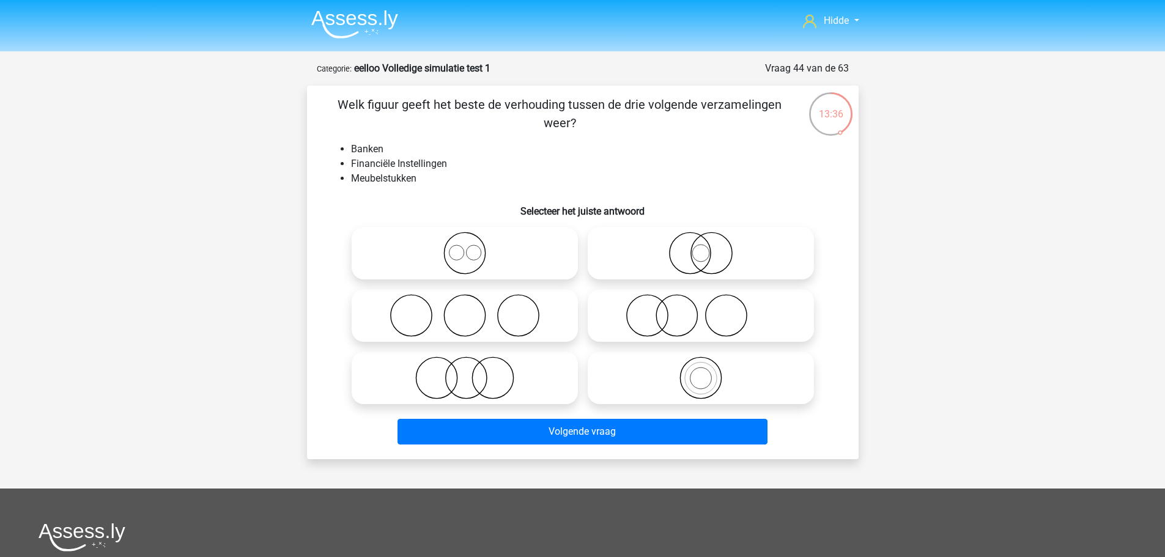
click at [476, 373] on icon at bounding box center [465, 378] width 217 height 43
click at [473, 372] on input "radio" at bounding box center [469, 368] width 8 height 8
radio input "true"
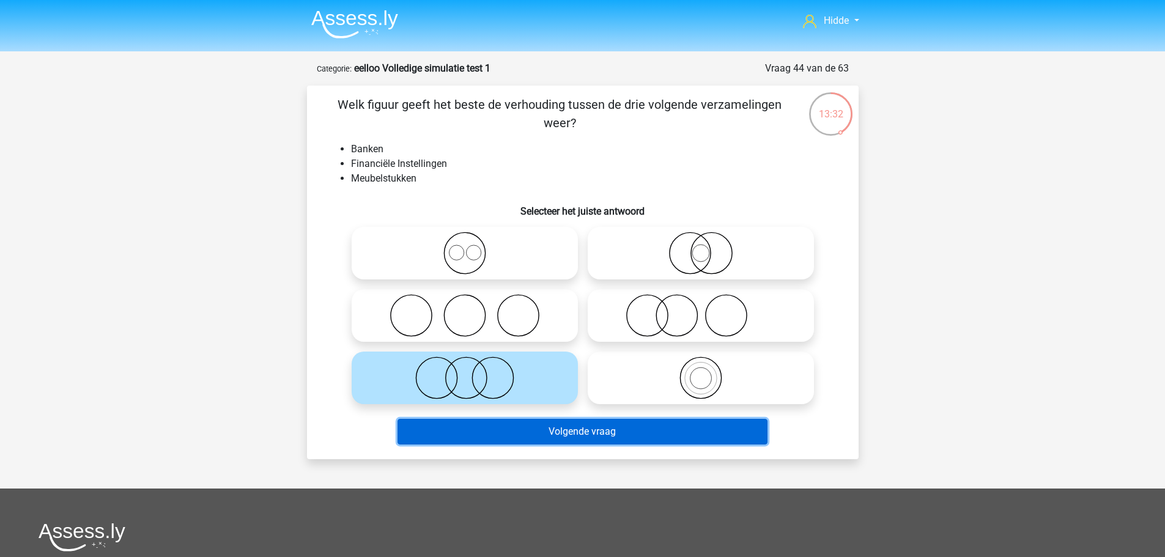
click at [535, 433] on button "Volgende vraag" at bounding box center [583, 432] width 370 height 26
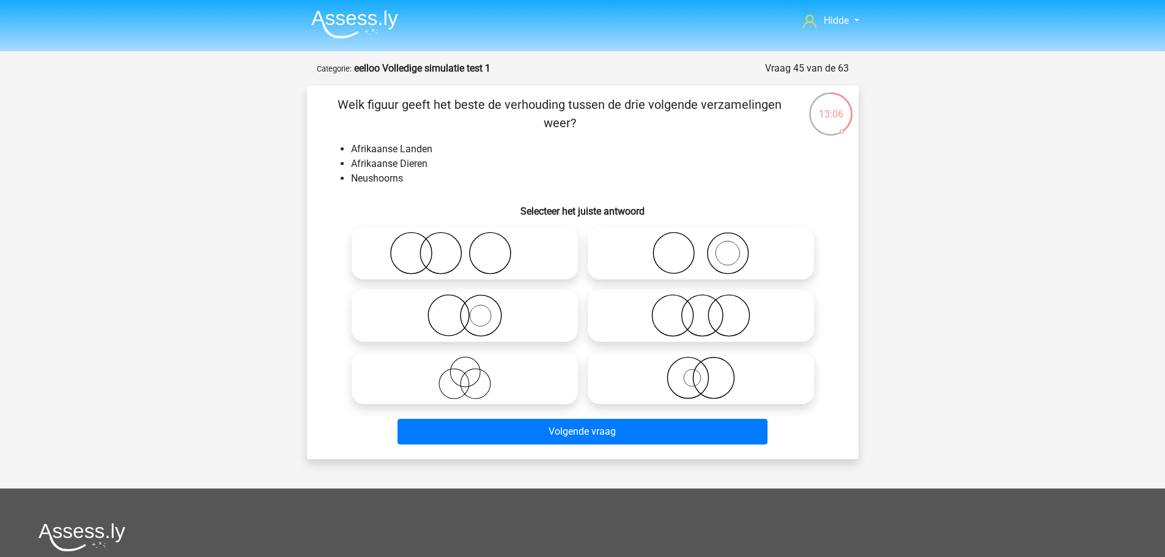
click at [448, 261] on icon at bounding box center [465, 253] width 217 height 43
click at [465, 247] on input "radio" at bounding box center [469, 243] width 8 height 8
radio input "true"
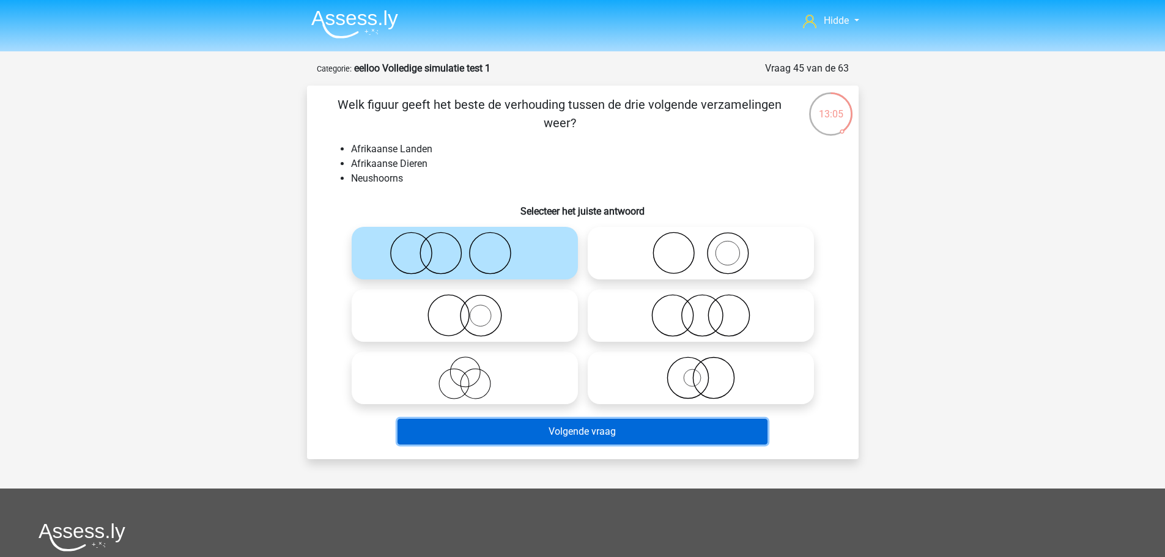
click at [556, 434] on button "Volgende vraag" at bounding box center [583, 432] width 370 height 26
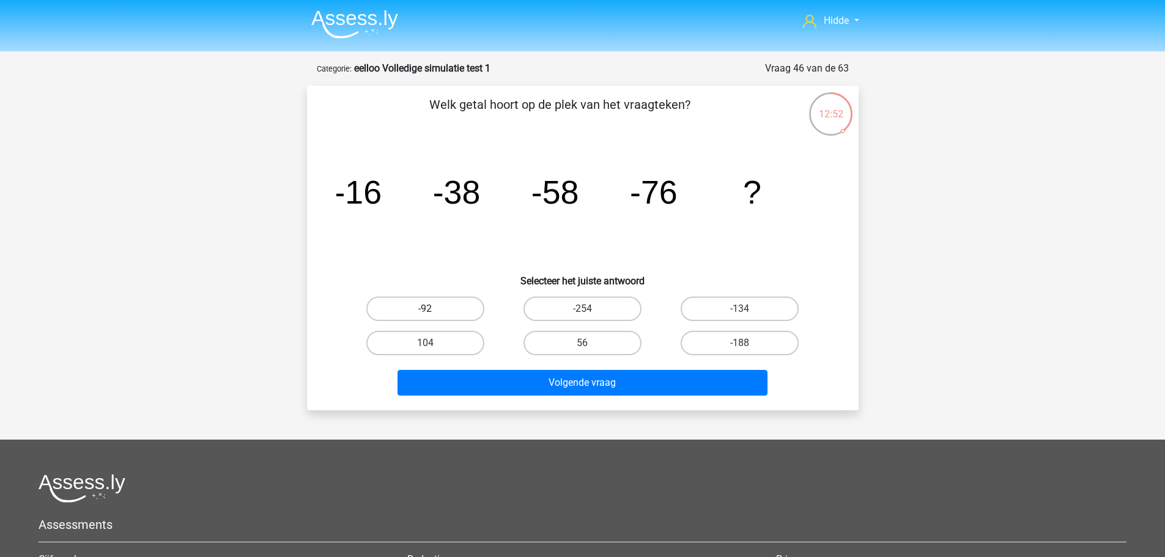
click at [429, 298] on label "-92" at bounding box center [425, 309] width 118 height 24
click at [429, 309] on input "-92" at bounding box center [429, 313] width 8 height 8
radio input "true"
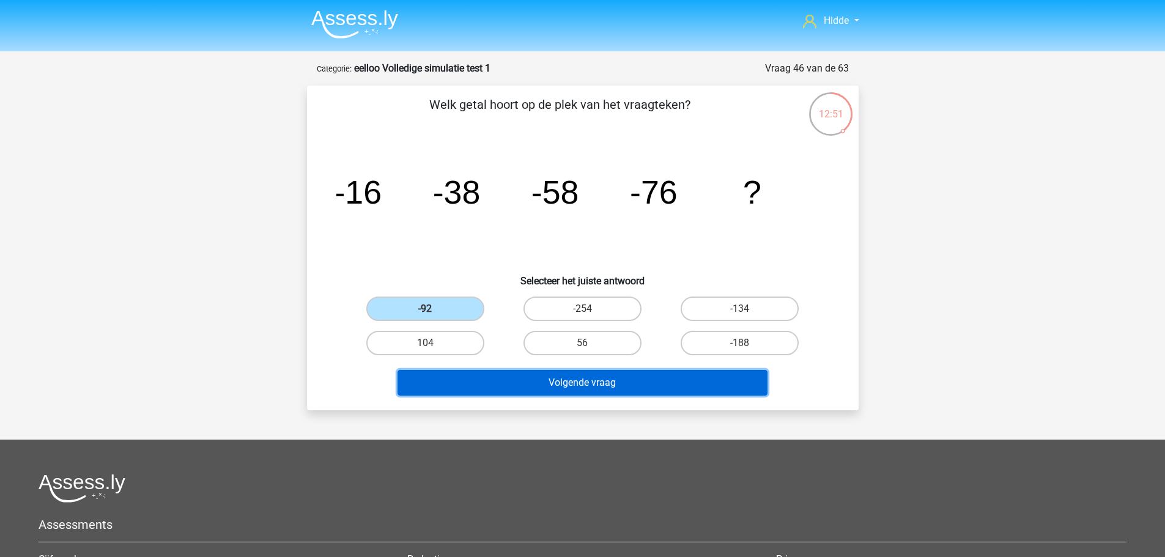
click at [490, 373] on button "Volgende vraag" at bounding box center [583, 383] width 370 height 26
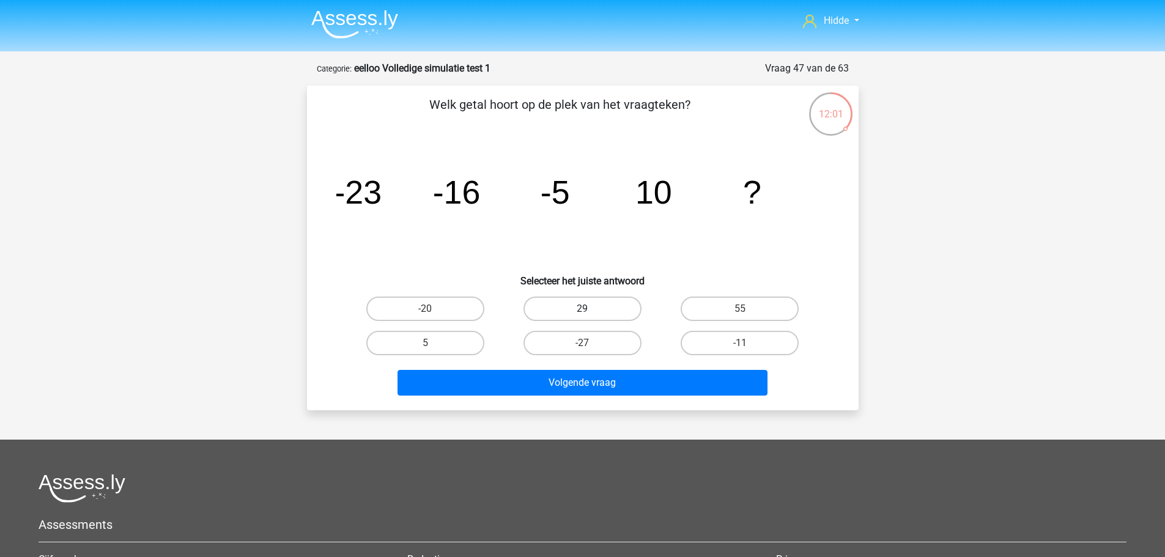
click at [602, 302] on label "29" at bounding box center [583, 309] width 118 height 24
click at [590, 309] on input "29" at bounding box center [586, 313] width 8 height 8
radio input "true"
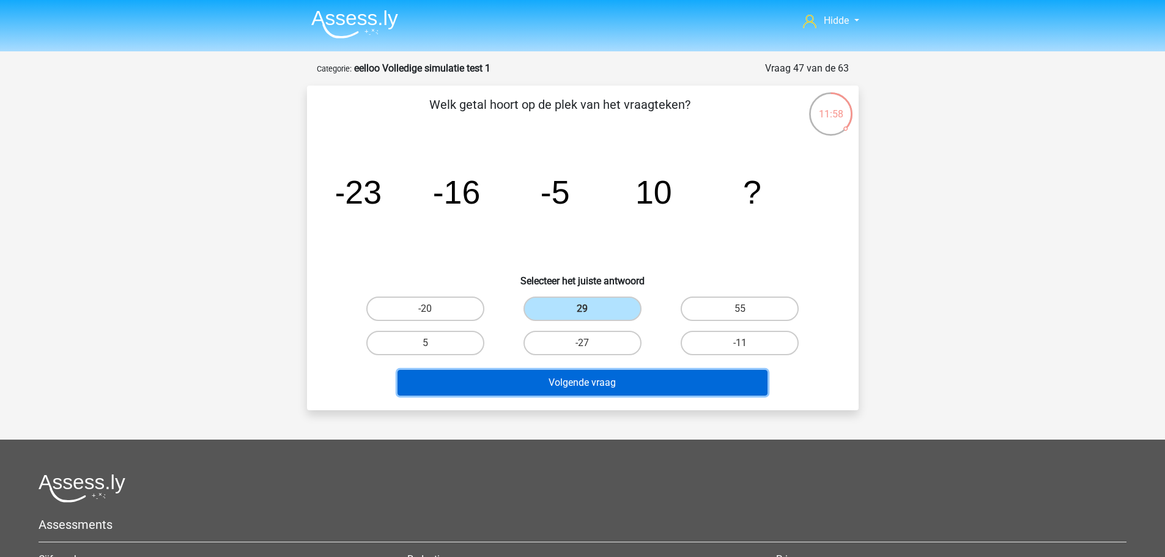
click at [509, 388] on button "Volgende vraag" at bounding box center [583, 383] width 370 height 26
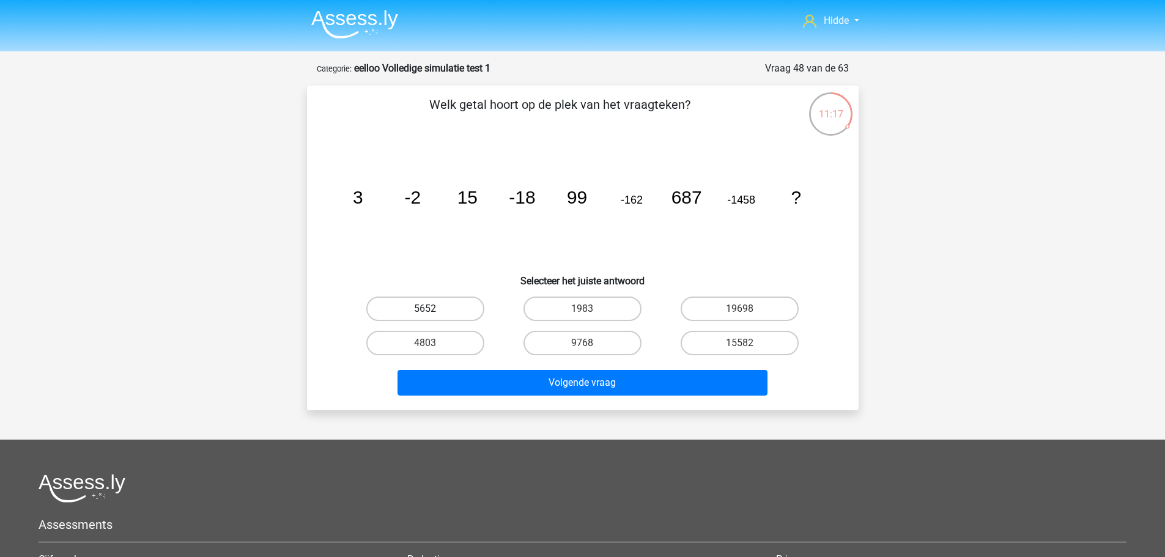
click at [418, 313] on label "5652" at bounding box center [425, 309] width 118 height 24
click at [425, 313] on input "5652" at bounding box center [429, 313] width 8 height 8
radio input "true"
click at [426, 346] on input "4803" at bounding box center [429, 347] width 8 height 8
radio input "true"
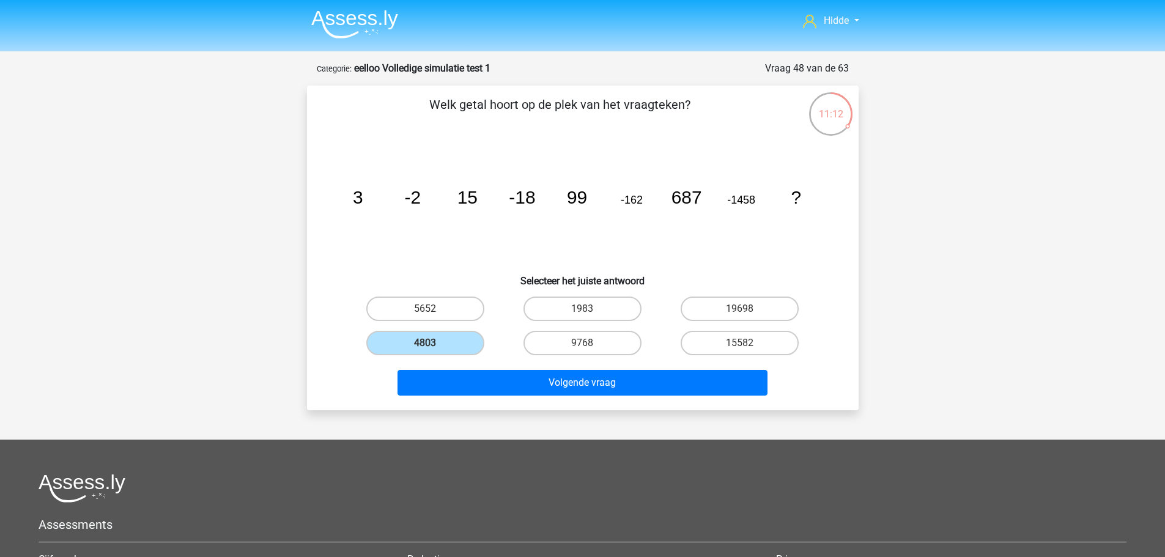
click at [573, 291] on div "Welk getal hoort op de plek van het vraagteken? image/svg+xml 3 -2 15 -18 99 -1…" at bounding box center [583, 247] width 542 height 305
click at [572, 306] on label "1983" at bounding box center [583, 309] width 118 height 24
click at [582, 309] on input "1983" at bounding box center [586, 313] width 8 height 8
radio input "true"
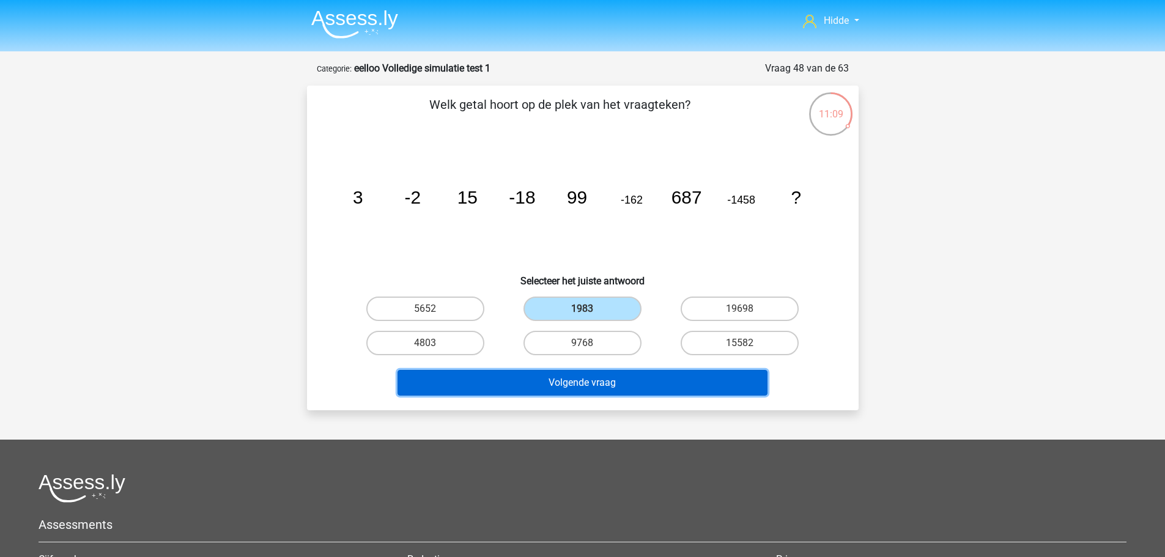
click at [547, 380] on button "Volgende vraag" at bounding box center [583, 383] width 370 height 26
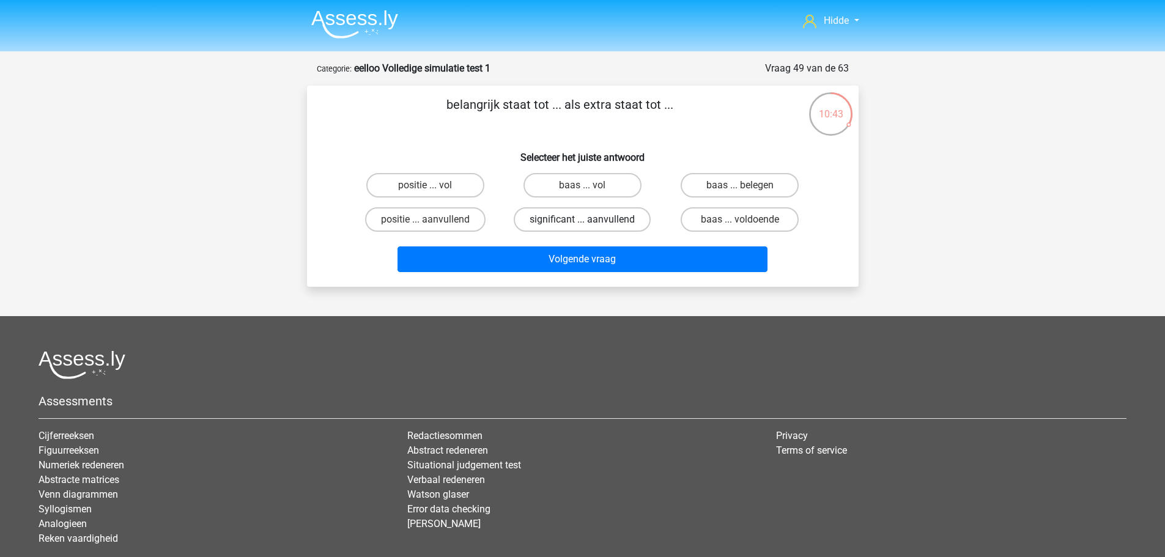
click at [537, 224] on label "significant ... aanvullend" at bounding box center [582, 219] width 137 height 24
click at [582, 224] on input "significant ... aanvullend" at bounding box center [586, 224] width 8 height 8
radio input "true"
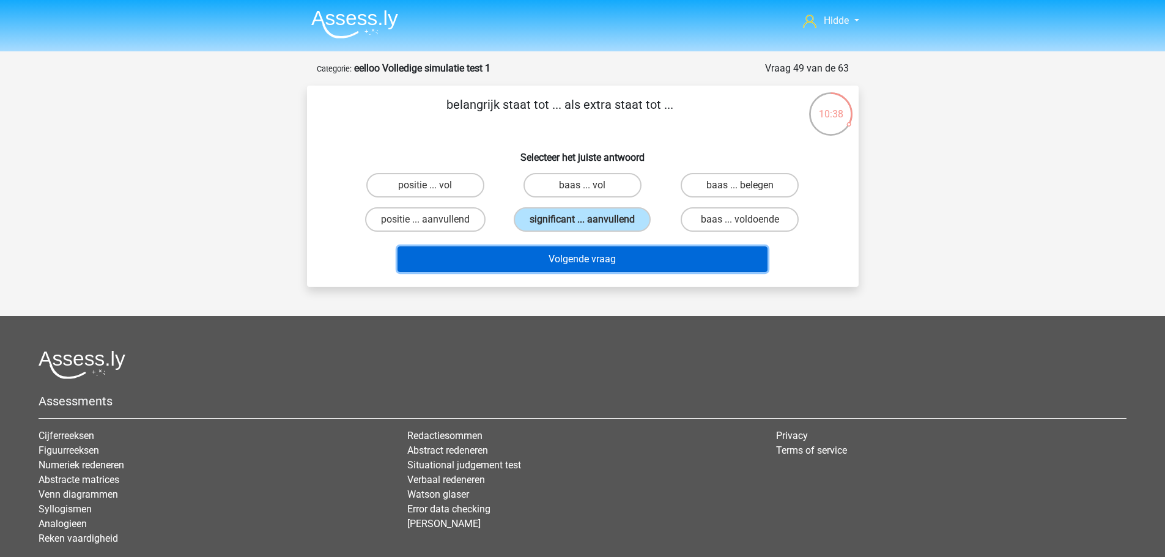
click at [542, 260] on button "Volgende vraag" at bounding box center [583, 259] width 370 height 26
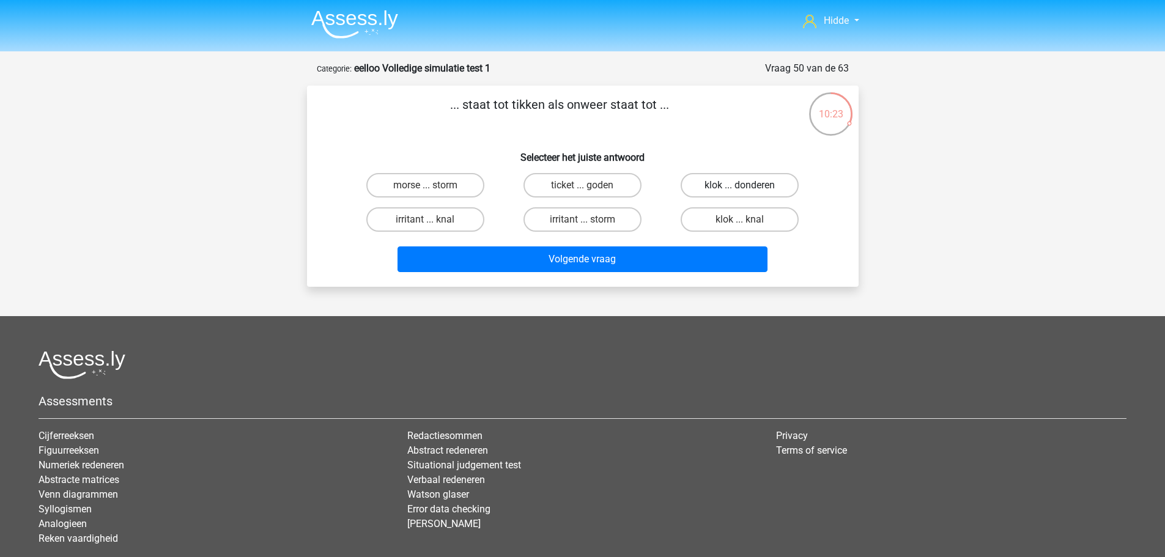
click at [738, 183] on label "klok ... donderen" at bounding box center [740, 185] width 118 height 24
click at [740, 185] on input "klok ... donderen" at bounding box center [744, 189] width 8 height 8
radio input "true"
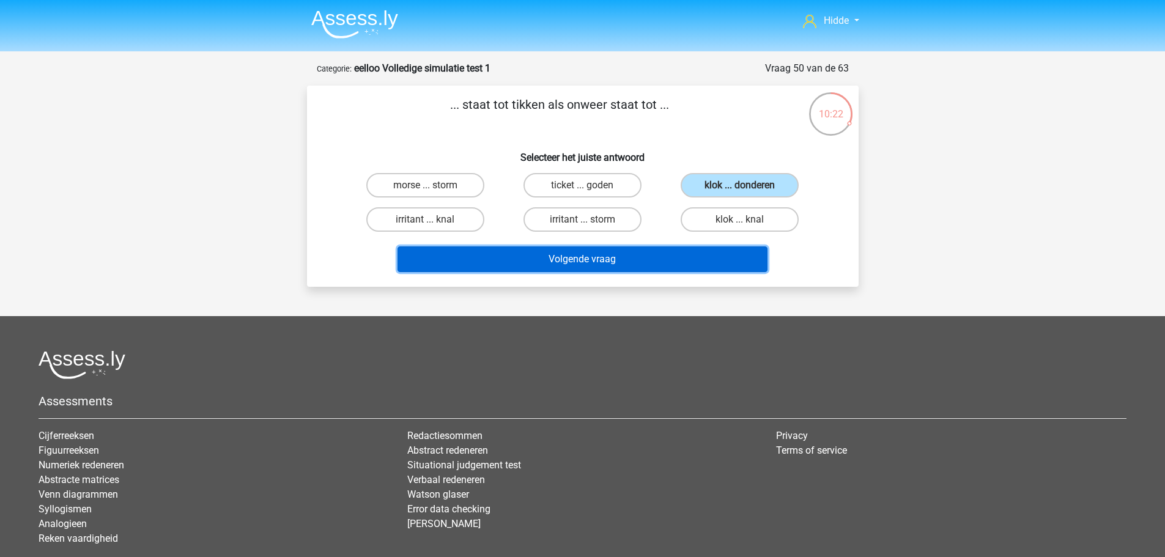
click at [603, 252] on button "Volgende vraag" at bounding box center [583, 259] width 370 height 26
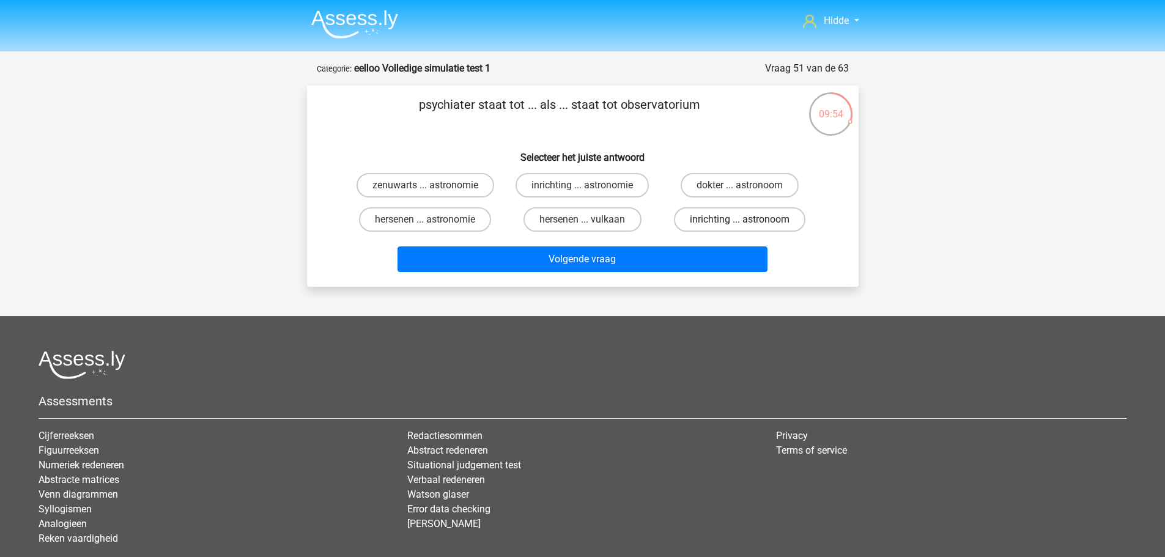
click at [719, 217] on label "inrichting ... astronoom" at bounding box center [739, 219] width 131 height 24
click at [740, 220] on input "inrichting ... astronoom" at bounding box center [744, 224] width 8 height 8
radio input "true"
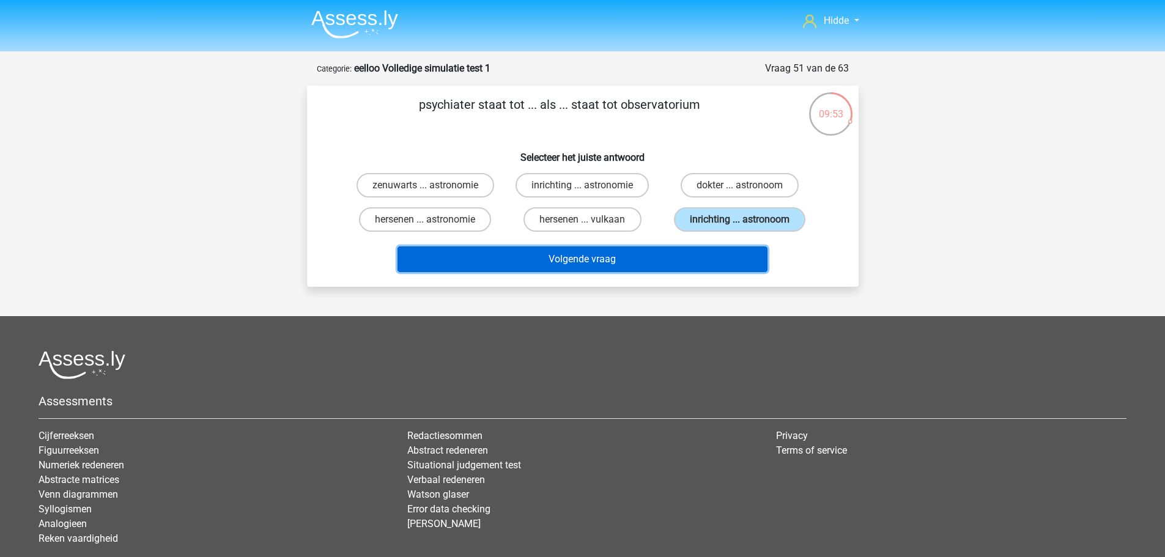
click at [672, 254] on button "Volgende vraag" at bounding box center [583, 259] width 370 height 26
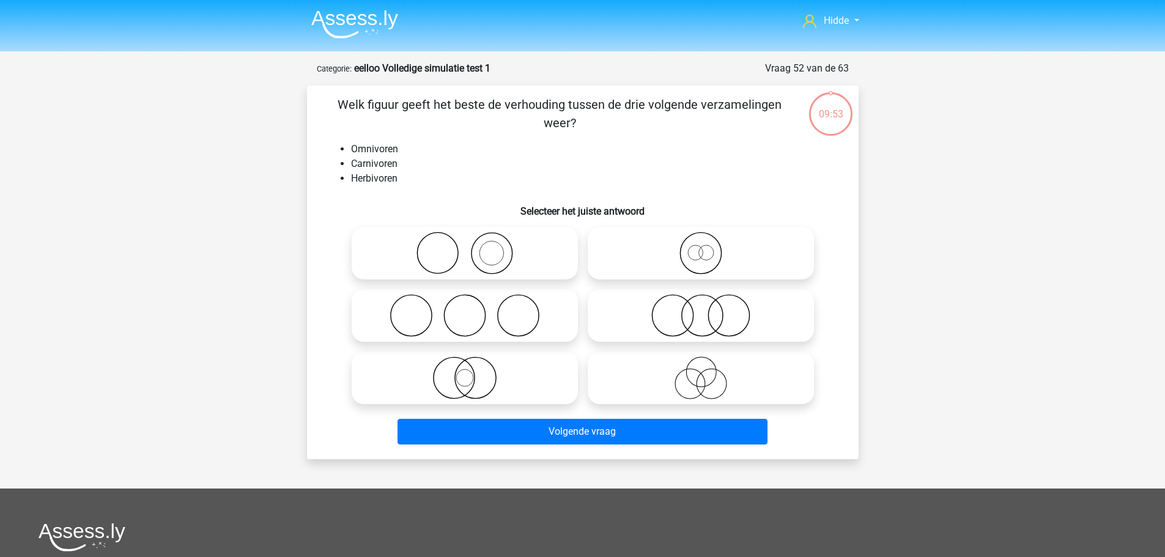
scroll to position [61, 0]
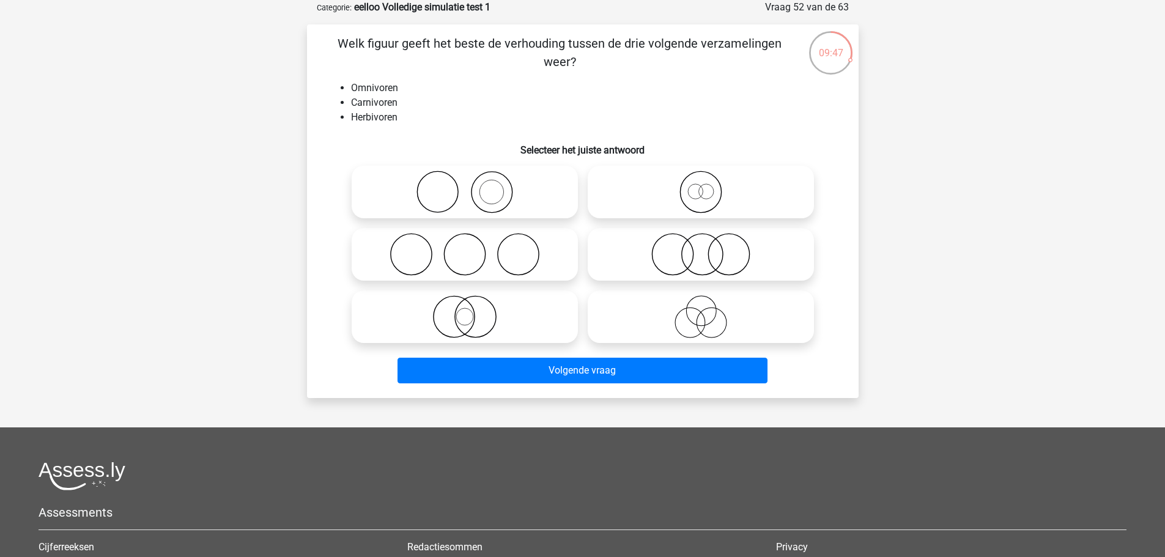
click at [681, 242] on icon at bounding box center [701, 254] width 217 height 43
click at [701, 242] on input "radio" at bounding box center [705, 244] width 8 height 8
radio input "true"
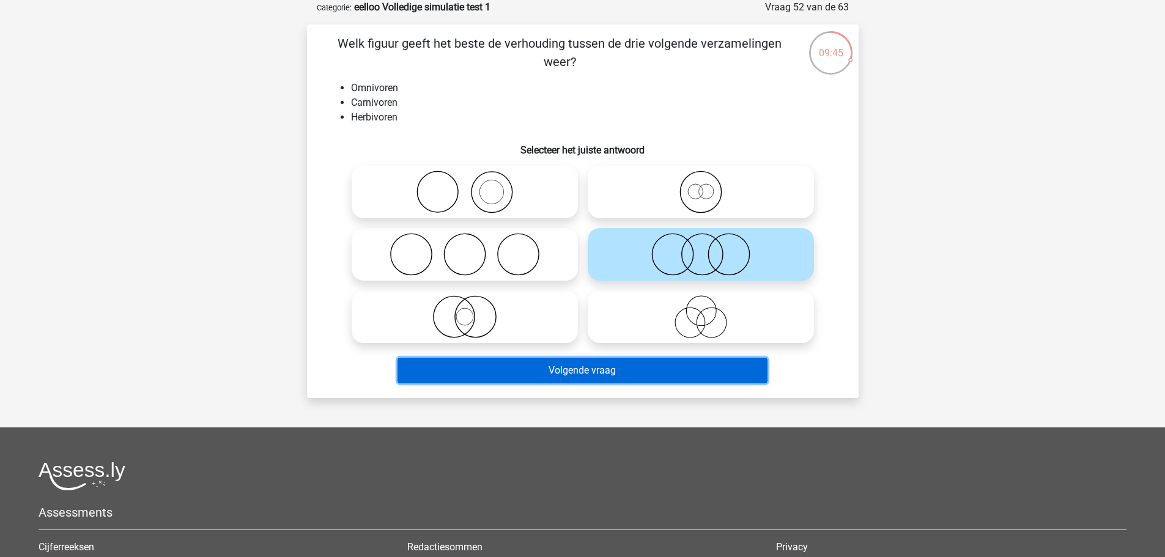
click at [568, 370] on button "Volgende vraag" at bounding box center [583, 371] width 370 height 26
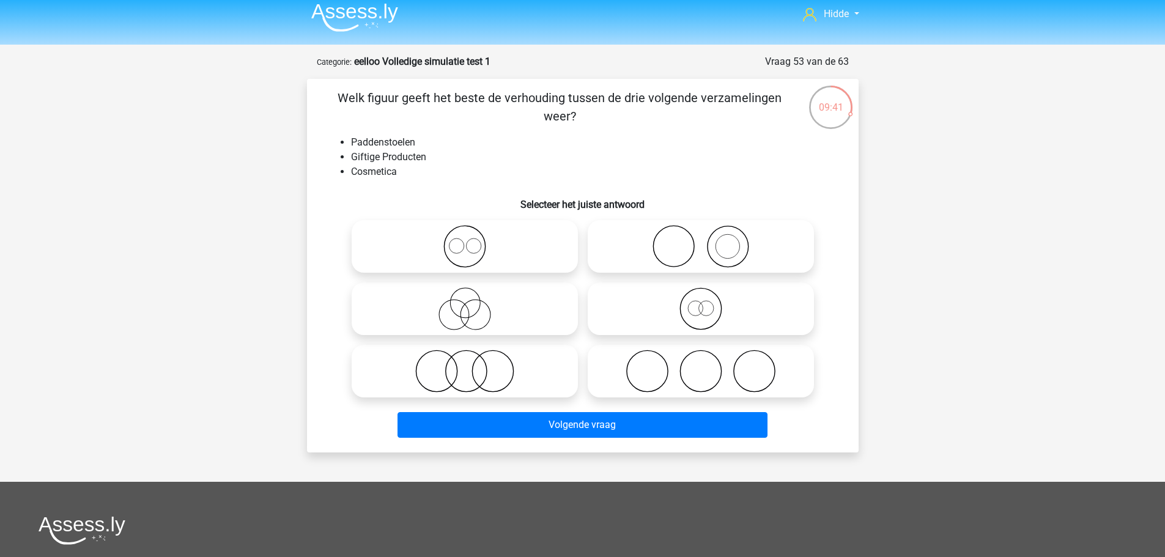
scroll to position [0, 0]
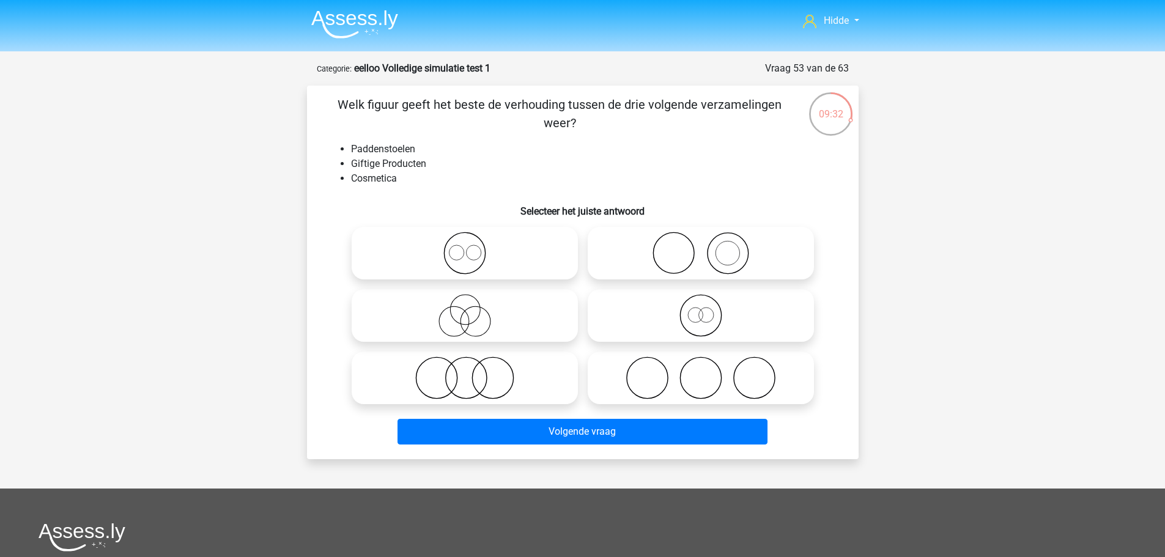
click at [493, 369] on icon at bounding box center [465, 378] width 217 height 43
click at [473, 369] on input "radio" at bounding box center [469, 368] width 8 height 8
radio input "true"
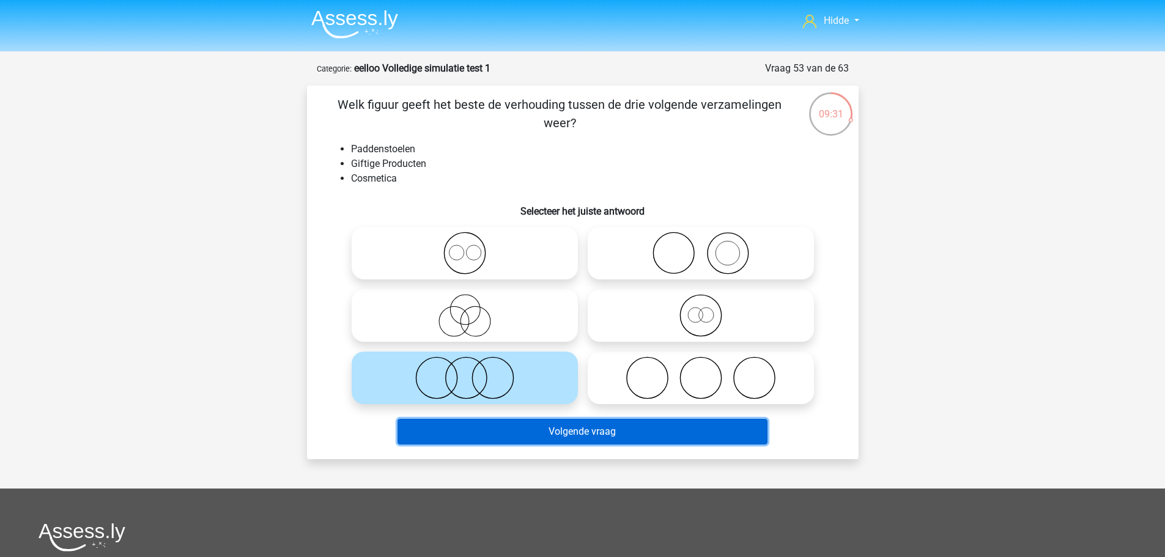
click at [522, 428] on button "Volgende vraag" at bounding box center [583, 432] width 370 height 26
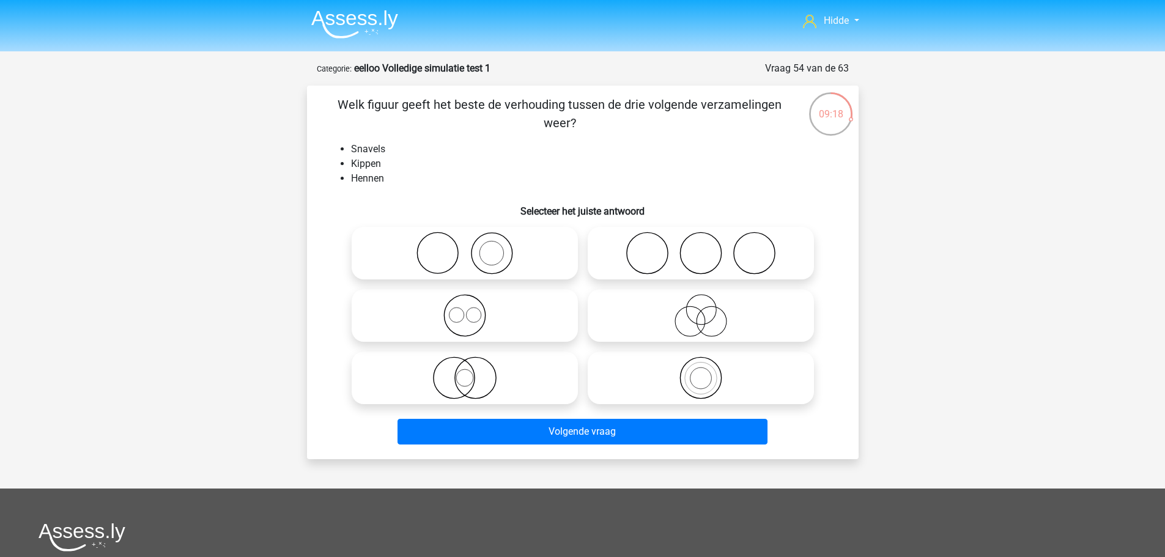
click at [657, 248] on icon at bounding box center [701, 253] width 217 height 43
click at [701, 247] on input "radio" at bounding box center [705, 243] width 8 height 8
radio input "true"
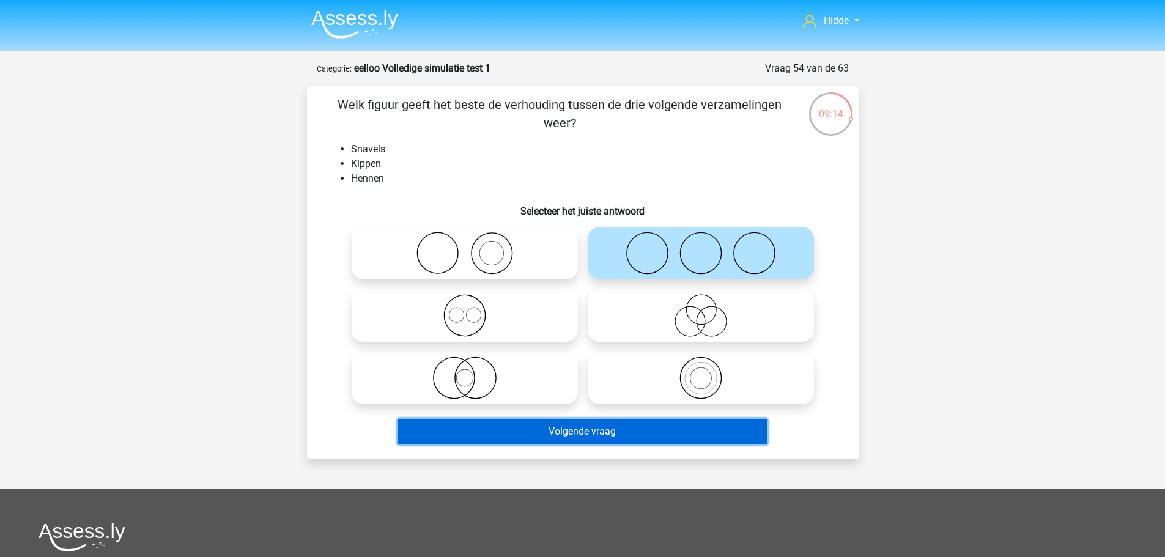
click at [555, 428] on button "Volgende vraag" at bounding box center [583, 432] width 370 height 26
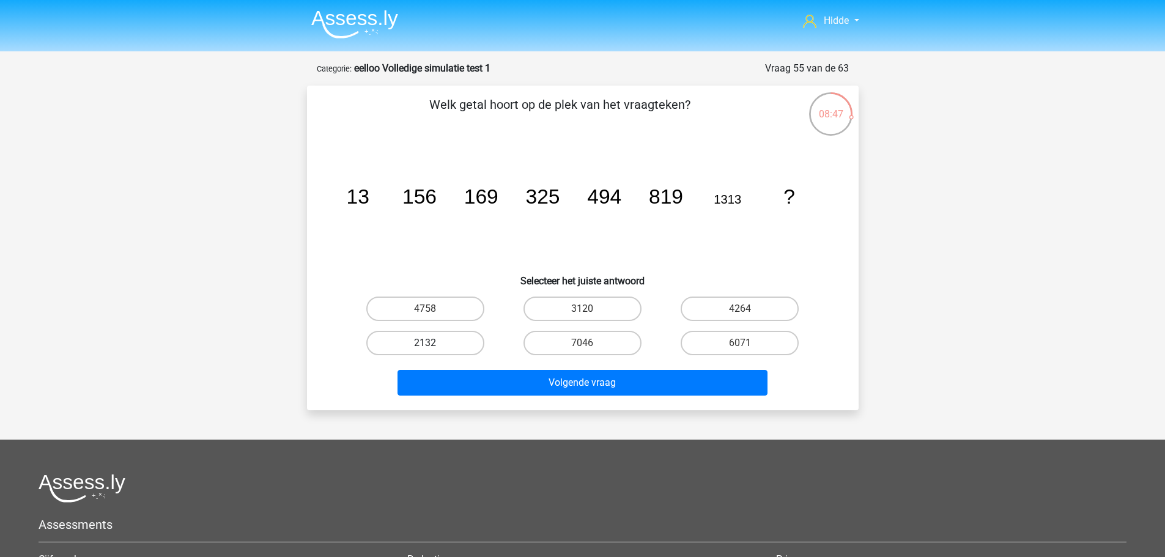
click at [413, 348] on label "2132" at bounding box center [425, 343] width 118 height 24
click at [425, 348] on input "2132" at bounding box center [429, 347] width 8 height 8
radio input "true"
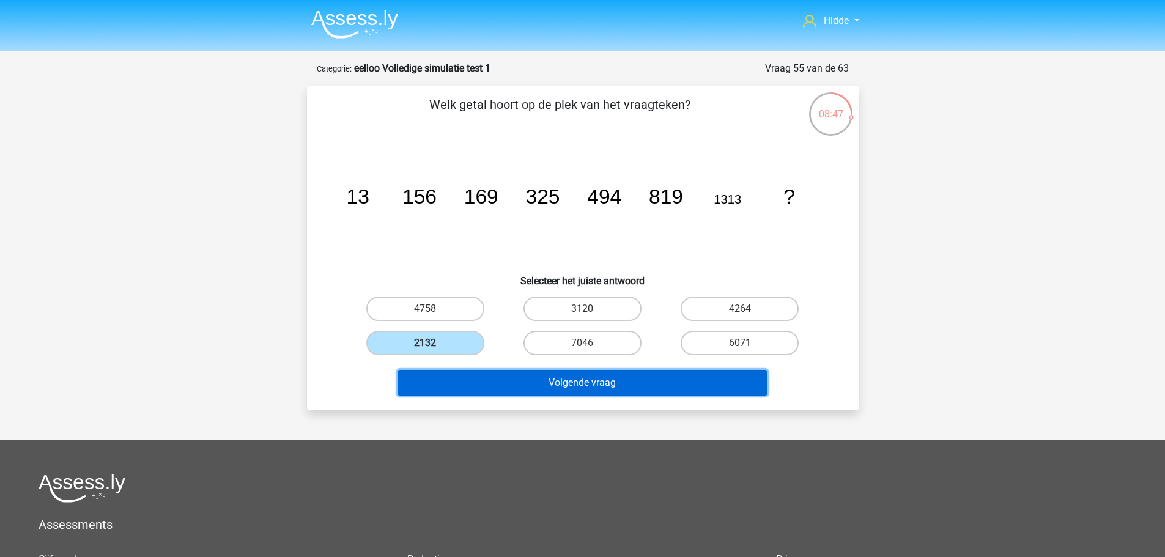
click at [503, 385] on button "Volgende vraag" at bounding box center [583, 383] width 370 height 26
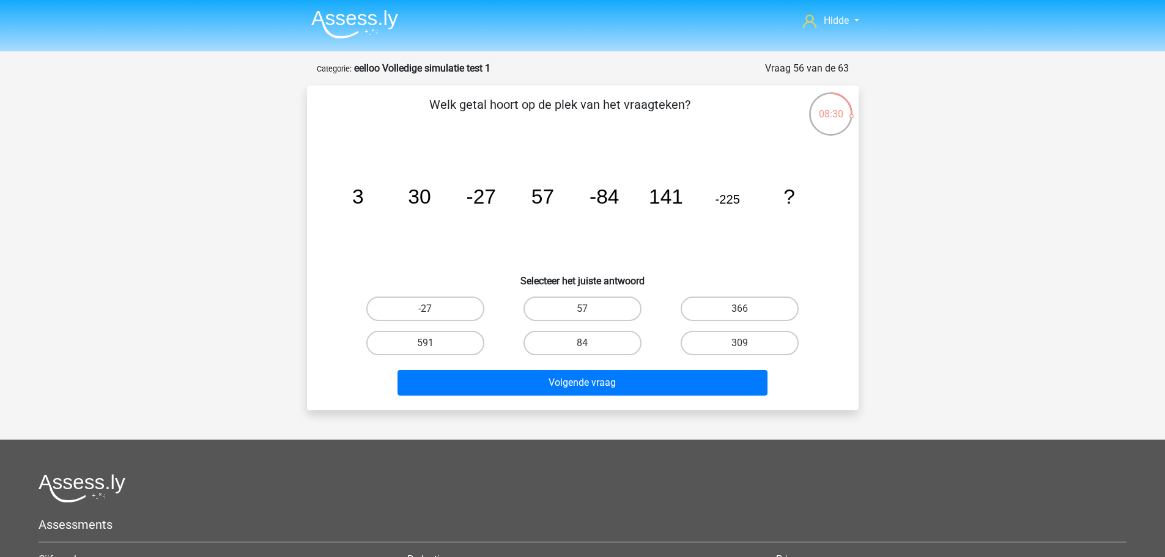
click at [728, 295] on div "366" at bounding box center [739, 309] width 157 height 34
drag, startPoint x: 731, startPoint y: 305, endPoint x: 709, endPoint y: 320, distance: 26.0
click at [733, 305] on label "366" at bounding box center [740, 309] width 118 height 24
click at [740, 309] on input "366" at bounding box center [744, 313] width 8 height 8
radio input "true"
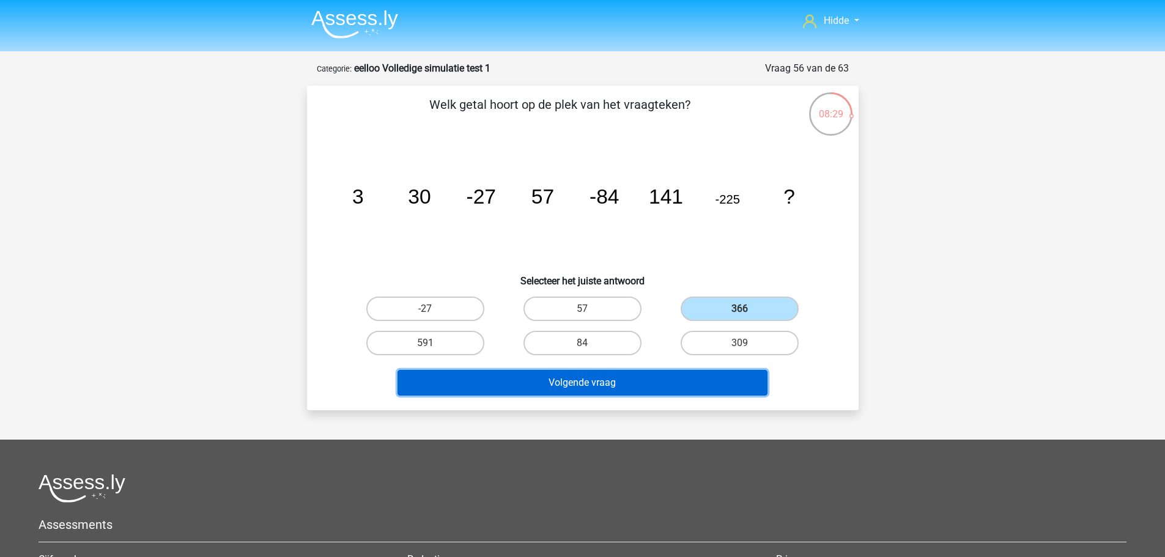
click at [609, 384] on button "Volgende vraag" at bounding box center [583, 383] width 370 height 26
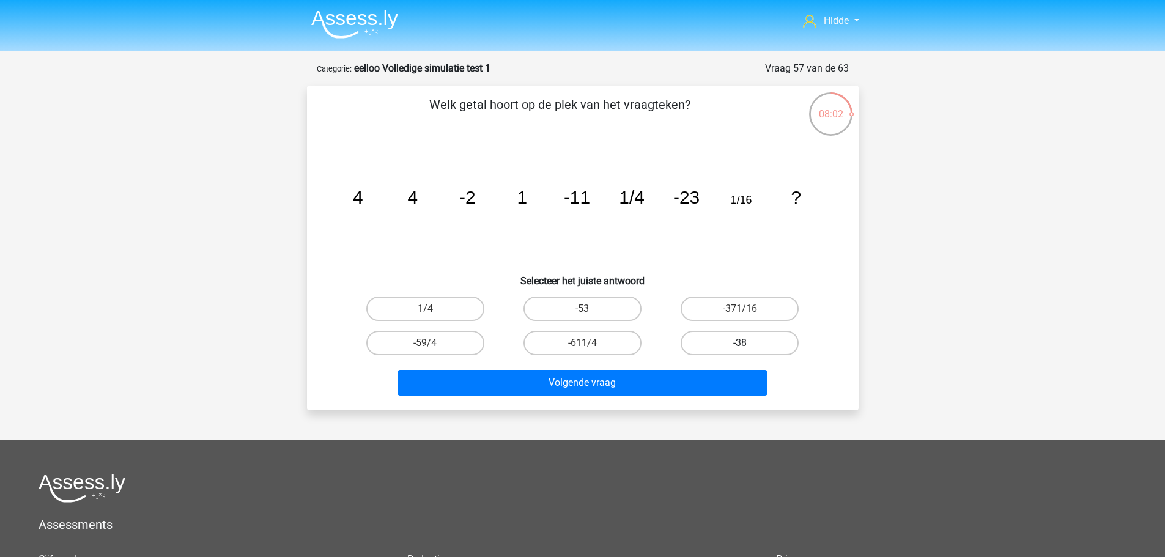
click at [728, 350] on label "-38" at bounding box center [740, 343] width 118 height 24
click at [740, 350] on input "-38" at bounding box center [744, 347] width 8 height 8
radio input "true"
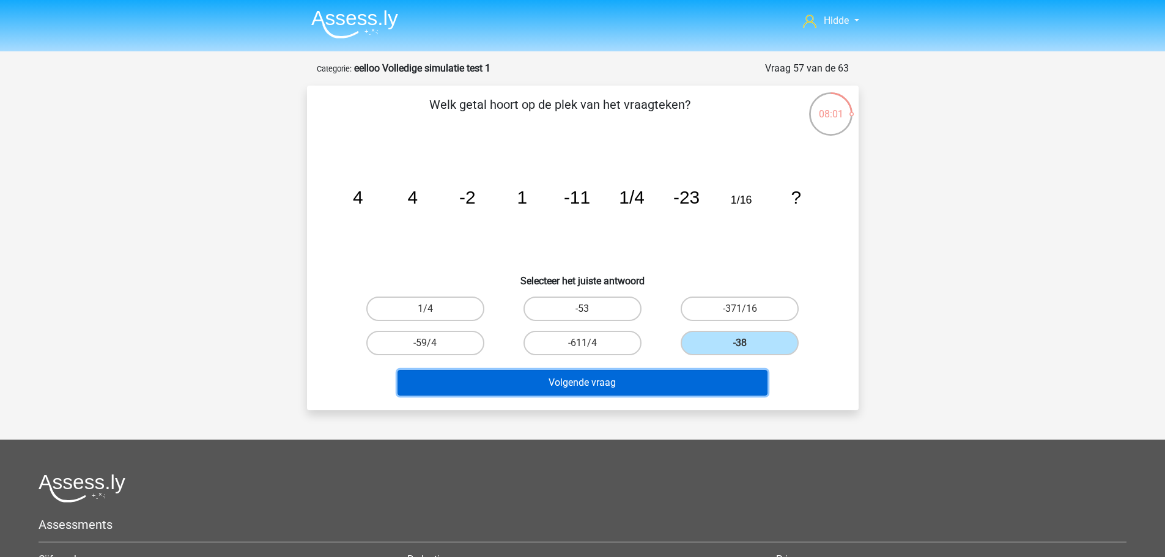
click at [656, 372] on button "Volgende vraag" at bounding box center [583, 383] width 370 height 26
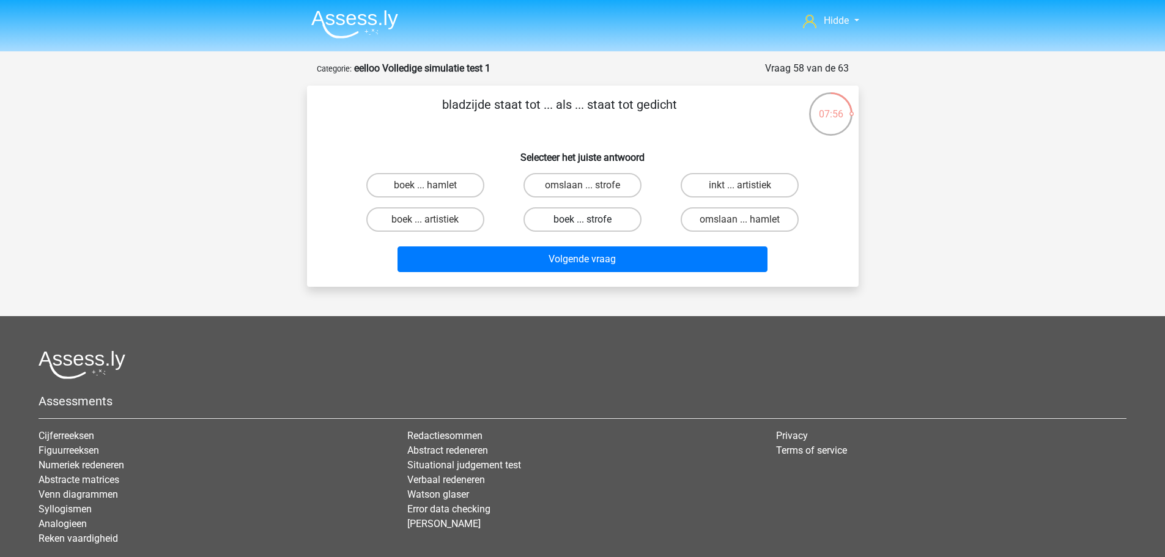
click at [580, 213] on label "boek ... strofe" at bounding box center [583, 219] width 118 height 24
click at [582, 220] on input "boek ... strofe" at bounding box center [586, 224] width 8 height 8
radio input "true"
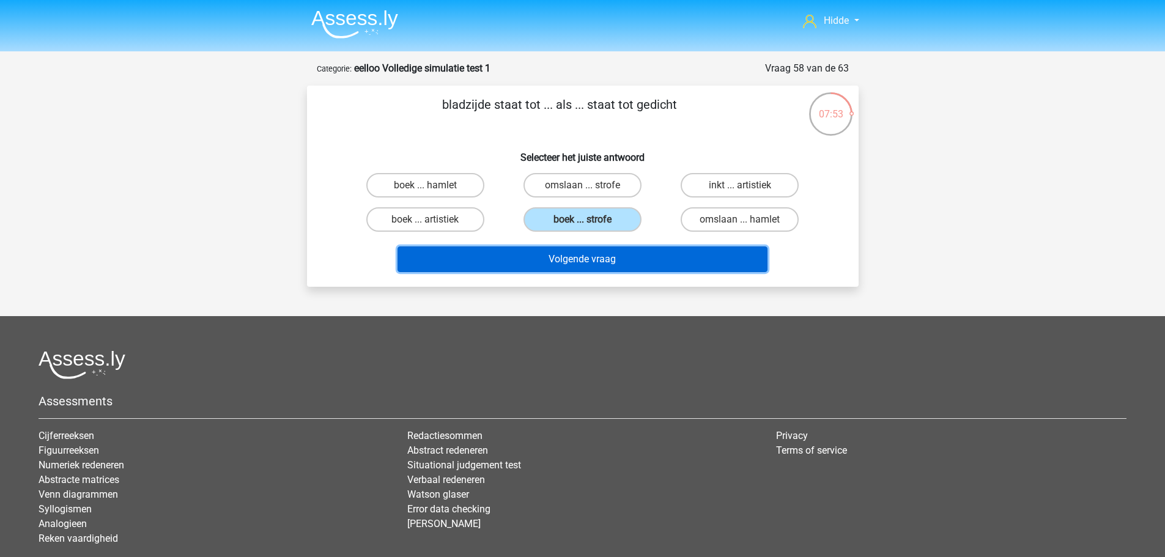
click at [569, 259] on button "Volgende vraag" at bounding box center [583, 259] width 370 height 26
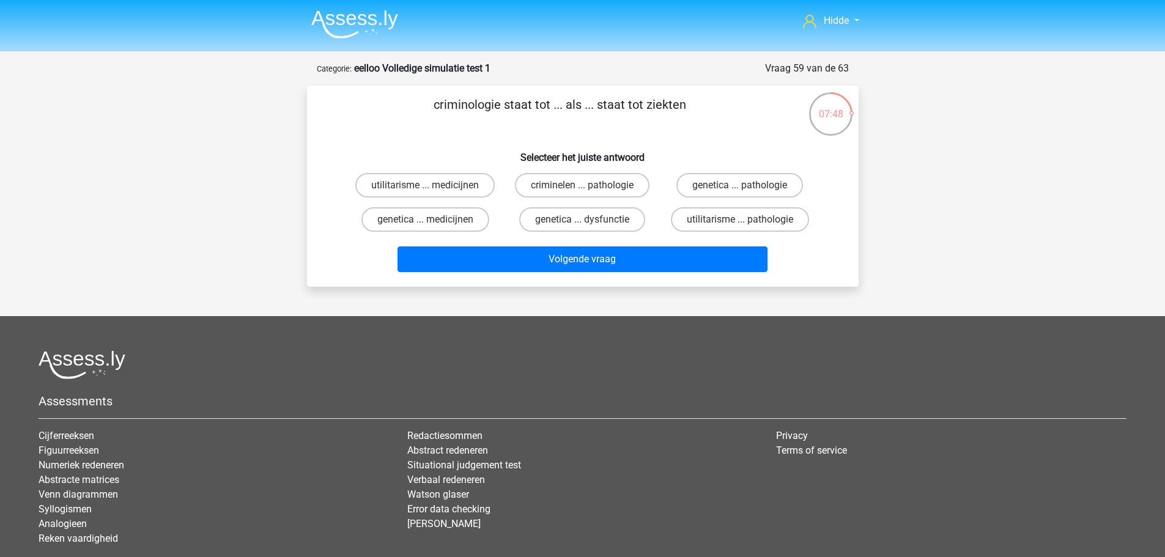
click at [588, 188] on input "criminelen ... pathologie" at bounding box center [586, 189] width 8 height 8
radio input "true"
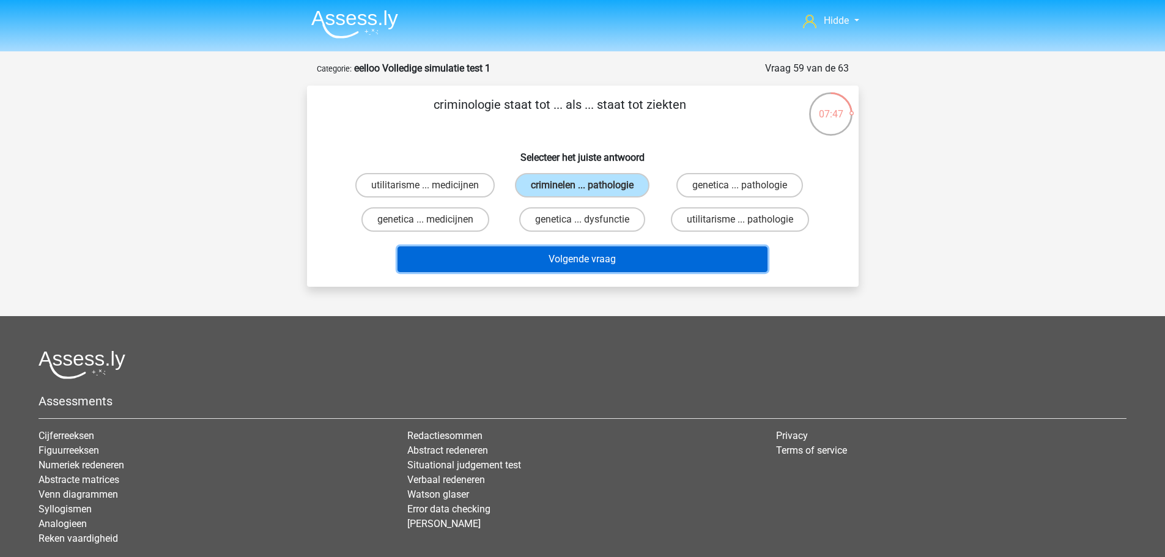
click at [574, 259] on button "Volgende vraag" at bounding box center [583, 259] width 370 height 26
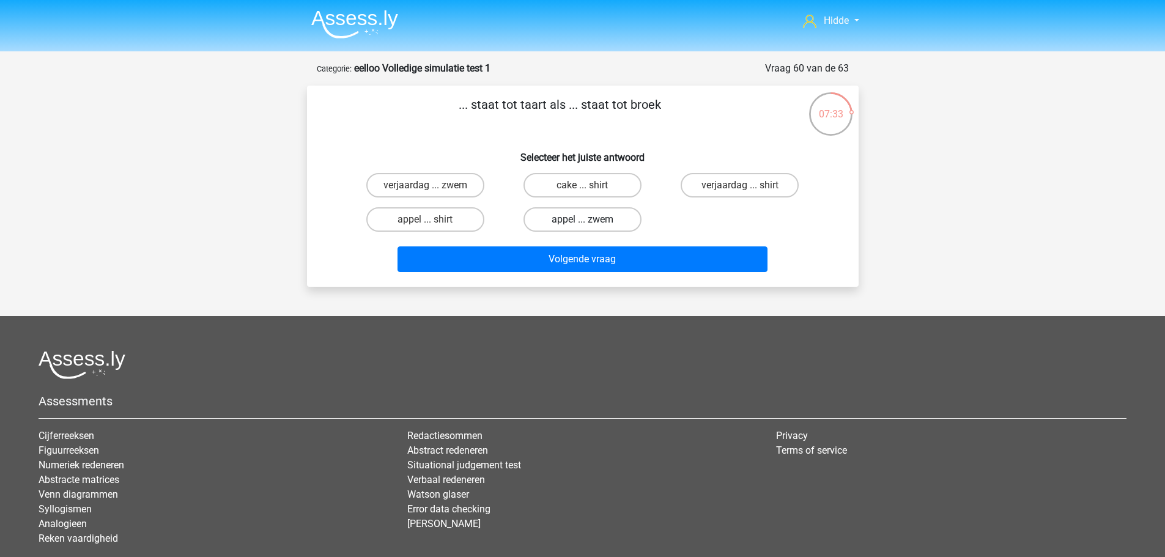
click at [594, 225] on label "appel ... zwem" at bounding box center [583, 219] width 118 height 24
click at [590, 225] on input "appel ... zwem" at bounding box center [586, 224] width 8 height 8
radio input "true"
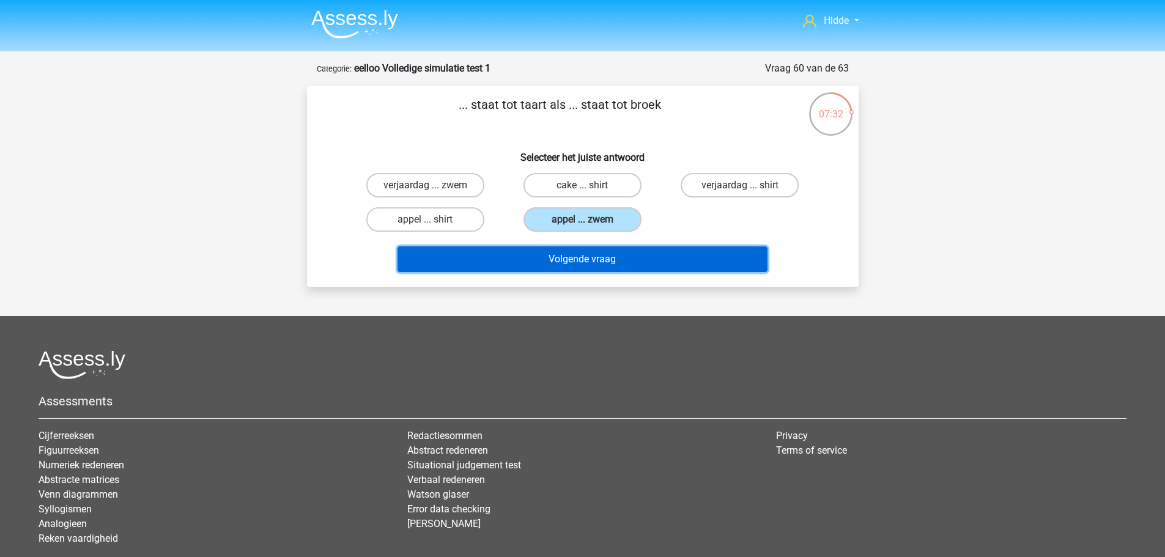
click at [595, 262] on button "Volgende vraag" at bounding box center [583, 259] width 370 height 26
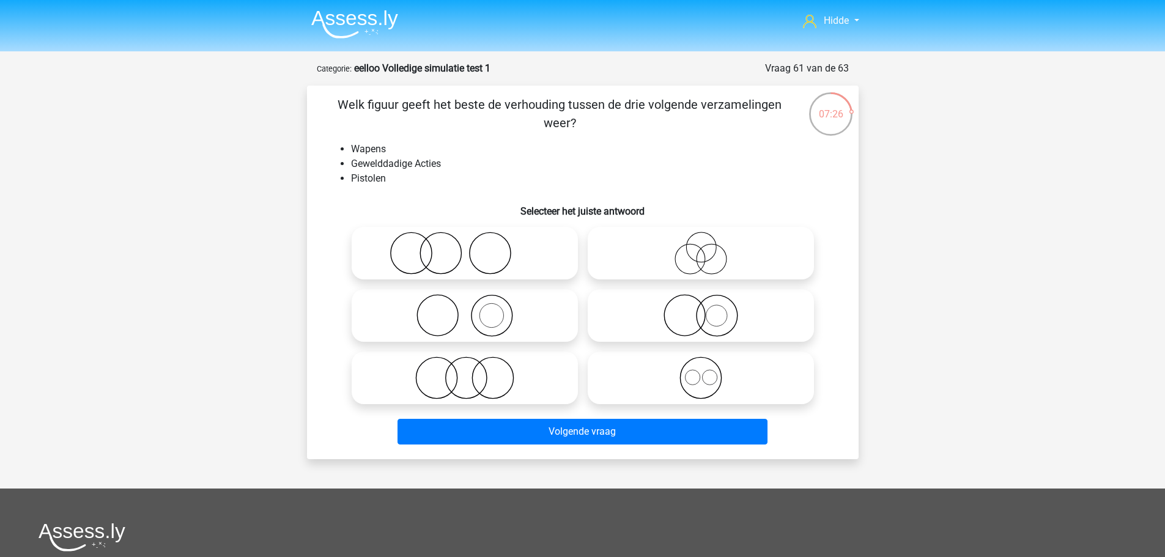
click at [538, 318] on icon at bounding box center [465, 315] width 217 height 43
click at [473, 309] on input "radio" at bounding box center [469, 306] width 8 height 8
radio input "true"
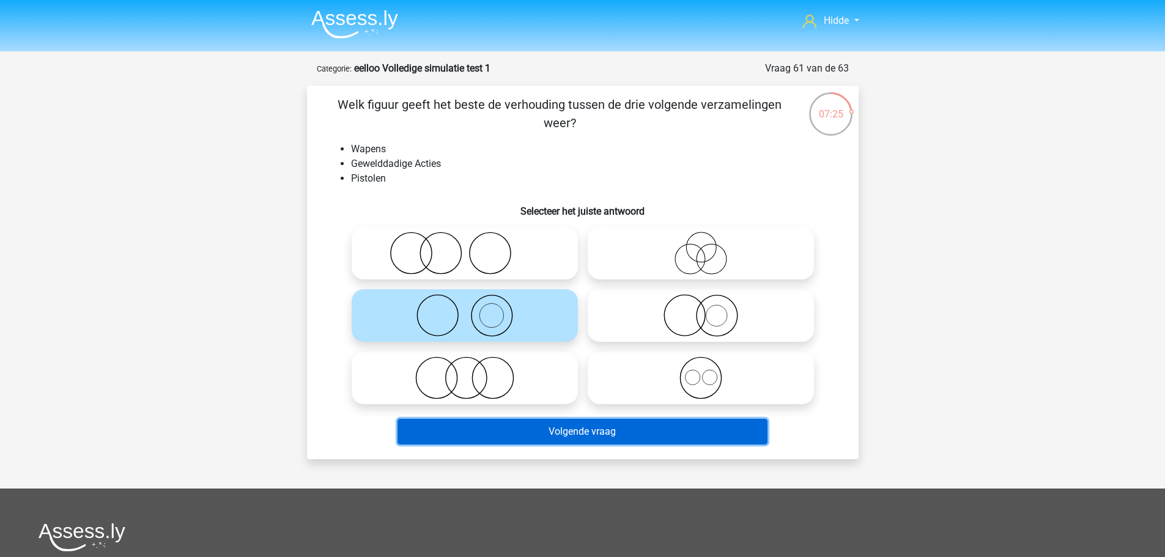
click at [601, 432] on button "Volgende vraag" at bounding box center [583, 432] width 370 height 26
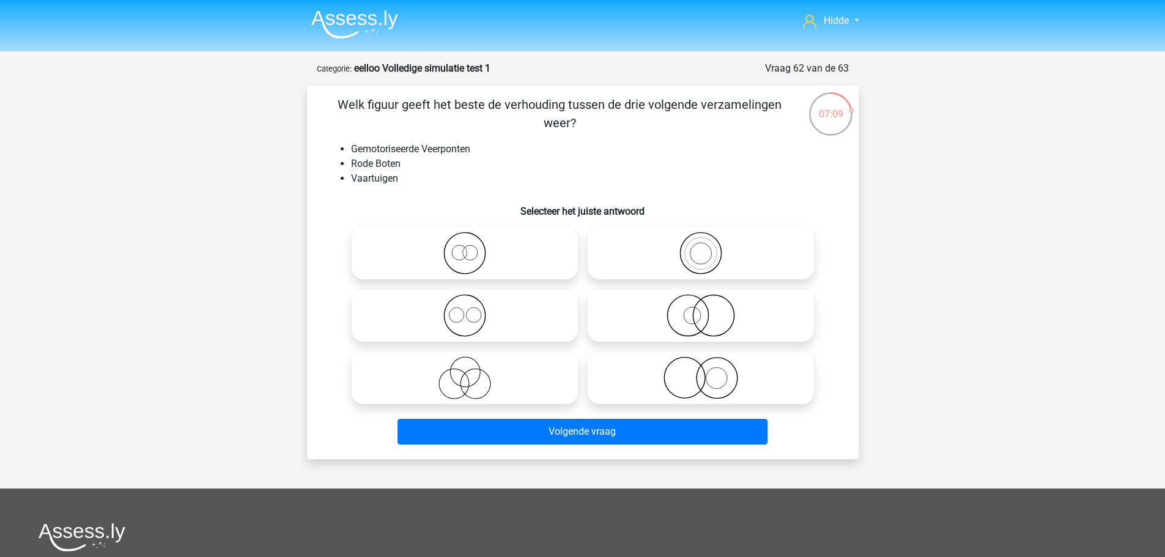
click at [492, 262] on icon at bounding box center [465, 253] width 217 height 43
click at [473, 247] on input "radio" at bounding box center [469, 243] width 8 height 8
radio input "true"
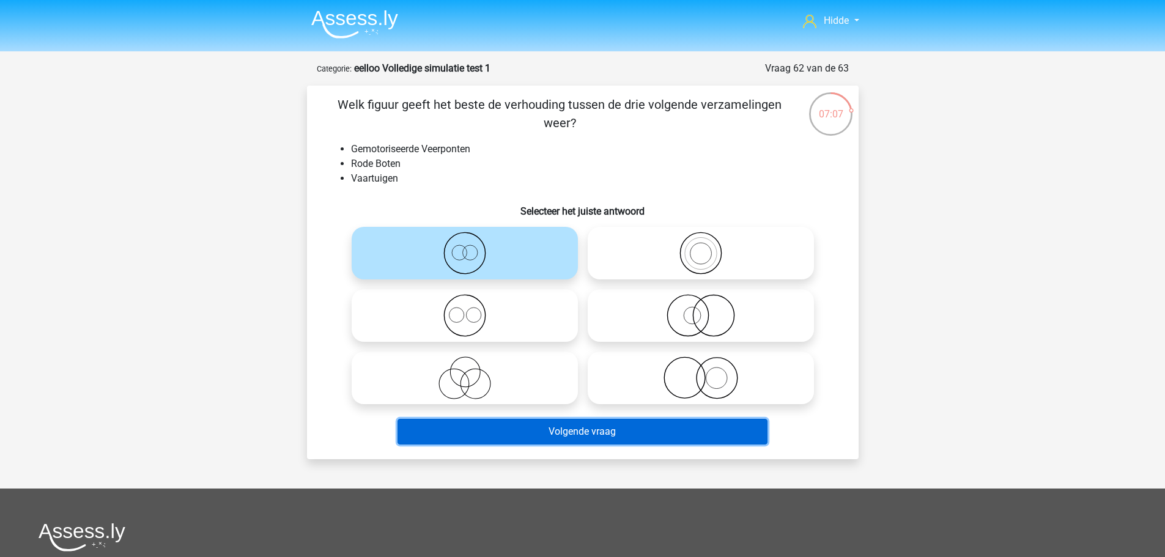
click at [570, 434] on button "Volgende vraag" at bounding box center [583, 432] width 370 height 26
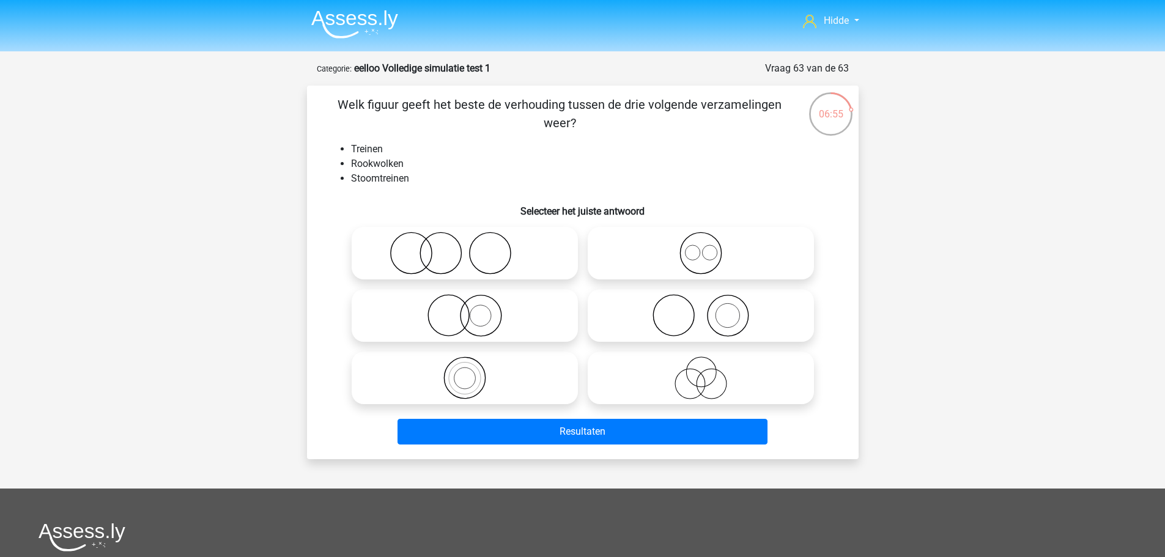
click at [703, 324] on icon at bounding box center [701, 315] width 217 height 43
click at [703, 309] on input "radio" at bounding box center [705, 306] width 8 height 8
radio input "true"
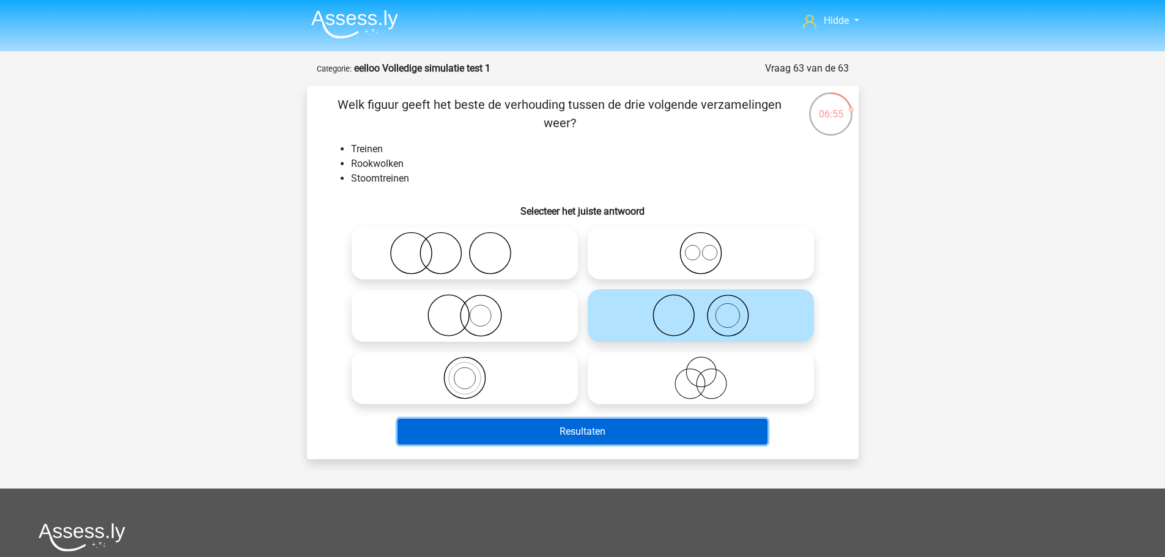
click at [593, 434] on button "Resultaten" at bounding box center [583, 432] width 370 height 26
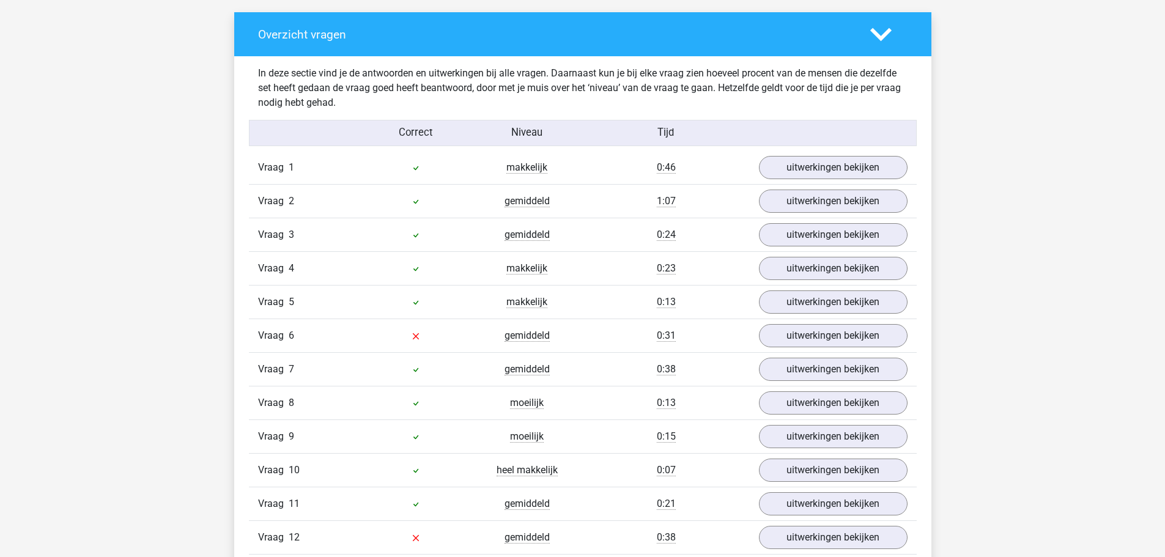
scroll to position [979, 0]
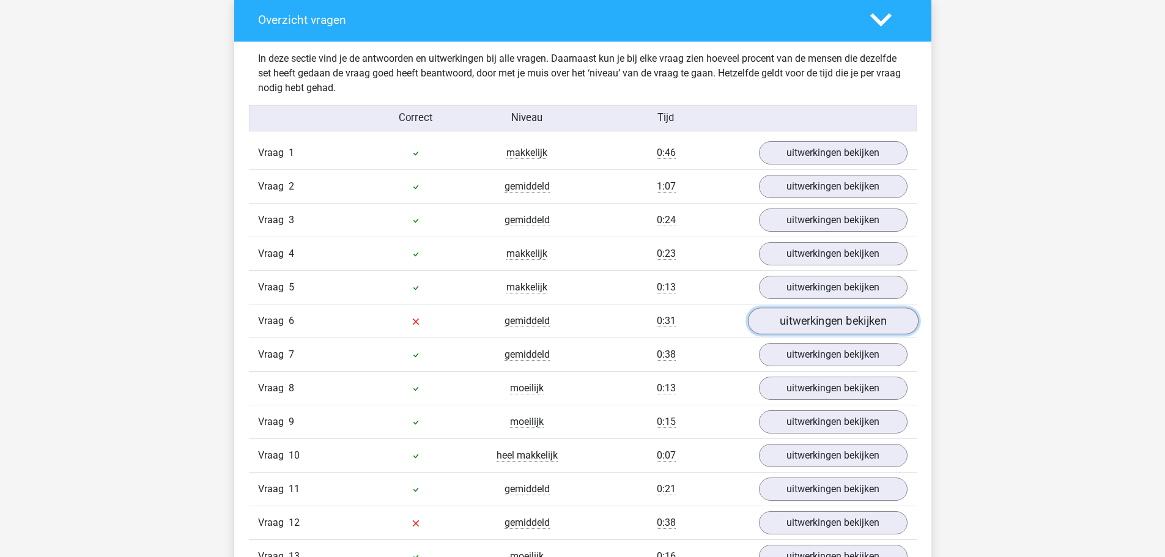
click at [803, 325] on link "uitwerkingen bekijken" at bounding box center [832, 321] width 171 height 27
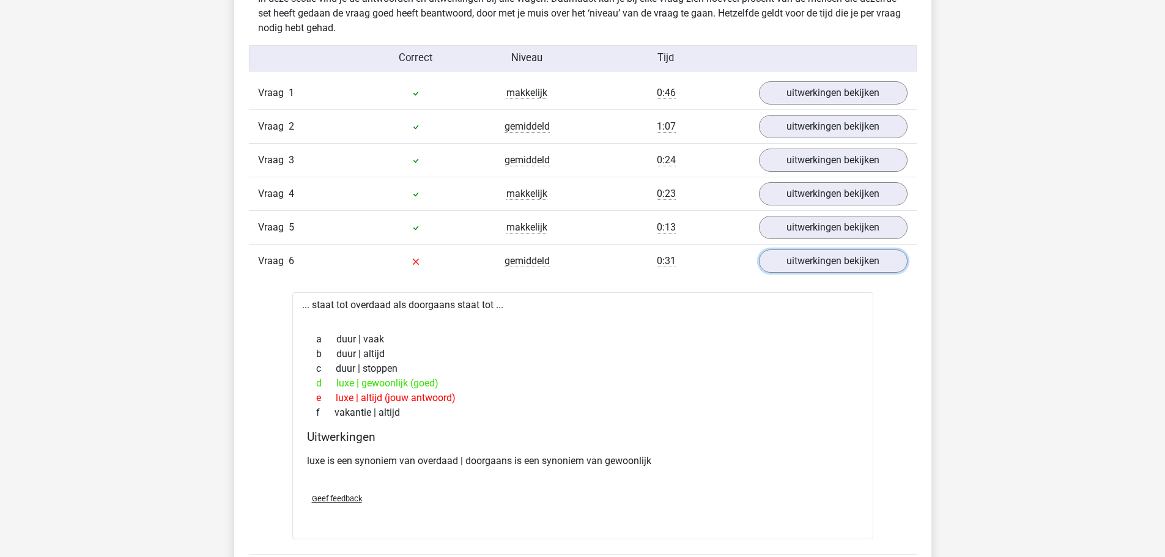
scroll to position [1040, 0]
click at [806, 258] on link "uitwerkingen bekijken" at bounding box center [832, 259] width 171 height 27
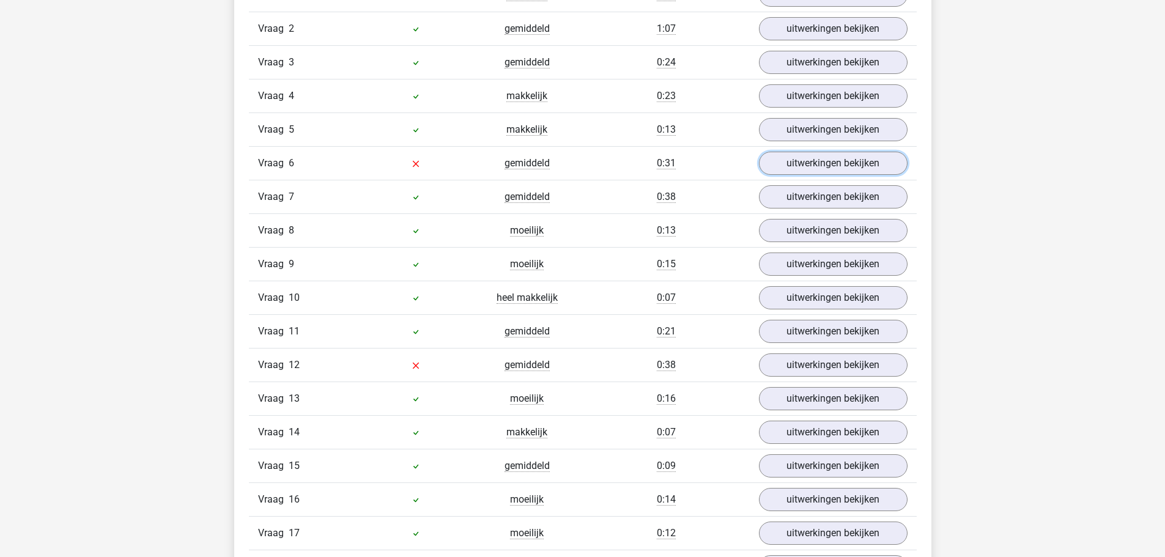
scroll to position [1162, 0]
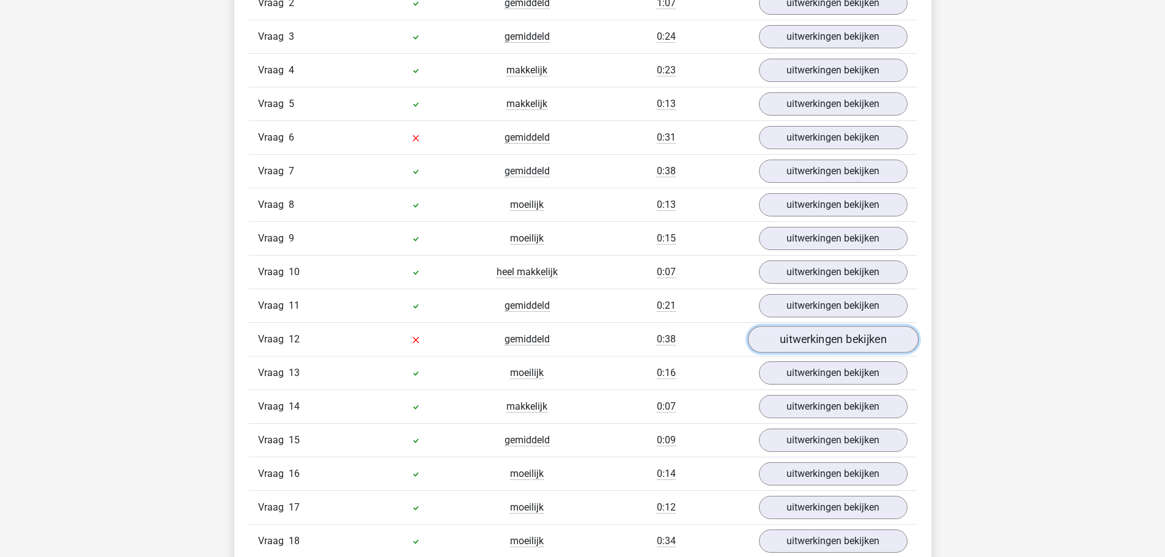
click at [817, 339] on link "uitwerkingen bekijken" at bounding box center [832, 339] width 171 height 27
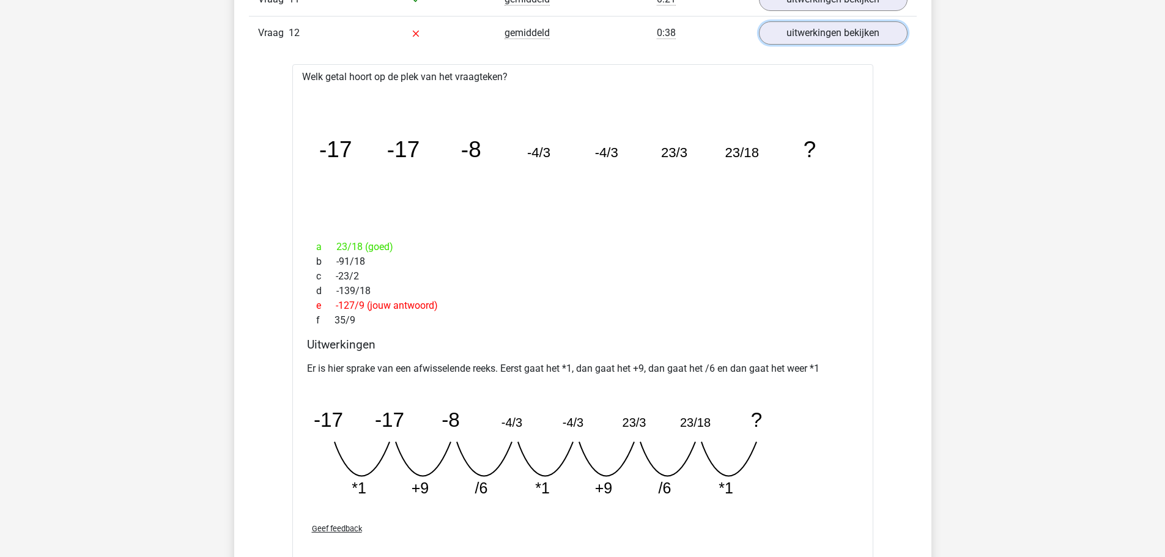
scroll to position [1468, 0]
click at [833, 43] on link "uitwerkingen bekijken" at bounding box center [832, 33] width 171 height 27
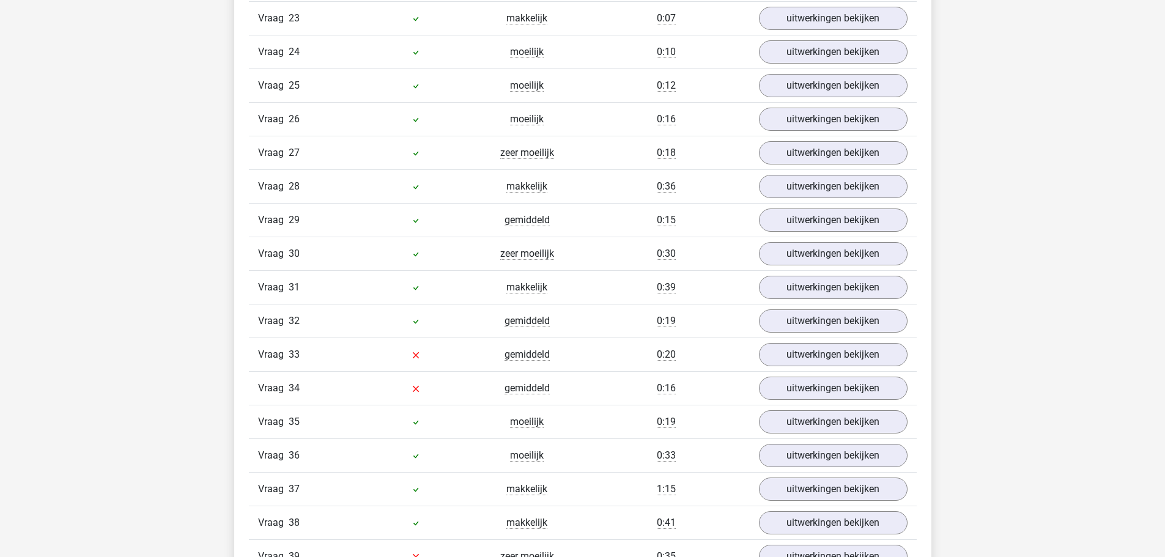
scroll to position [1957, 0]
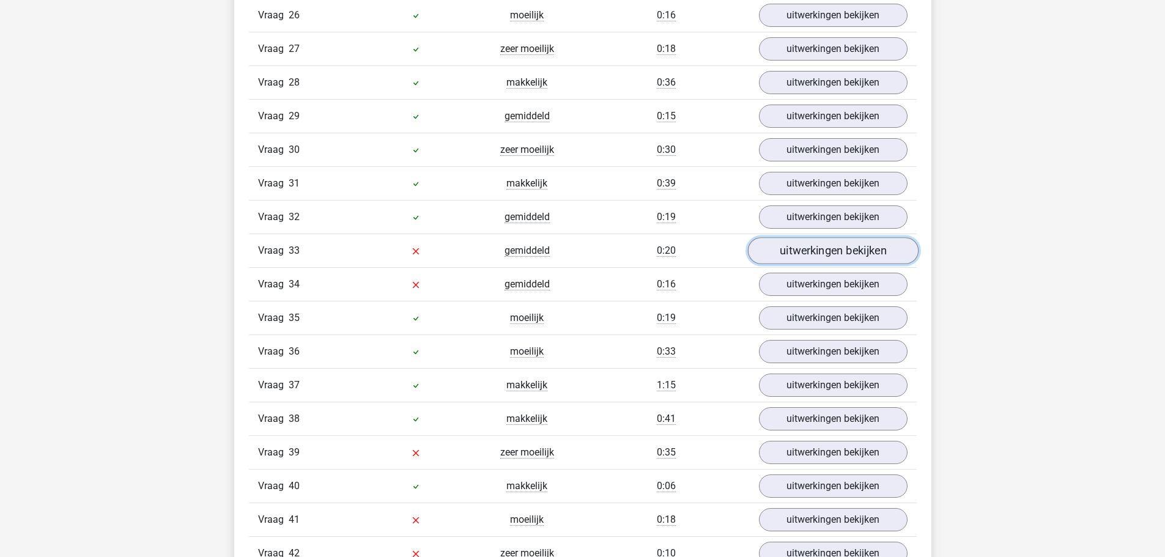
click at [845, 261] on link "uitwerkingen bekijken" at bounding box center [832, 250] width 171 height 27
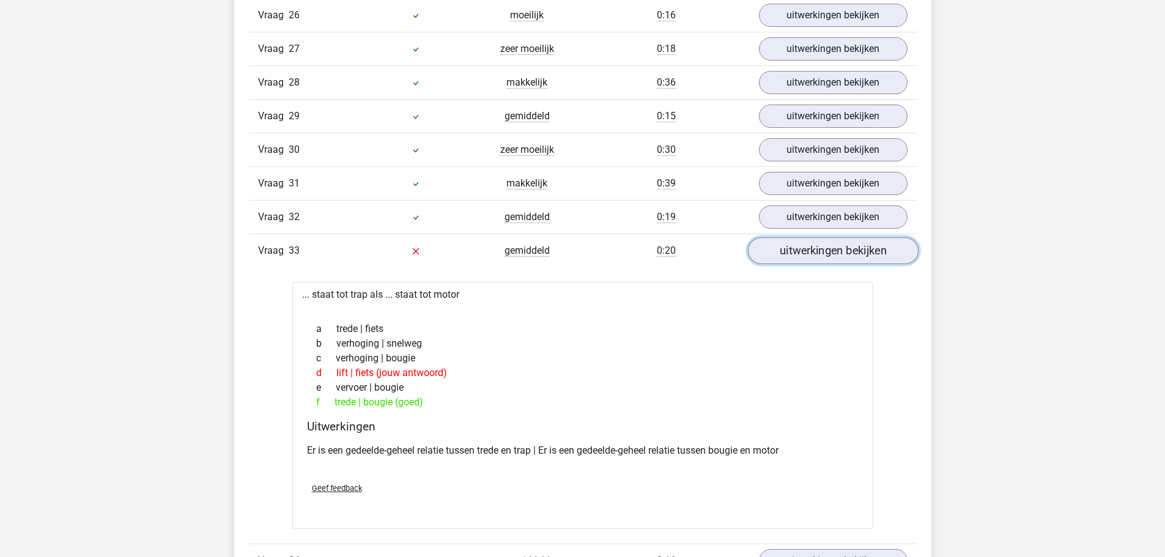
click at [825, 250] on link "uitwerkingen bekijken" at bounding box center [832, 250] width 171 height 27
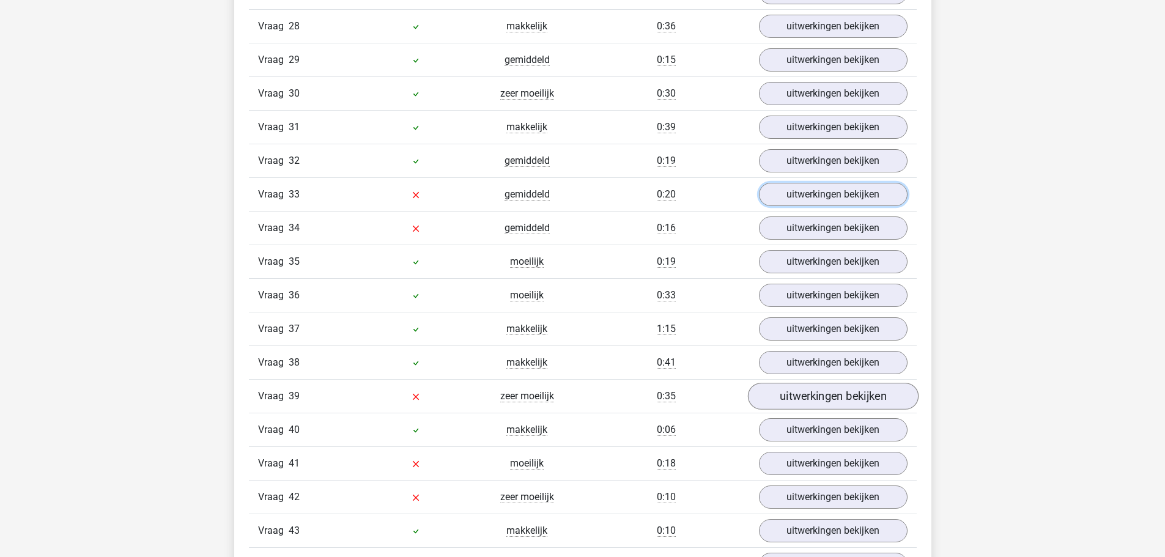
scroll to position [2018, 0]
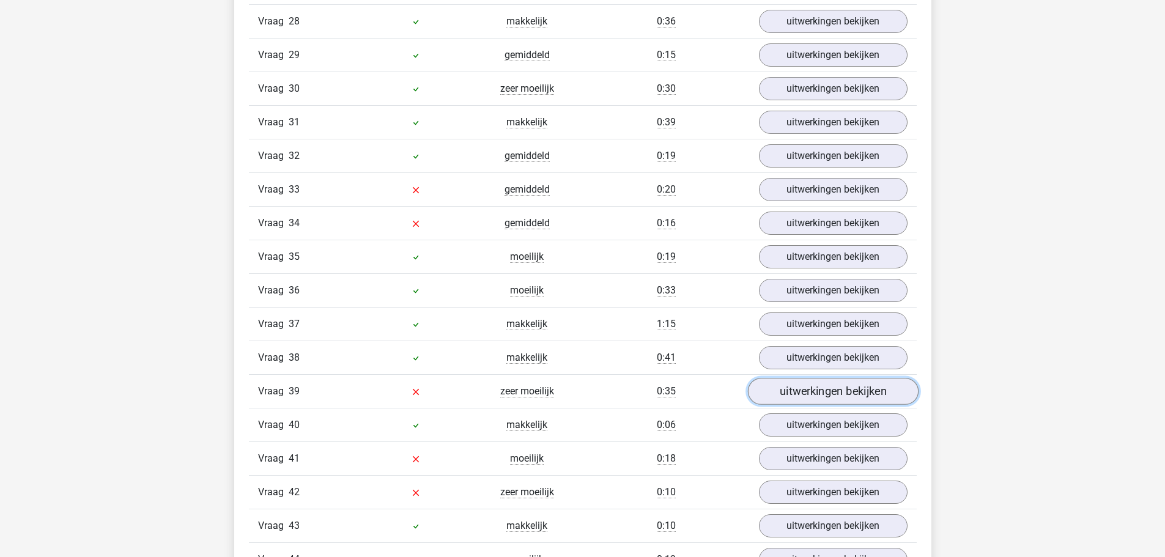
click at [820, 398] on link "uitwerkingen bekijken" at bounding box center [832, 391] width 171 height 27
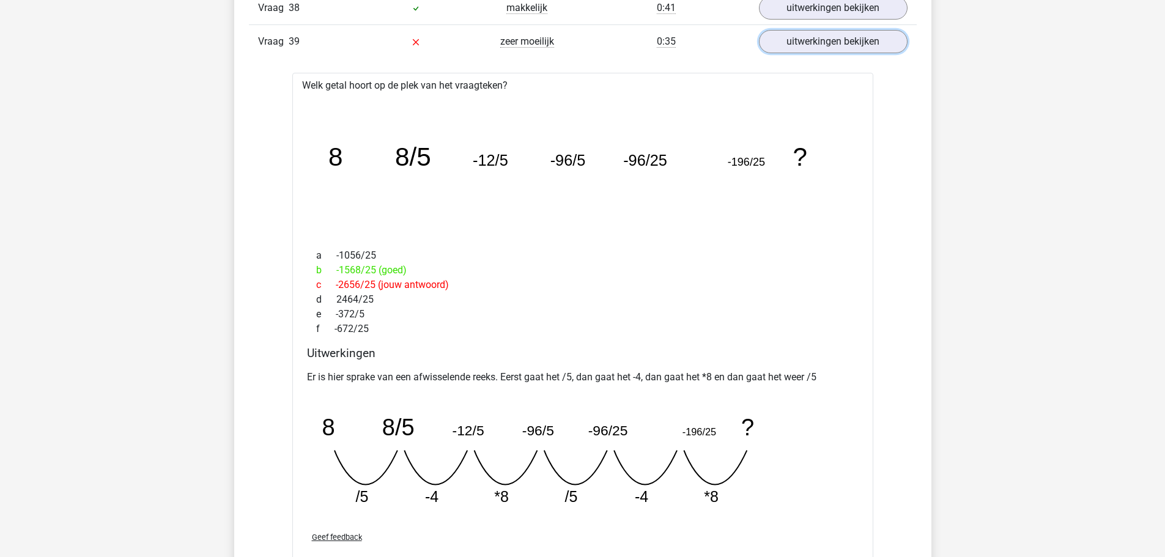
scroll to position [2385, 0]
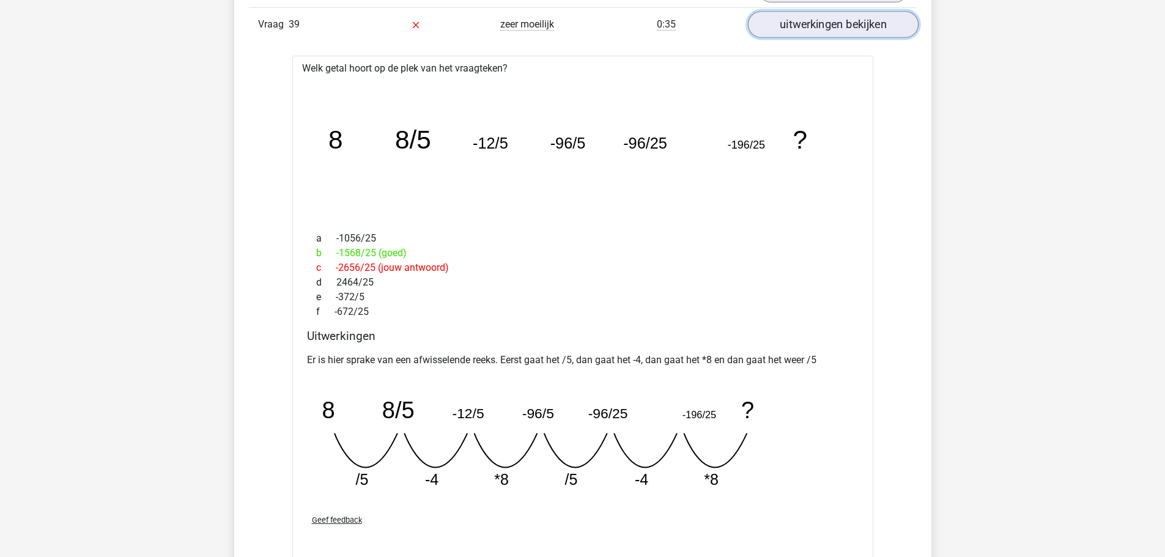
click at [846, 30] on link "uitwerkingen bekijken" at bounding box center [832, 24] width 171 height 27
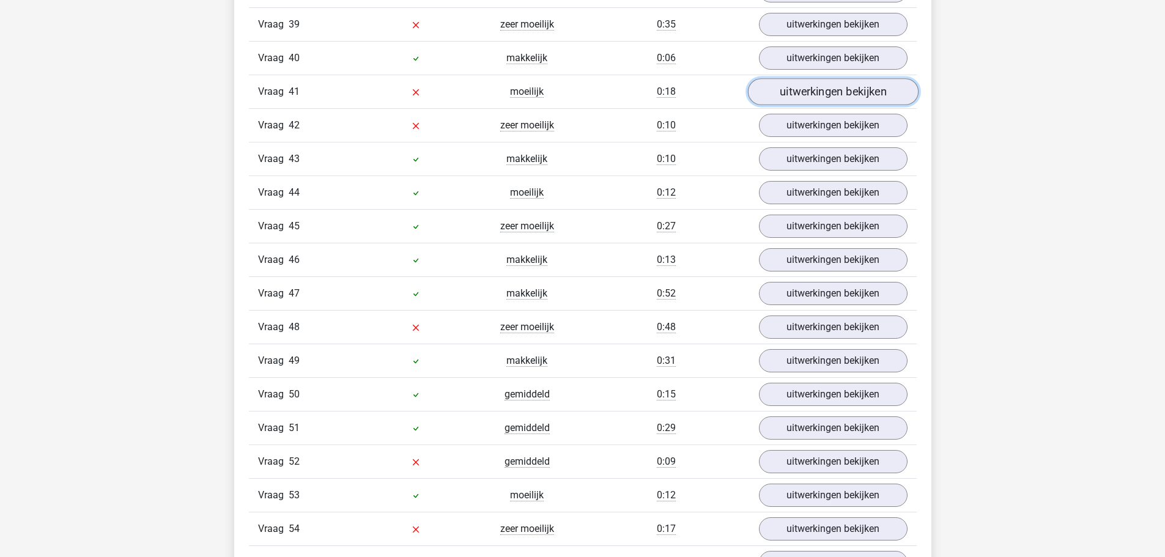
click at [841, 97] on link "uitwerkingen bekijken" at bounding box center [832, 91] width 171 height 27
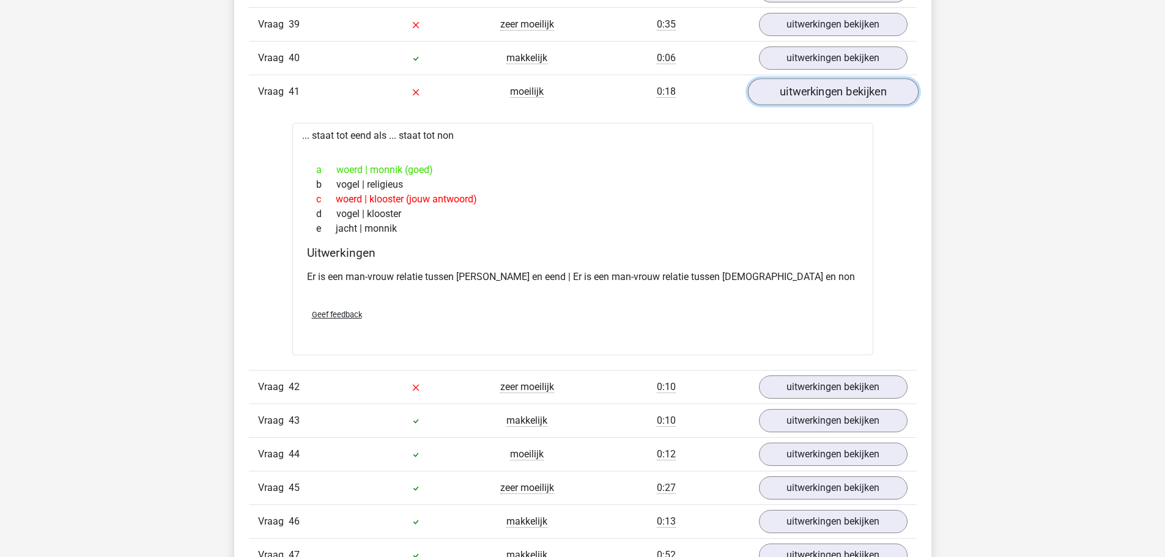
click at [842, 94] on link "uitwerkingen bekijken" at bounding box center [832, 91] width 171 height 27
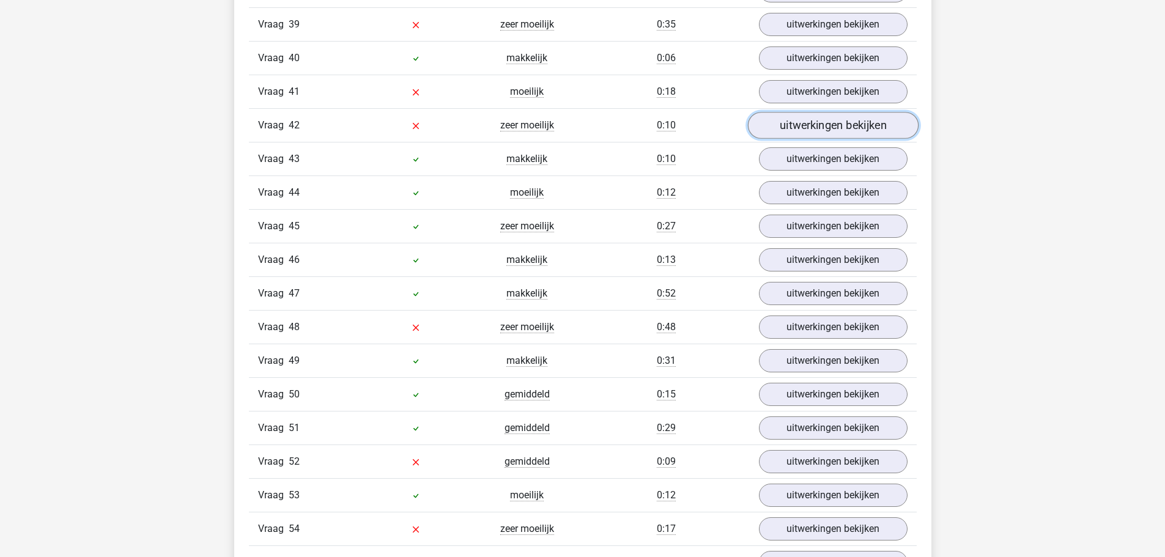
click at [829, 131] on link "uitwerkingen bekijken" at bounding box center [832, 125] width 171 height 27
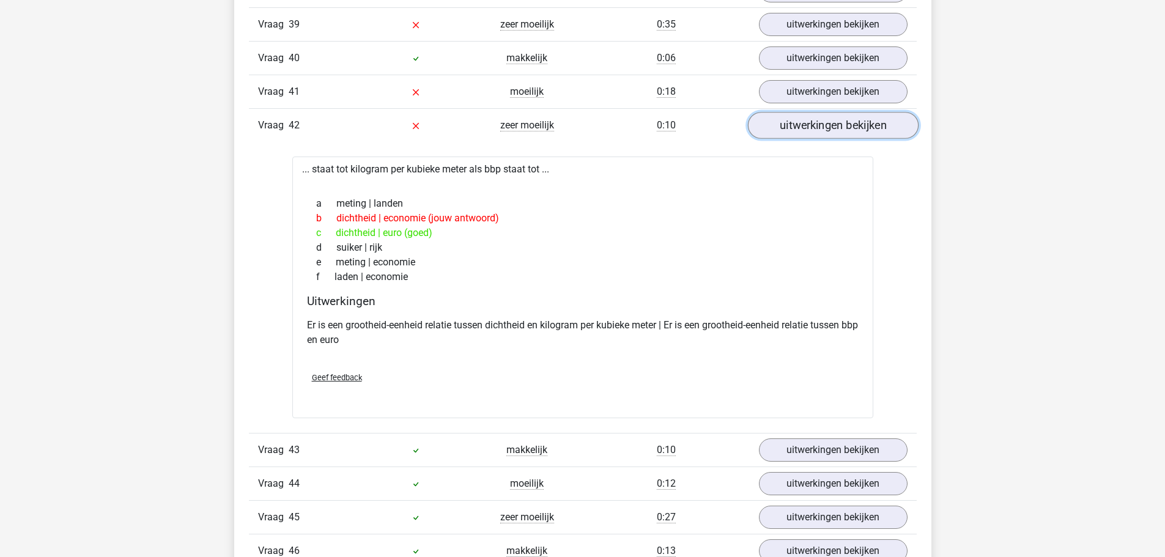
click at [830, 123] on link "uitwerkingen bekijken" at bounding box center [832, 125] width 171 height 27
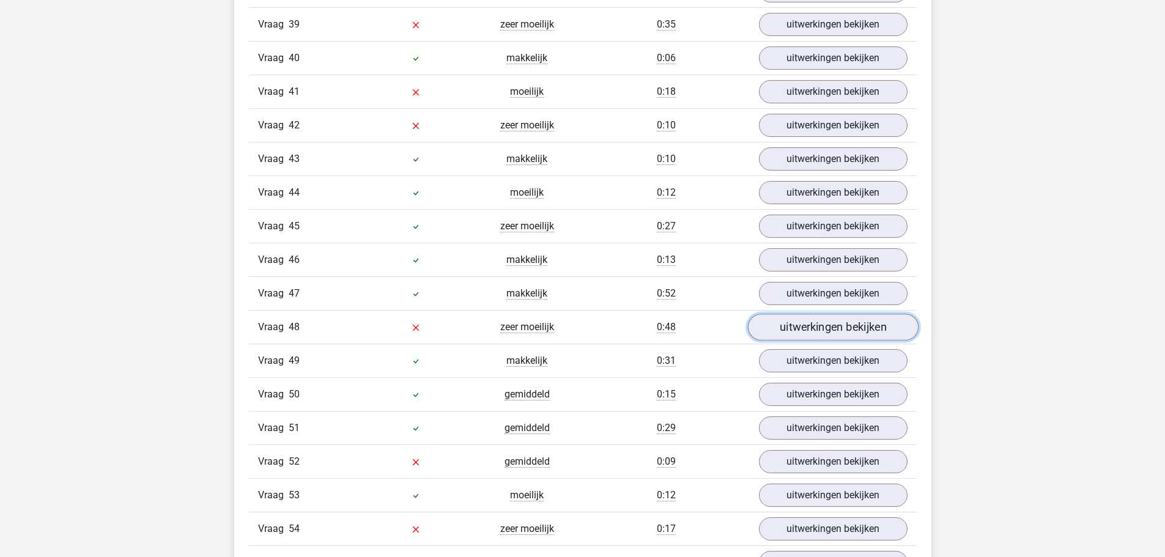
click at [846, 327] on link "uitwerkingen bekijken" at bounding box center [832, 327] width 171 height 27
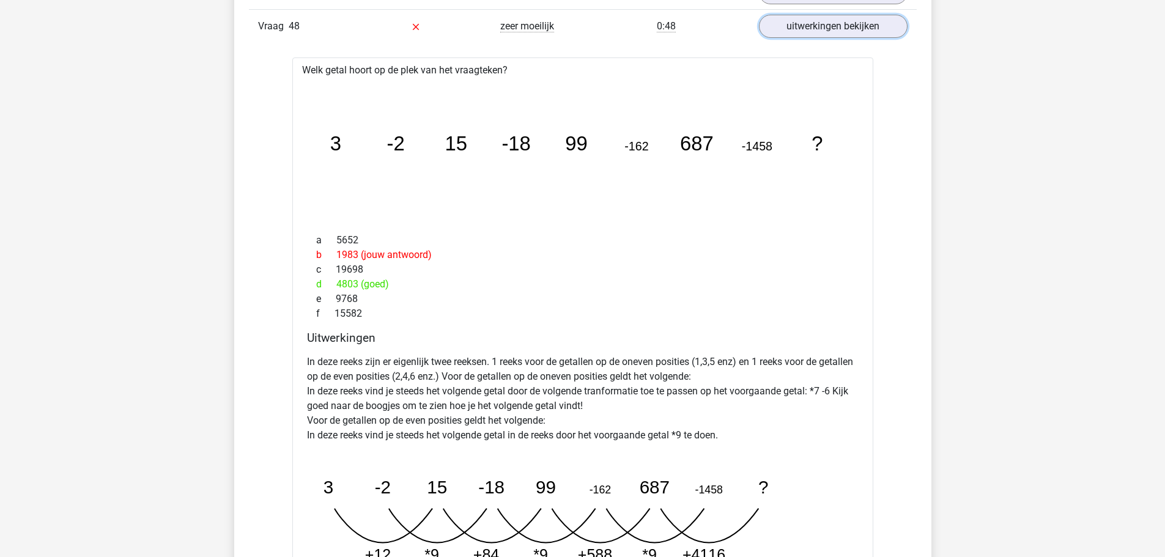
scroll to position [2630, 0]
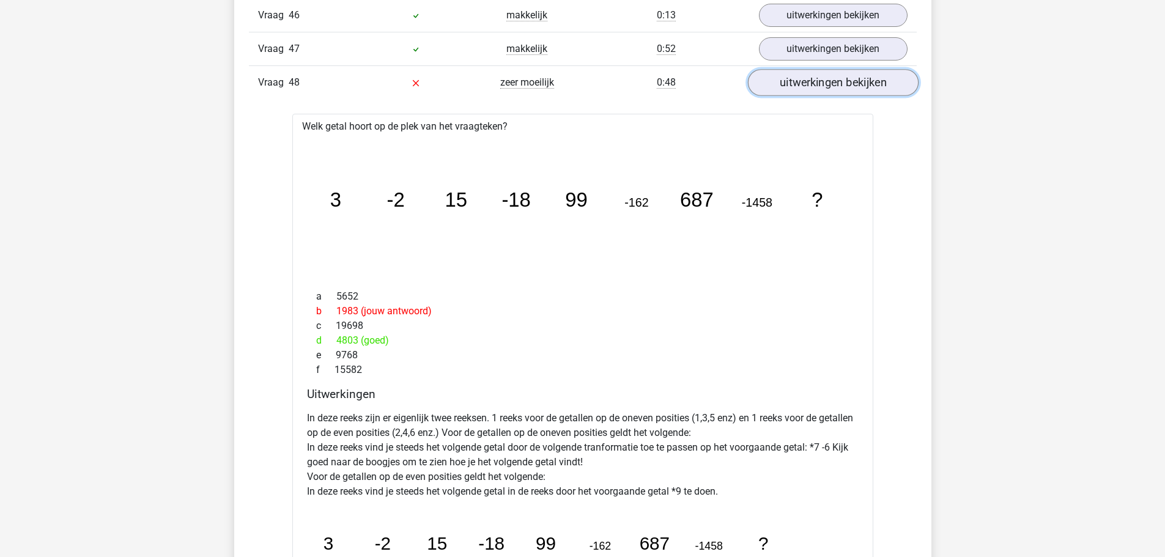
click at [831, 93] on link "uitwerkingen bekijken" at bounding box center [832, 82] width 171 height 27
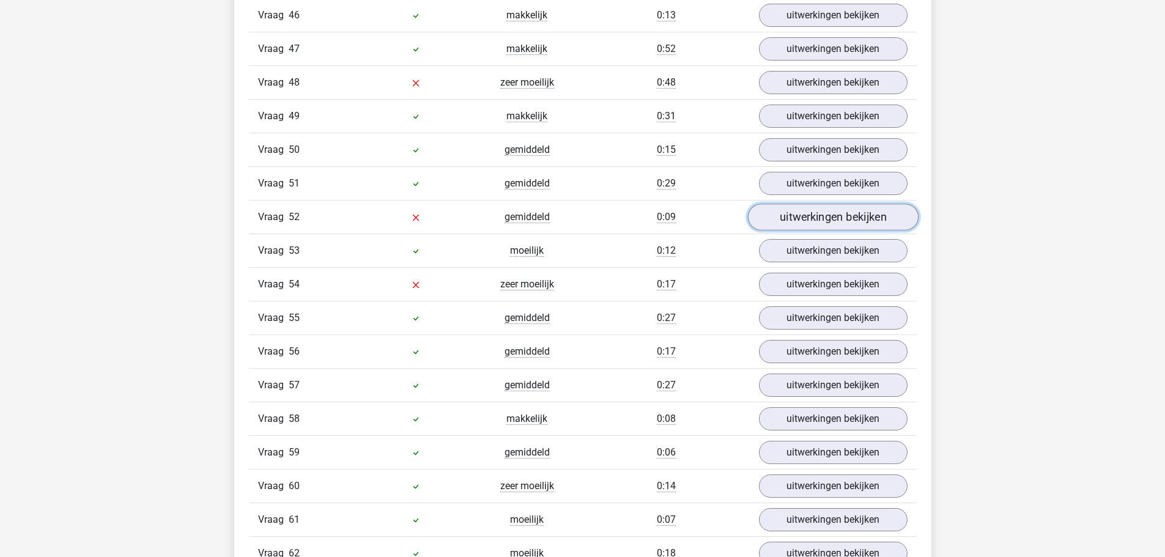
click at [815, 221] on link "uitwerkingen bekijken" at bounding box center [832, 217] width 171 height 27
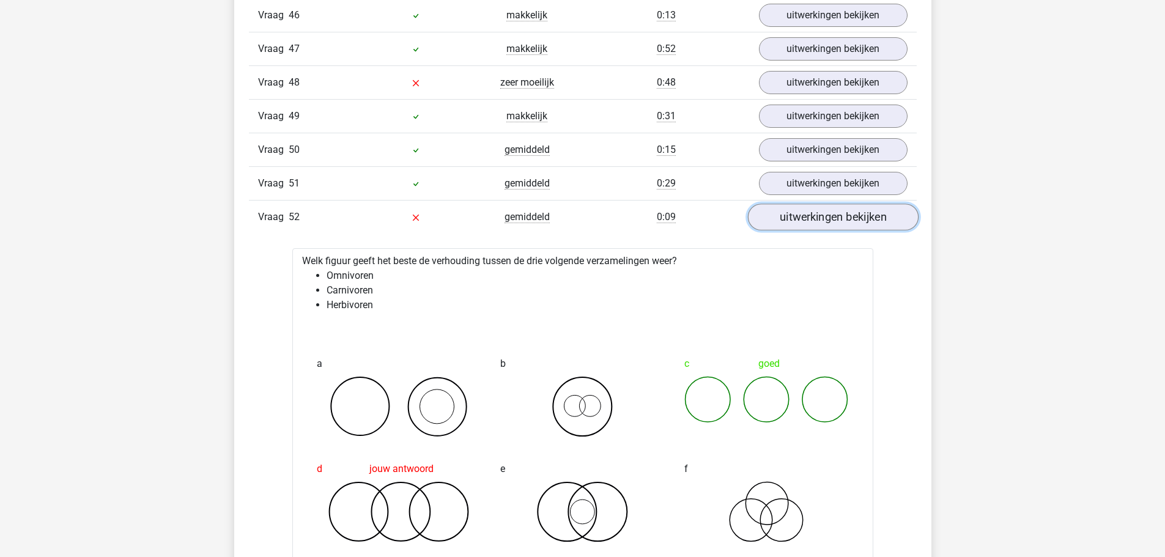
click at [797, 212] on link "uitwerkingen bekijken" at bounding box center [832, 217] width 171 height 27
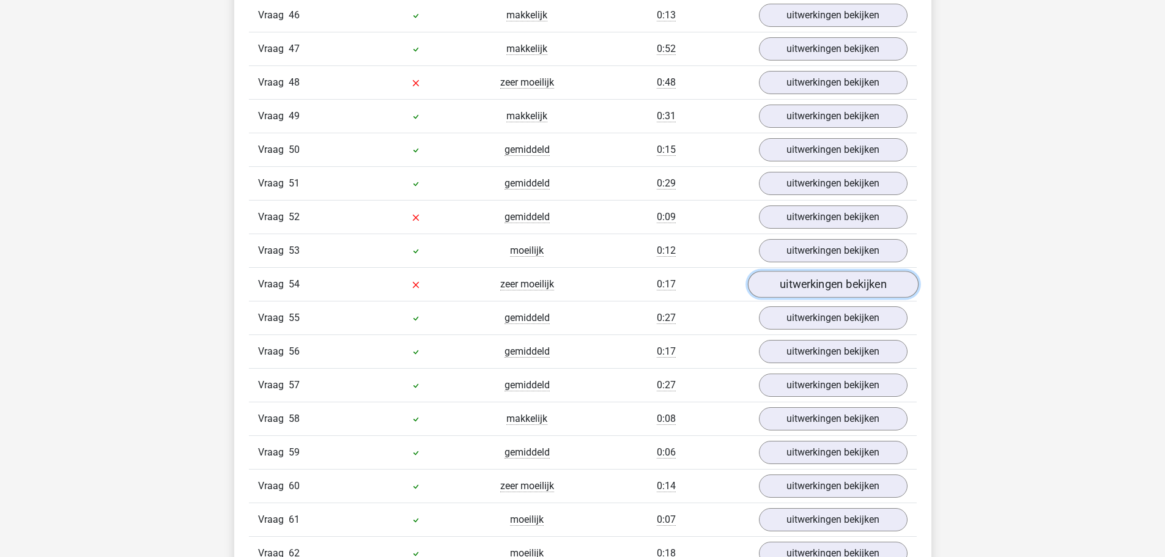
click at [794, 282] on link "uitwerkingen bekijken" at bounding box center [832, 284] width 171 height 27
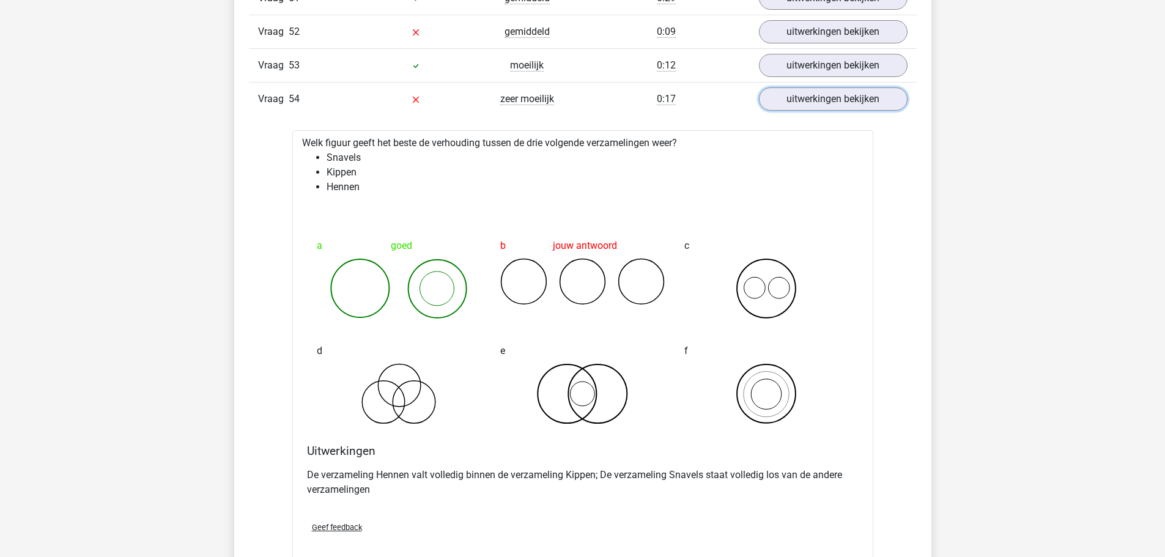
scroll to position [2813, 0]
click at [838, 109] on link "uitwerkingen bekijken" at bounding box center [832, 100] width 171 height 27
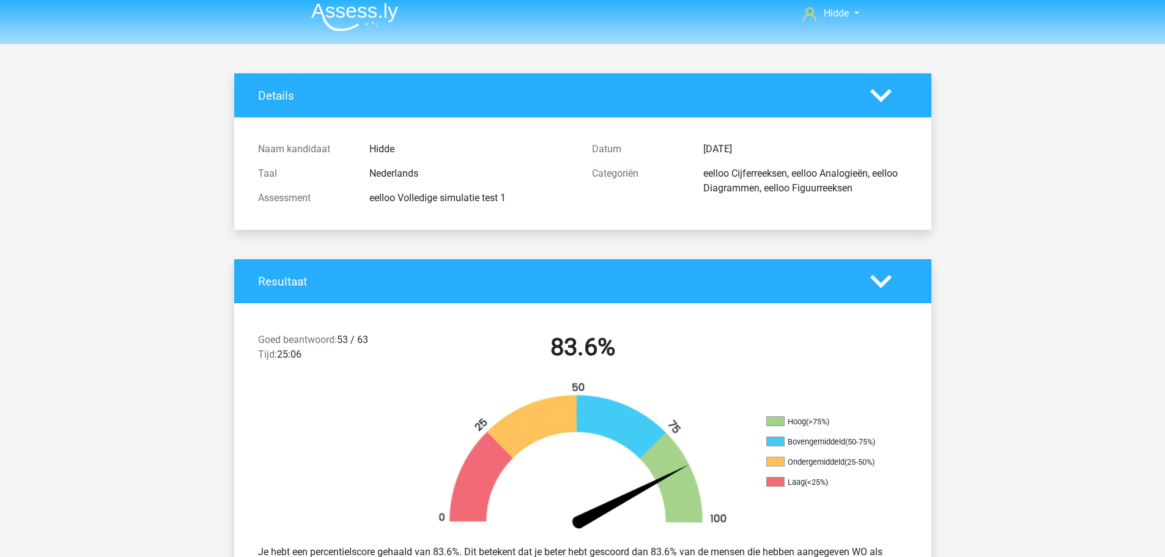
scroll to position [0, 0]
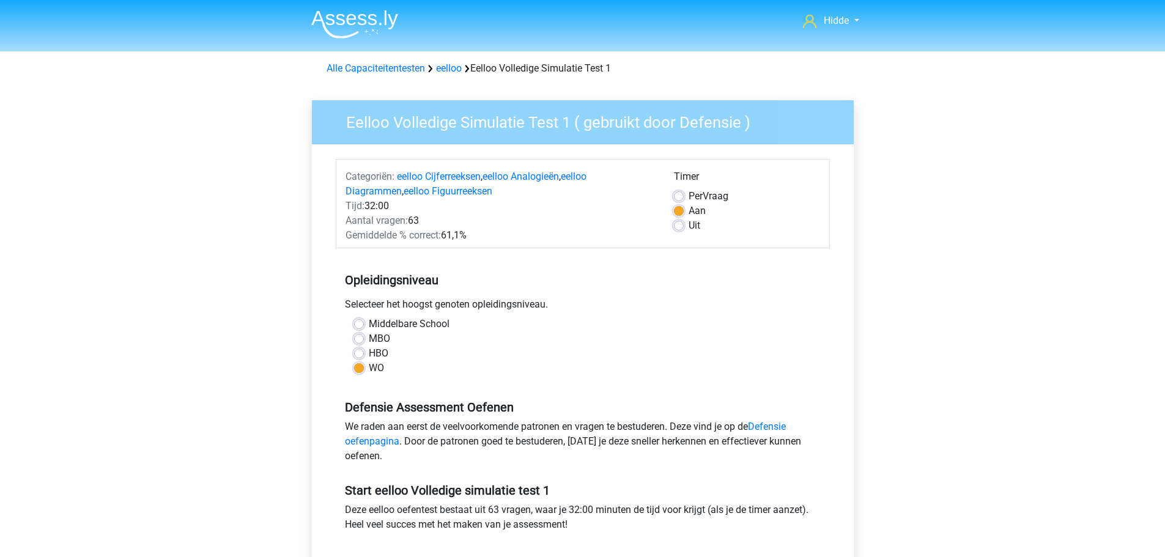
scroll to position [122, 0]
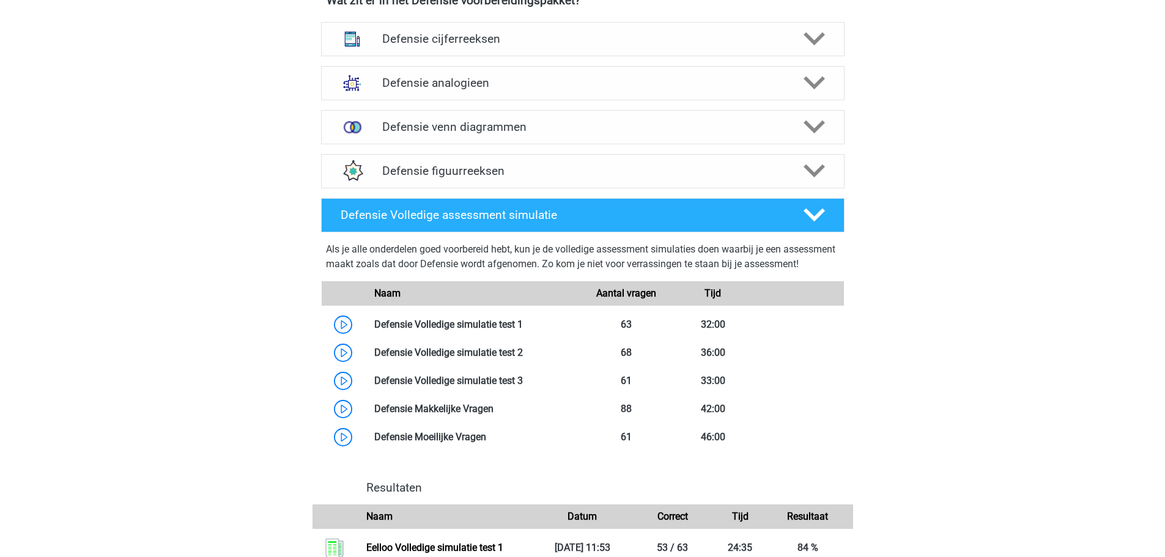
scroll to position [610, 0]
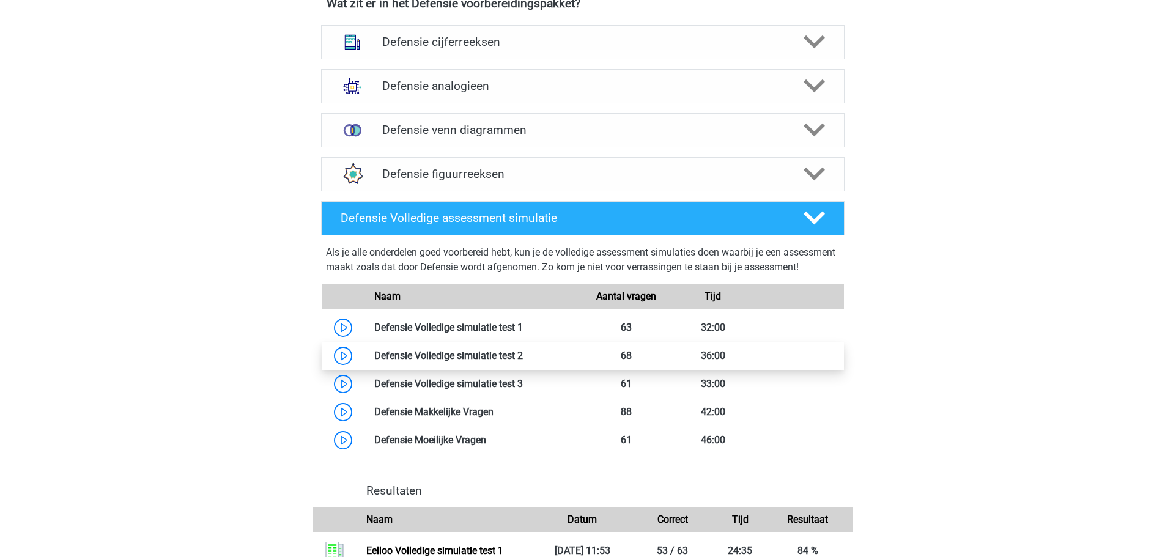
click at [523, 361] on link at bounding box center [523, 356] width 0 height 12
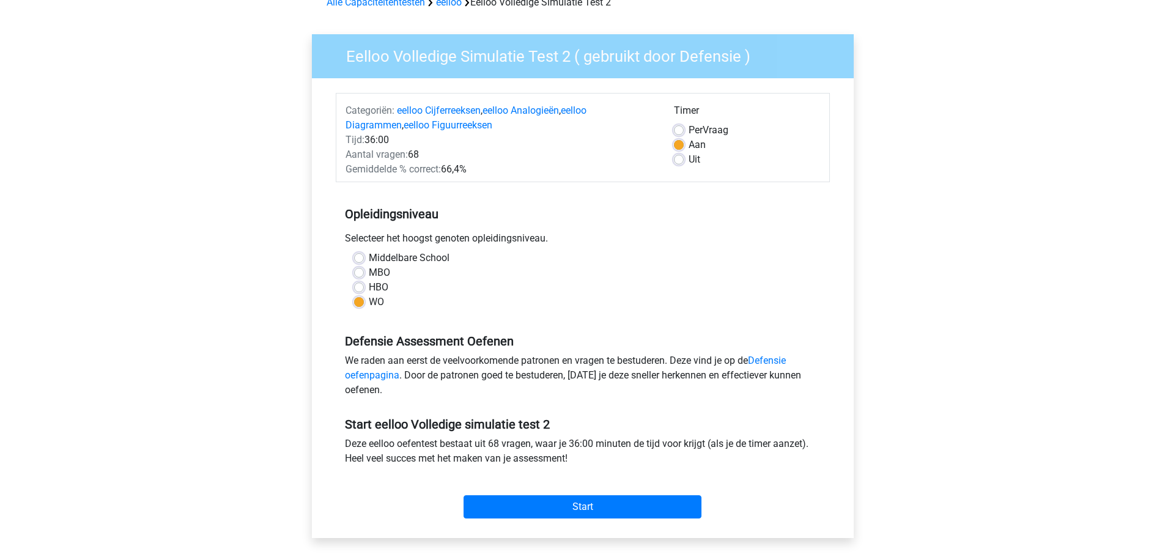
scroll to position [61, 0]
